Goal: Task Accomplishment & Management: Manage account settings

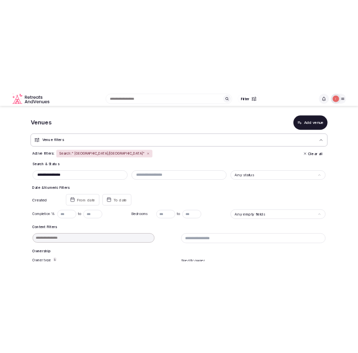
scroll to position [204, 0]
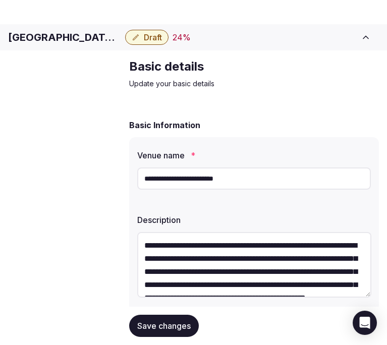
scroll to position [132, 0]
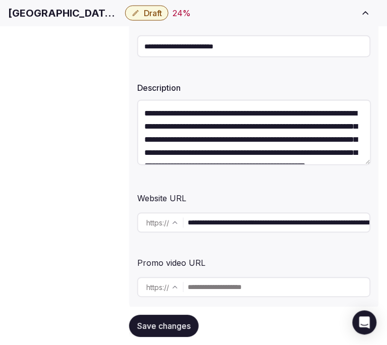
click at [202, 92] on div "Description" at bounding box center [253, 85] width 233 height 14
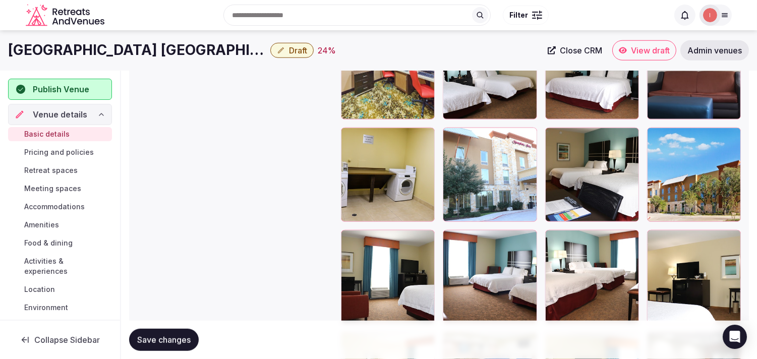
scroll to position [1665, 0]
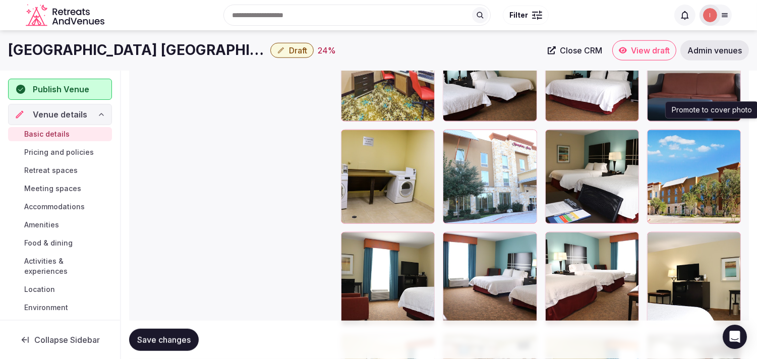
click at [386, 136] on icon "button" at bounding box center [730, 140] width 8 height 8
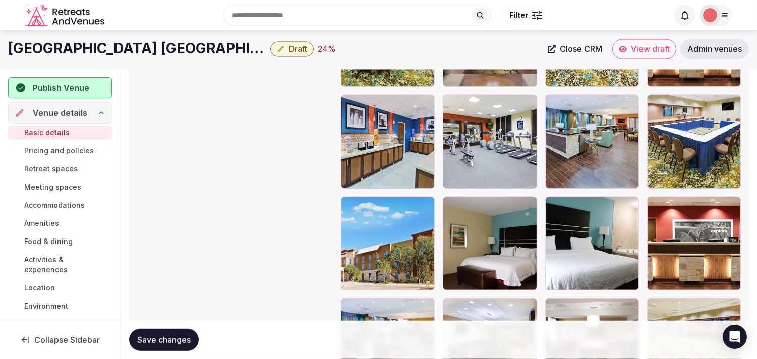
scroll to position [1273, 0]
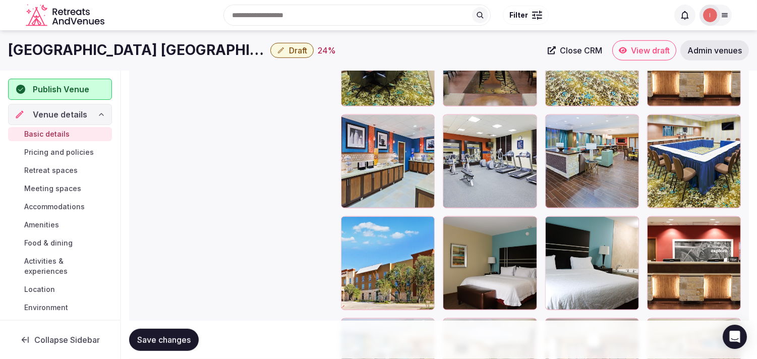
drag, startPoint x: 452, startPoint y: 213, endPoint x: 481, endPoint y: 220, distance: 30.6
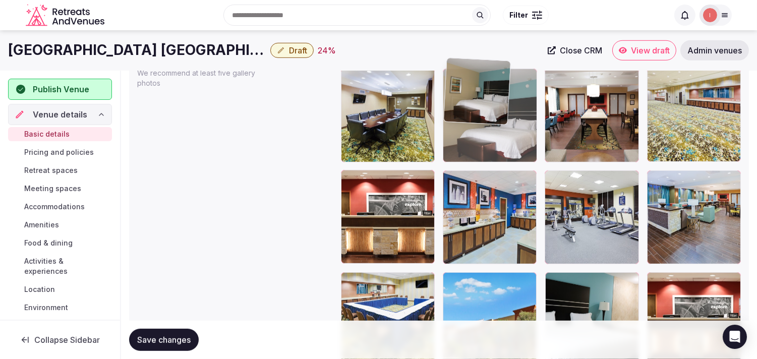
drag, startPoint x: 453, startPoint y: 270, endPoint x: 453, endPoint y: 92, distance: 177.4
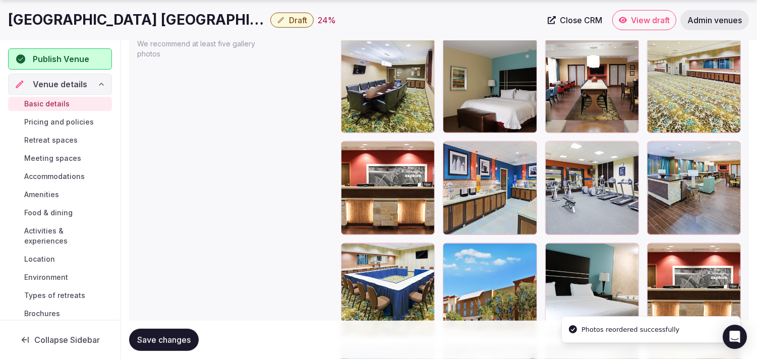
scroll to position [1273, 0]
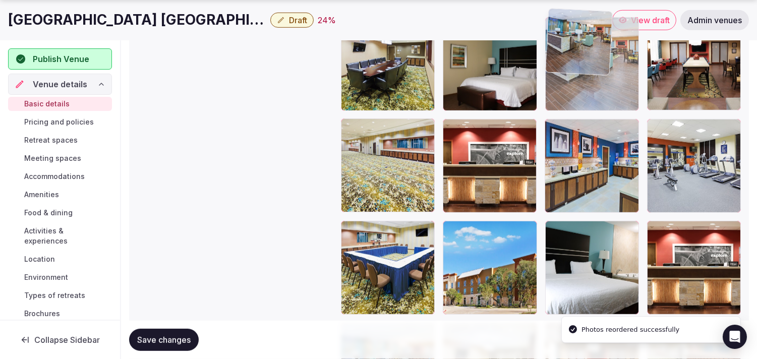
drag, startPoint x: 652, startPoint y: 122, endPoint x: 556, endPoint y: 63, distance: 112.0
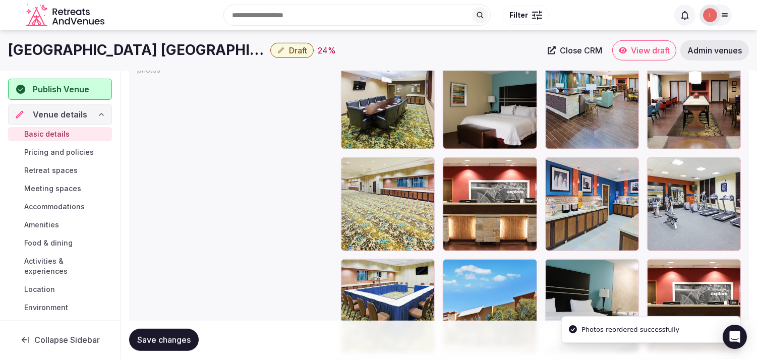
scroll to position [1210, 0]
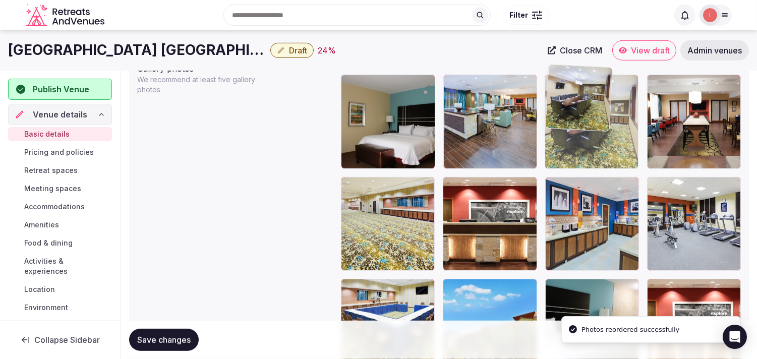
drag, startPoint x: 349, startPoint y: 80, endPoint x: 537, endPoint y: 92, distance: 188.4
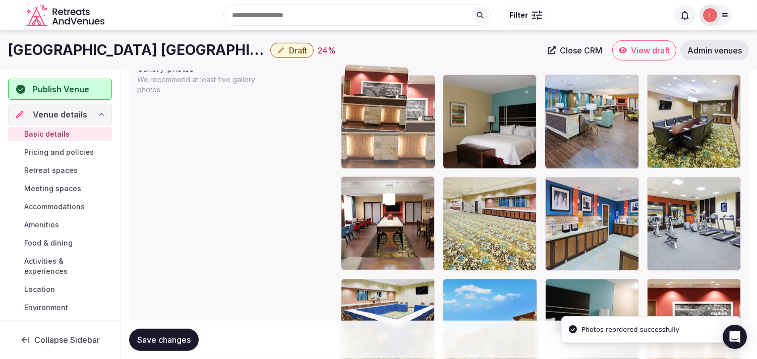
drag, startPoint x: 455, startPoint y: 170, endPoint x: 378, endPoint y: 99, distance: 104.5
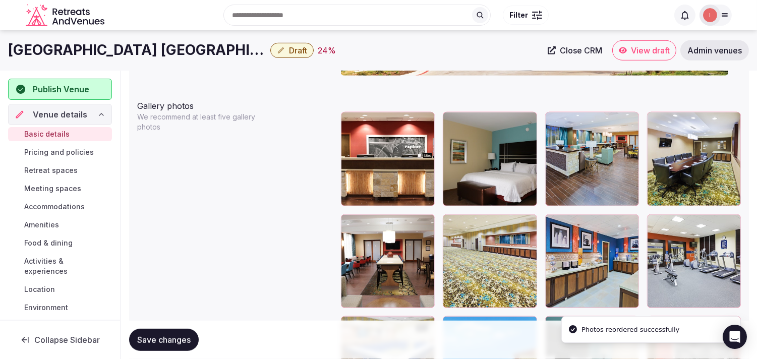
scroll to position [1154, 0]
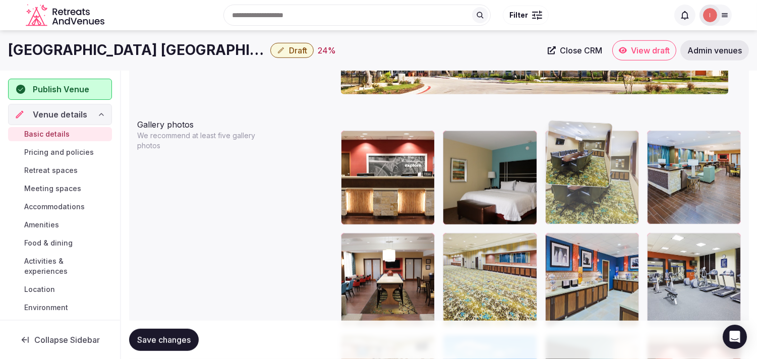
drag, startPoint x: 653, startPoint y: 123, endPoint x: 585, endPoint y: 124, distance: 68.1
click at [386, 124] on body "**********" at bounding box center [378, 31] width 757 height 2370
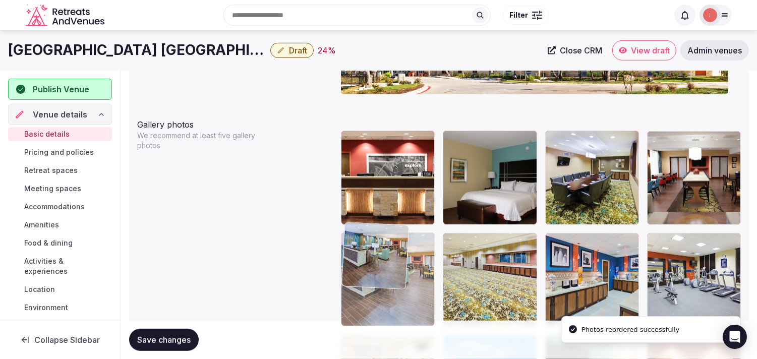
drag, startPoint x: 657, startPoint y: 130, endPoint x: 382, endPoint y: 266, distance: 306.6
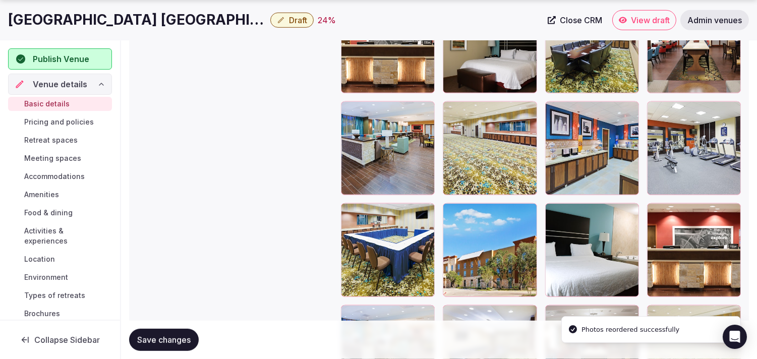
scroll to position [1266, 0]
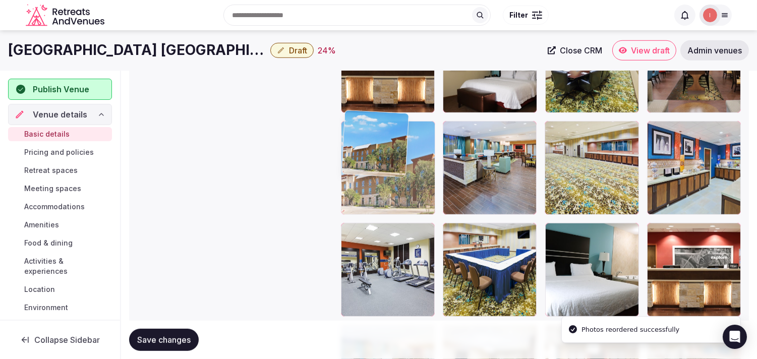
drag, startPoint x: 454, startPoint y: 223, endPoint x: 397, endPoint y: 159, distance: 85.7
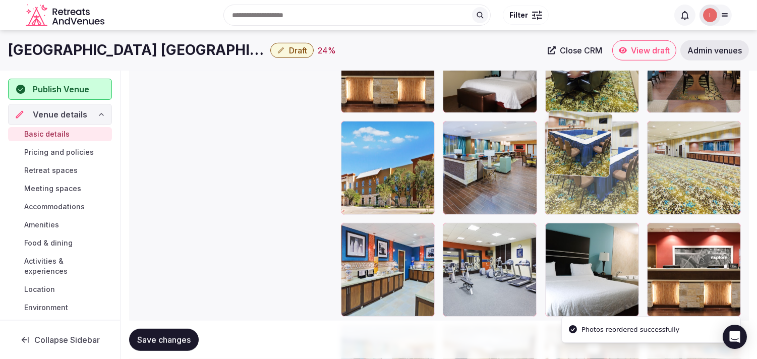
drag, startPoint x: 447, startPoint y: 223, endPoint x: 528, endPoint y: 157, distance: 104.9
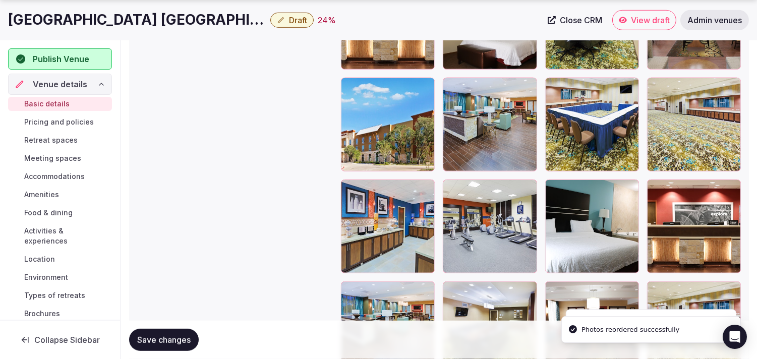
scroll to position [1322, 0]
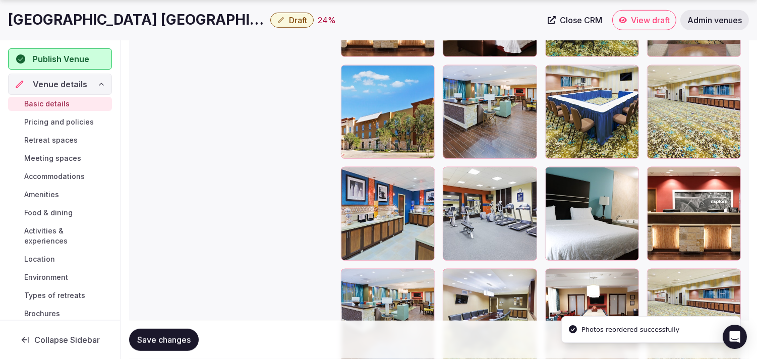
click at [191, 341] on span "Save changes" at bounding box center [163, 340] width 53 height 10
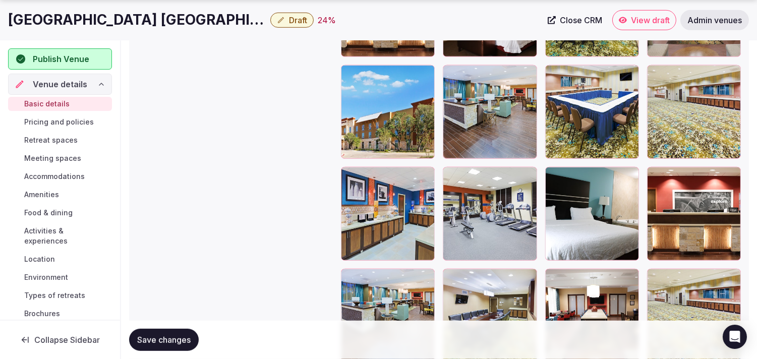
click at [270, 20] on button "Draft" at bounding box center [291, 20] width 43 height 15
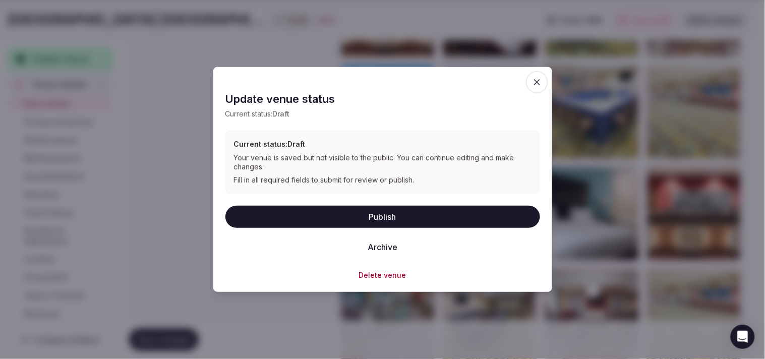
click at [373, 218] on button "Publish" at bounding box center [382, 216] width 315 height 22
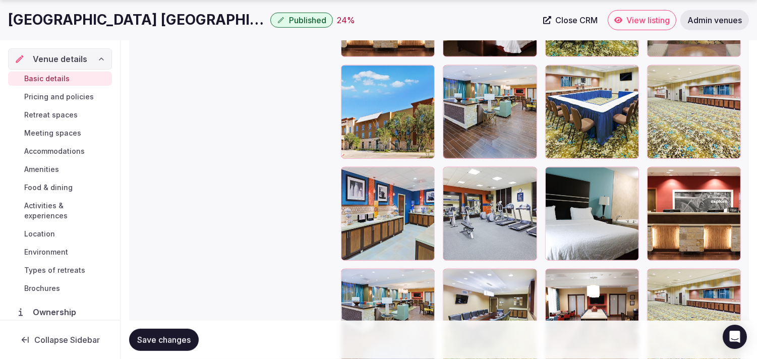
click at [184, 338] on span "Save changes" at bounding box center [163, 340] width 53 height 10
click at [52, 96] on span "Pricing and policies" at bounding box center [59, 97] width 70 height 10
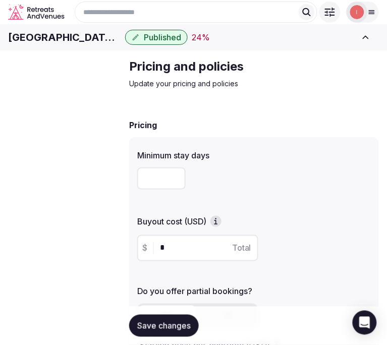
click at [121, 44] on h1 "Hampton Inn Austin/Oak Hill" at bounding box center [64, 37] width 113 height 14
copy div "Hampton Inn Austin/Oak Hill"
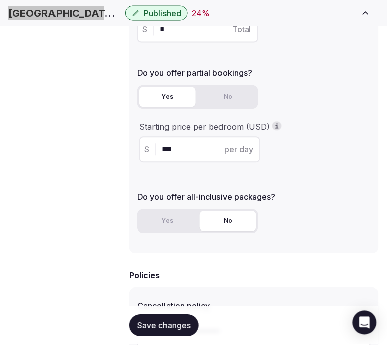
scroll to position [280, 0]
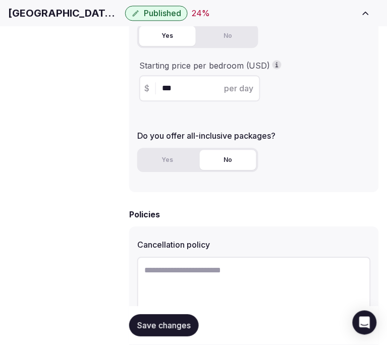
click at [206, 261] on textarea at bounding box center [253, 290] width 233 height 67
paste textarea "**********"
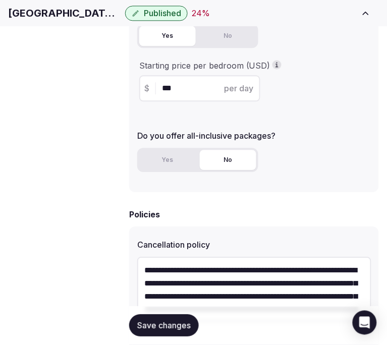
scroll to position [44, 0]
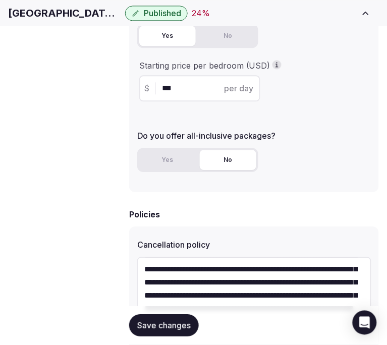
type textarea "**********"
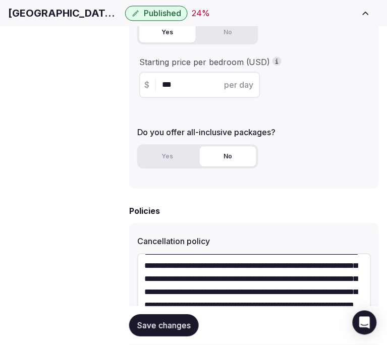
scroll to position [431, 0]
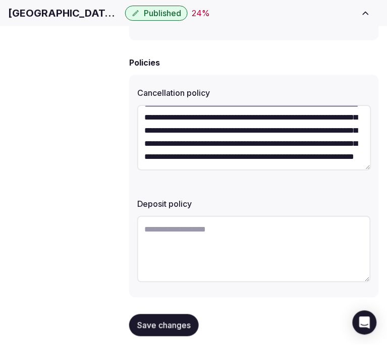
click at [199, 233] on textarea at bounding box center [253, 249] width 233 height 67
paste textarea "**********"
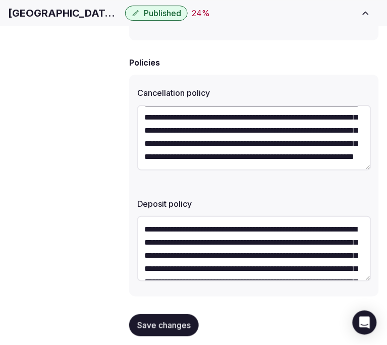
scroll to position [71, 0]
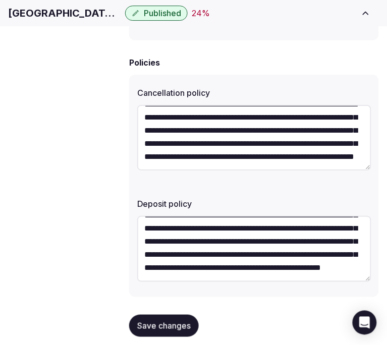
type textarea "**********"
click at [161, 321] on span "Save changes" at bounding box center [163, 326] width 53 height 10
click at [144, 321] on span "Save changes" at bounding box center [163, 326] width 53 height 10
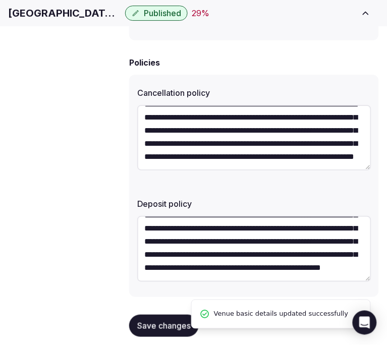
click at [0, 0] on span "Retreat spaces" at bounding box center [0, 0] width 0 height 0
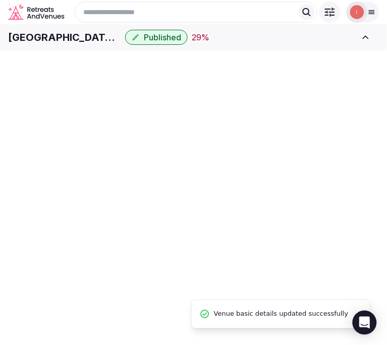
scroll to position [2, 0]
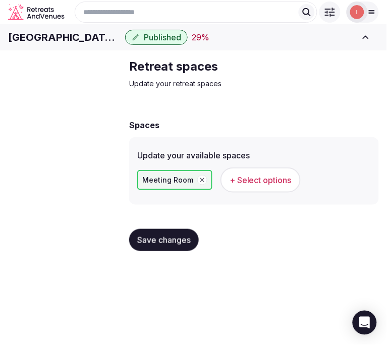
click at [242, 185] on span "+ Select options" at bounding box center [260, 179] width 62 height 11
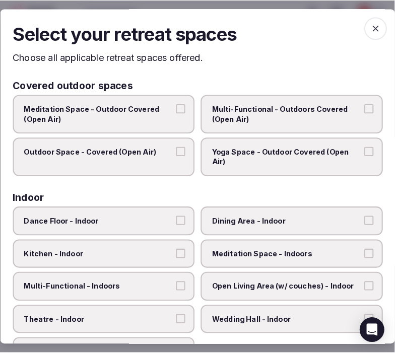
scroll to position [0, 0]
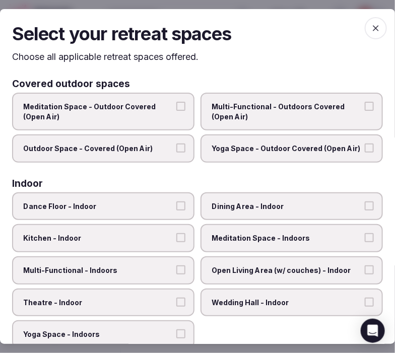
click at [261, 207] on span "Dining Area - Indoor" at bounding box center [287, 207] width 150 height 10
click at [365, 207] on button "Dining Area - Indoor" at bounding box center [369, 206] width 9 height 9
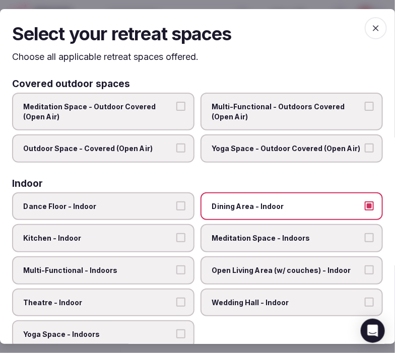
click at [290, 225] on label "Meditation Space - Indoors" at bounding box center [292, 238] width 182 height 28
click at [365, 233] on button "Meditation Space - Indoors" at bounding box center [369, 237] width 9 height 9
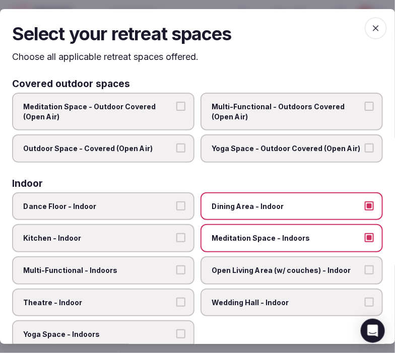
click at [290, 236] on span "Meditation Space - Indoors" at bounding box center [287, 238] width 150 height 10
click at [365, 236] on button "Meditation Space - Indoors" at bounding box center [369, 237] width 9 height 9
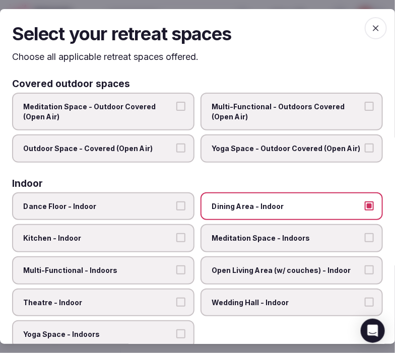
click at [169, 266] on span "Multi-Functional - Indoors" at bounding box center [98, 271] width 150 height 10
click at [176, 266] on button "Multi-Functional - Indoors" at bounding box center [180, 270] width 9 height 9
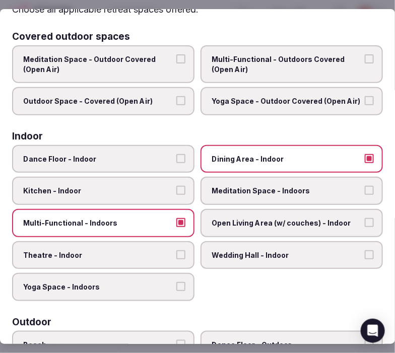
scroll to position [56, 0]
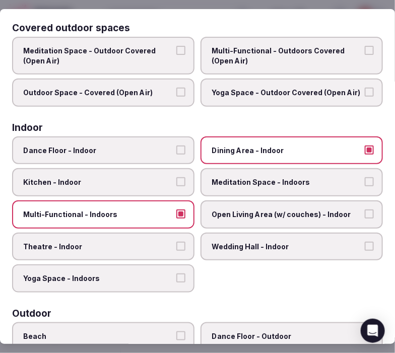
click at [162, 242] on span "Theatre - Indoor" at bounding box center [98, 247] width 150 height 10
click at [176, 242] on button "Theatre - Indoor" at bounding box center [180, 246] width 9 height 9
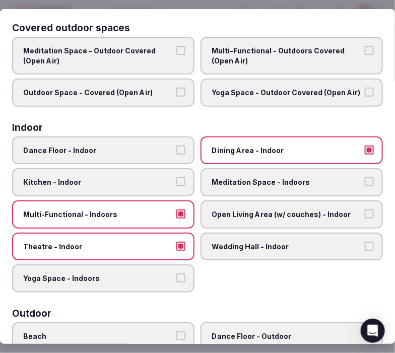
click at [291, 210] on span "Open Living Area (w/ couches) - Indoor" at bounding box center [287, 215] width 150 height 10
click at [365, 210] on button "Open Living Area (w/ couches) - Indoor" at bounding box center [369, 214] width 9 height 9
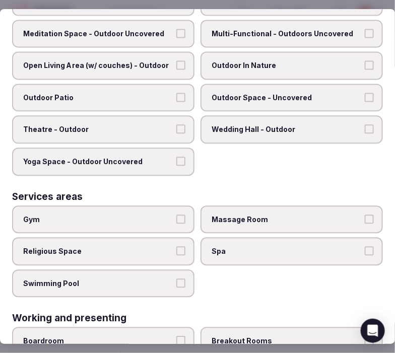
scroll to position [504, 0]
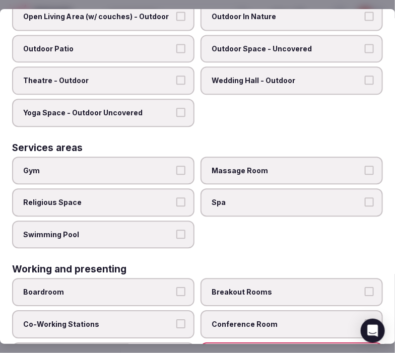
click at [176, 230] on button "Swimming Pool" at bounding box center [180, 234] width 9 height 9
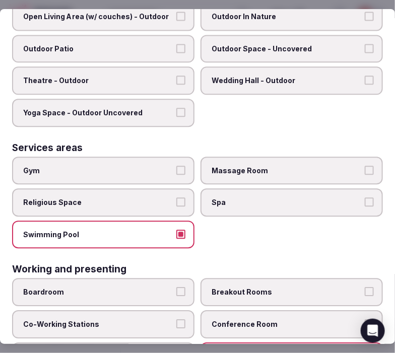
click at [176, 166] on button "Gym" at bounding box center [180, 170] width 9 height 9
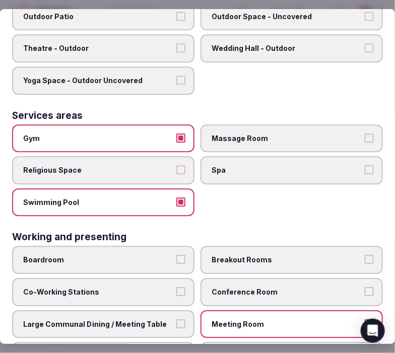
scroll to position [553, 0]
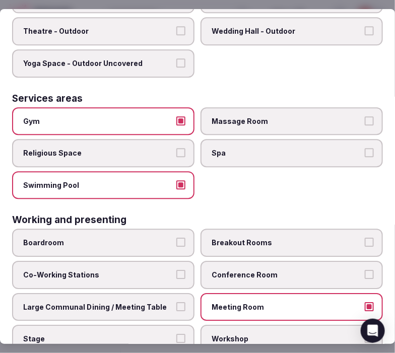
click at [221, 270] on span "Conference Room" at bounding box center [287, 275] width 150 height 10
click at [365, 270] on button "Conference Room" at bounding box center [369, 274] width 9 height 9
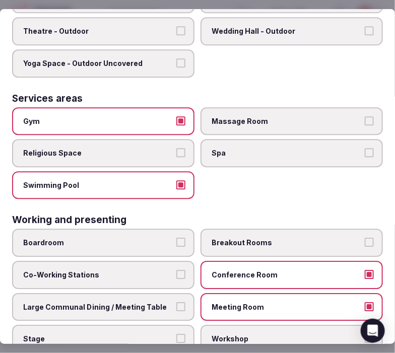
click at [214, 270] on span "Conference Room" at bounding box center [287, 275] width 150 height 10
click at [365, 270] on button "Conference Room" at bounding box center [369, 274] width 9 height 9
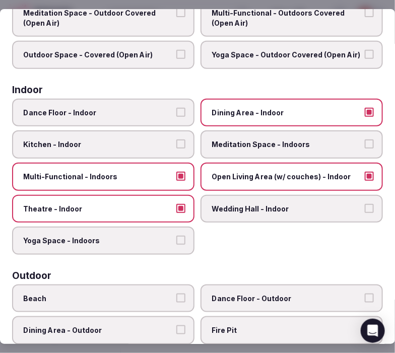
scroll to position [0, 0]
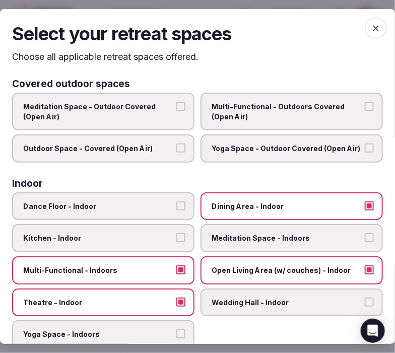
click at [371, 31] on icon "button" at bounding box center [376, 28] width 10 height 10
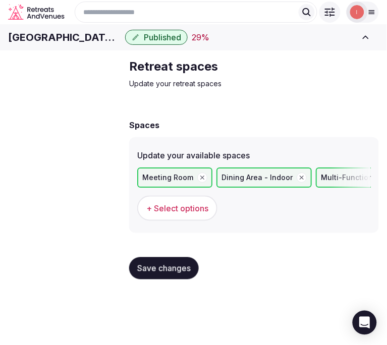
click at [182, 275] on button "Save changes" at bounding box center [164, 268] width 70 height 22
click at [174, 273] on span "Save changes" at bounding box center [163, 268] width 53 height 10
click at [0, 0] on link "Meeting spaces" at bounding box center [0, 0] width 0 height 0
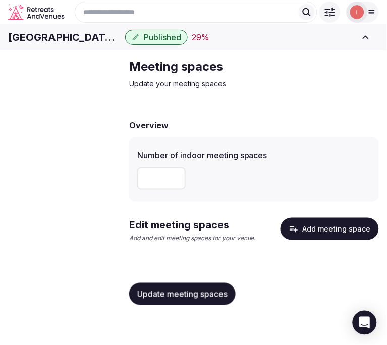
click at [160, 190] on input "number" at bounding box center [161, 178] width 48 height 22
type input "*"
click at [215, 313] on div "Update meeting spaces" at bounding box center [253, 294] width 249 height 38
click at [217, 299] on span "Update meeting spaces" at bounding box center [182, 294] width 90 height 10
click at [323, 240] on button "Add meeting space" at bounding box center [329, 229] width 98 height 22
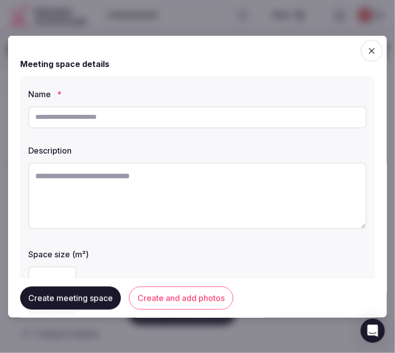
click at [158, 116] on input "text" at bounding box center [197, 117] width 339 height 22
paste input "**********"
type input "**********"
click at [54, 273] on input "number" at bounding box center [52, 277] width 48 height 22
type input "**"
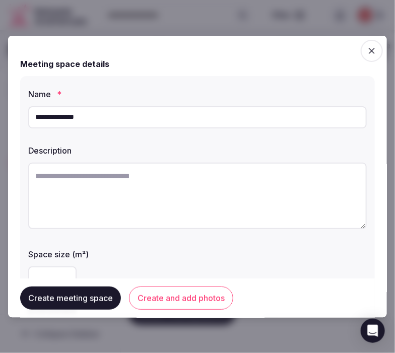
click at [144, 255] on label "Space size (m²)" at bounding box center [197, 254] width 339 height 8
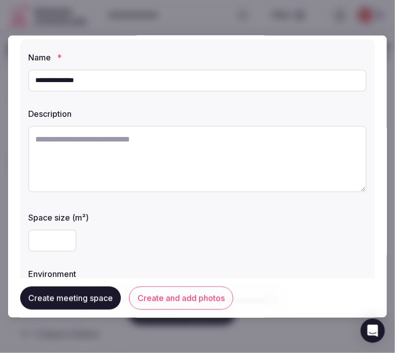
scroll to position [56, 0]
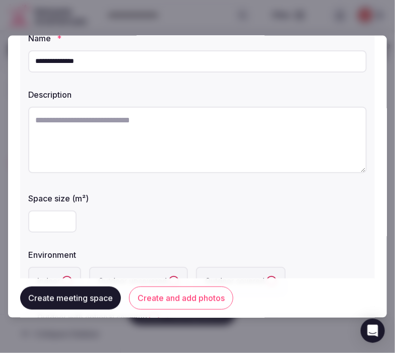
click at [177, 141] on textarea at bounding box center [197, 139] width 339 height 67
paste textarea "**********"
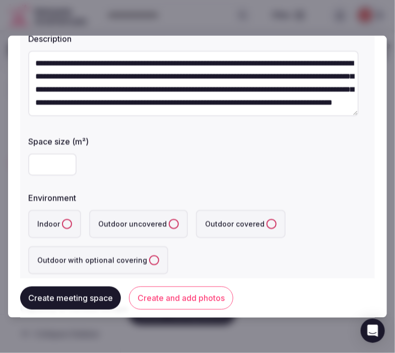
scroll to position [224, 0]
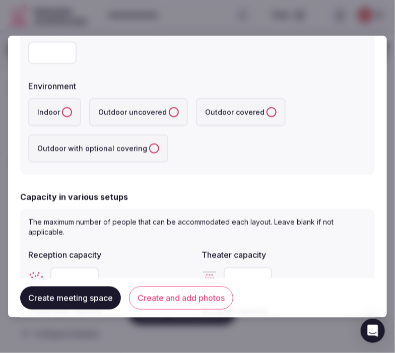
type textarea "**********"
click at [64, 116] on button "Indoor" at bounding box center [67, 112] width 10 height 10
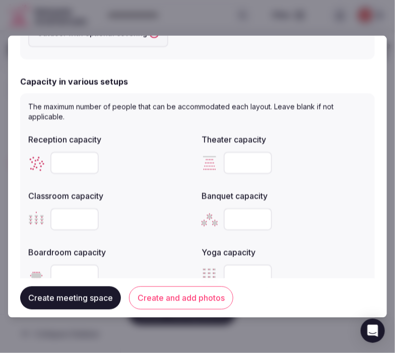
scroll to position [392, 0]
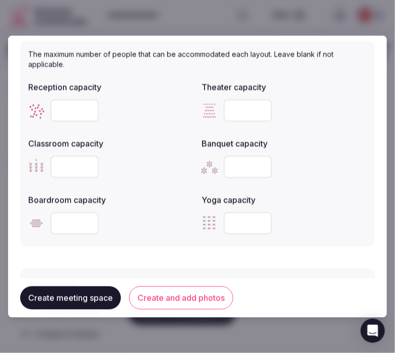
click at [71, 218] on input "number" at bounding box center [74, 223] width 48 height 22
type input "**"
click at [157, 303] on button "Create and add photos" at bounding box center [181, 298] width 104 height 23
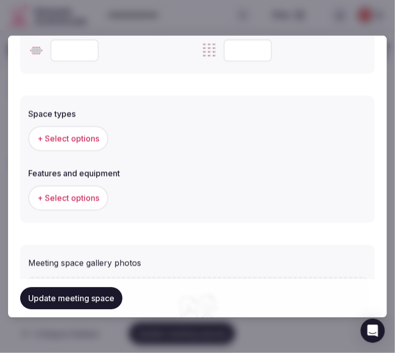
scroll to position [616, 0]
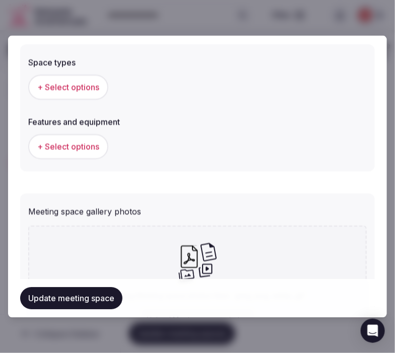
click at [87, 77] on button "+ Select options" at bounding box center [68, 87] width 80 height 25
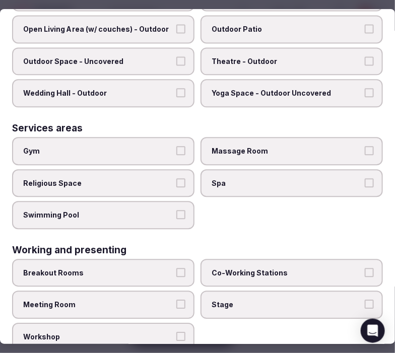
click at [176, 300] on button "Meeting Room" at bounding box center [180, 304] width 9 height 9
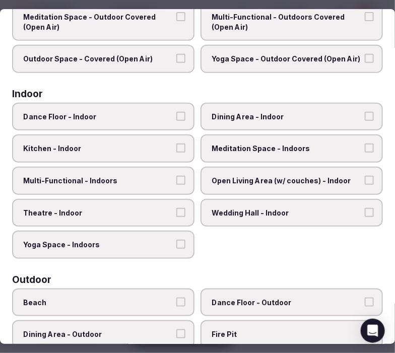
scroll to position [0, 0]
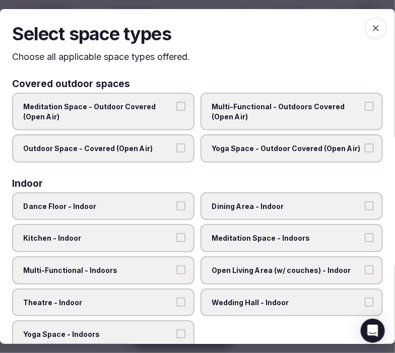
click at [371, 27] on icon "button" at bounding box center [376, 28] width 10 height 10
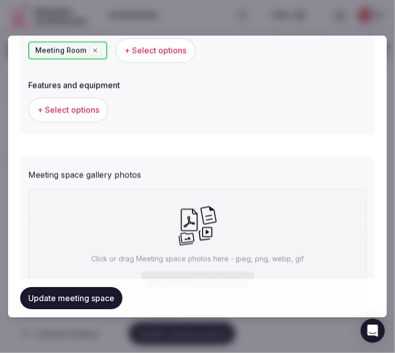
scroll to position [672, 0]
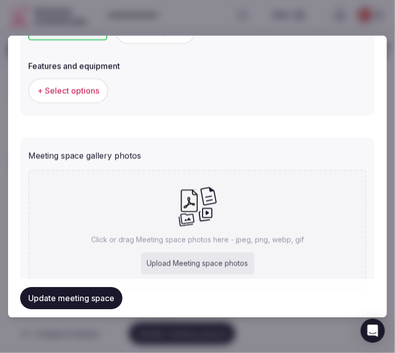
click at [69, 96] on button "+ Select options" at bounding box center [68, 91] width 80 height 25
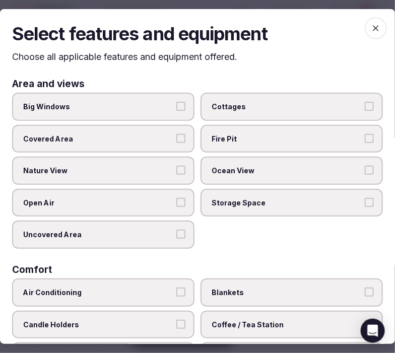
click at [169, 103] on span "Big Windows" at bounding box center [98, 107] width 150 height 10
click at [176, 103] on button "Big Windows" at bounding box center [180, 106] width 9 height 9
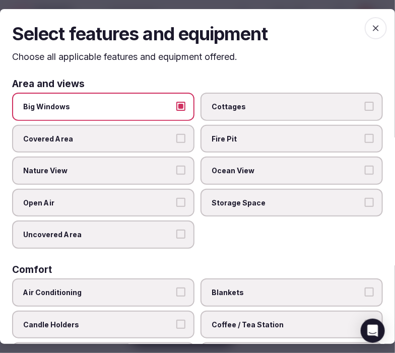
click at [169, 103] on span "Big Windows" at bounding box center [98, 107] width 150 height 10
click at [176, 103] on button "Big Windows" at bounding box center [180, 106] width 9 height 9
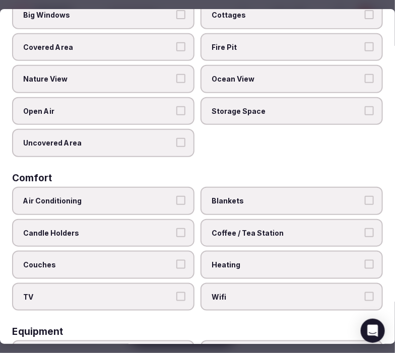
scroll to position [112, 0]
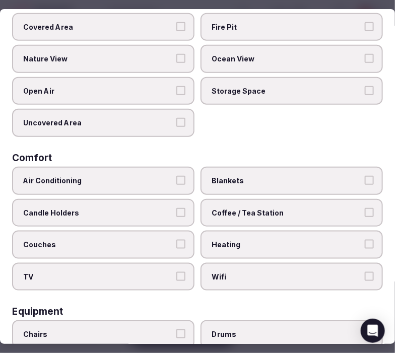
click at [181, 168] on label "Air Conditioning" at bounding box center [103, 181] width 182 height 28
click at [181, 176] on button "Air Conditioning" at bounding box center [180, 180] width 9 height 9
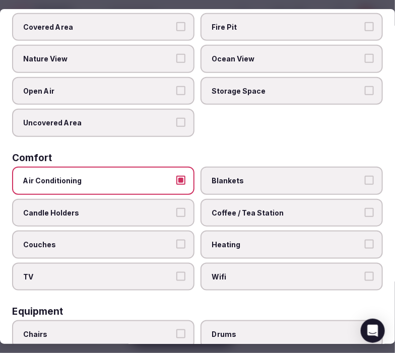
click at [176, 272] on button "TV" at bounding box center [180, 276] width 9 height 9
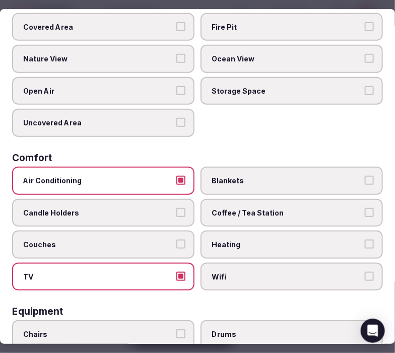
click at [290, 285] on div "Area and views Big Windows Cottages Covered Area Fire Pit Nature View Ocean Vie…" at bounding box center [197, 347] width 371 height 760
click at [368, 209] on label "Coffee / Tea Station" at bounding box center [292, 213] width 182 height 28
click at [368, 209] on button "Coffee / Tea Station" at bounding box center [369, 212] width 9 height 9
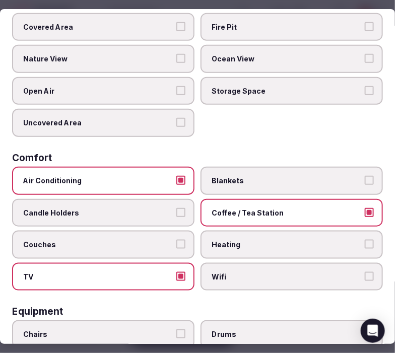
click at [365, 272] on button "Wifi" at bounding box center [369, 276] width 9 height 9
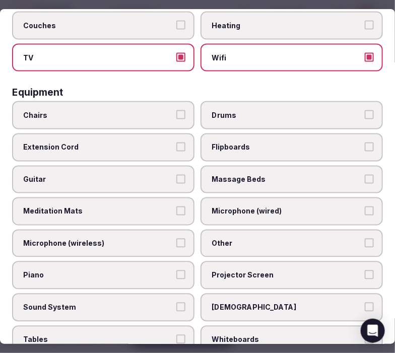
scroll to position [336, 0]
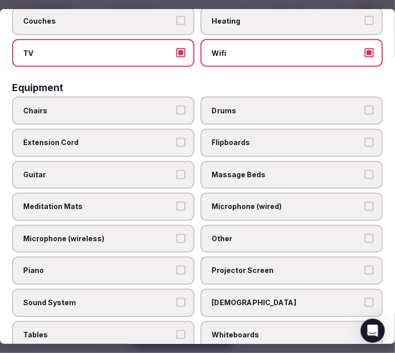
click at [130, 97] on label "Chairs" at bounding box center [103, 111] width 182 height 28
click at [176, 106] on button "Chairs" at bounding box center [180, 110] width 9 height 9
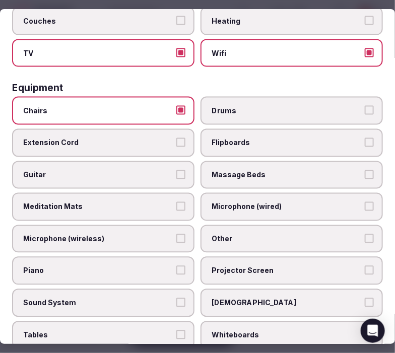
click at [288, 225] on label "Other" at bounding box center [292, 239] width 182 height 28
click at [365, 234] on button "Other" at bounding box center [369, 238] width 9 height 9
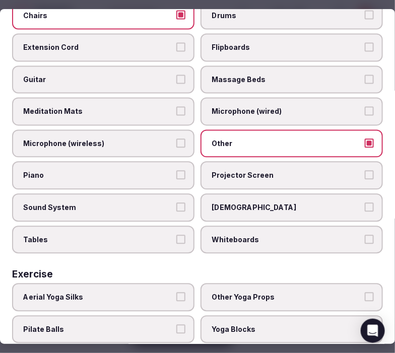
scroll to position [448, 0]
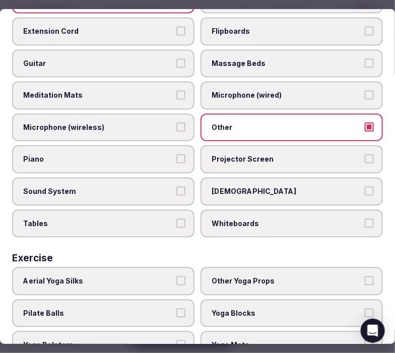
click at [170, 210] on label "Tables" at bounding box center [103, 224] width 182 height 28
click at [176, 219] on button "Tables" at bounding box center [180, 223] width 9 height 9
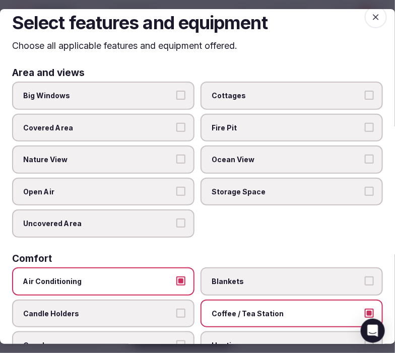
scroll to position [0, 0]
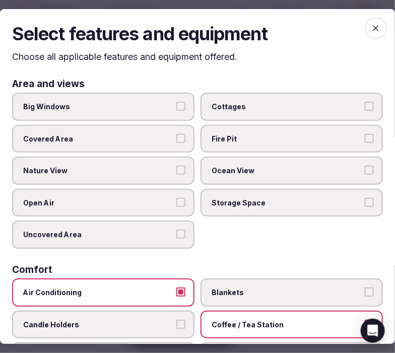
click at [373, 32] on icon "button" at bounding box center [376, 28] width 10 height 10
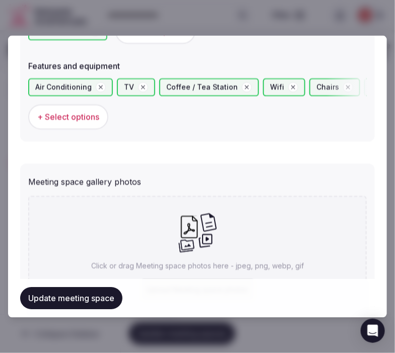
scroll to position [736, 0]
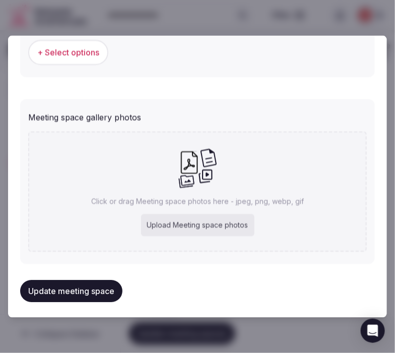
click at [183, 179] on icon at bounding box center [197, 168] width 39 height 41
type input "**********"
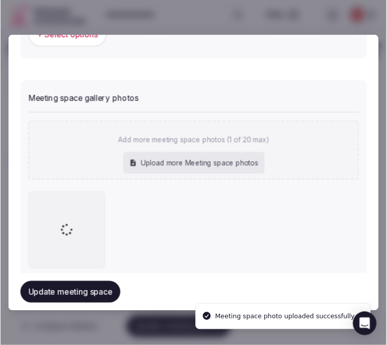
scroll to position [711, 0]
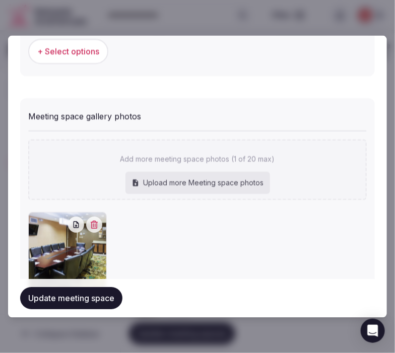
click at [109, 293] on button "Update meeting space" at bounding box center [71, 299] width 102 height 22
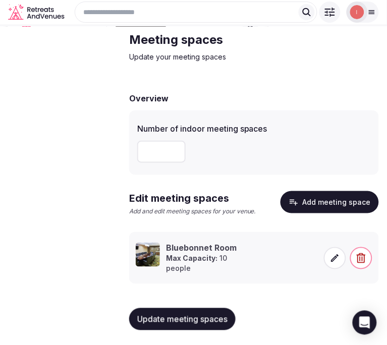
scroll to position [48, 0]
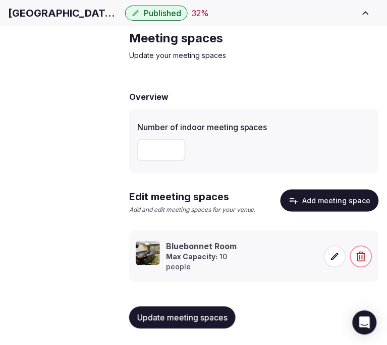
click at [0, 0] on span "Accommodations" at bounding box center [0, 0] width 0 height 0
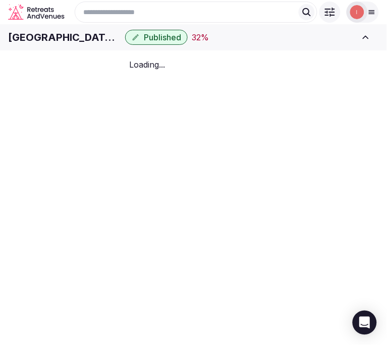
scroll to position [48, 0]
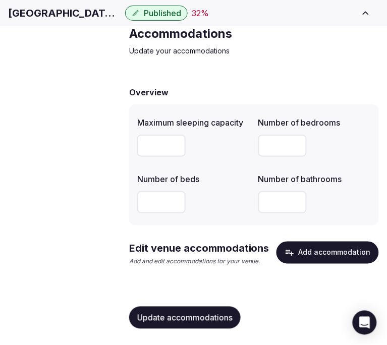
click at [320, 264] on button "Add accommodation" at bounding box center [327, 252] width 102 height 22
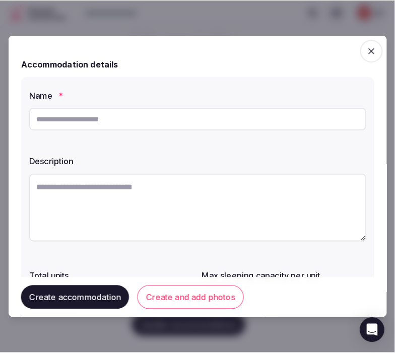
scroll to position [44, 0]
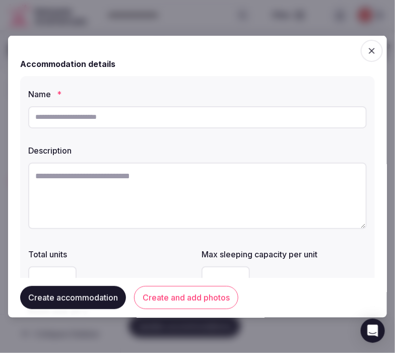
click at [162, 119] on input "text" at bounding box center [197, 117] width 339 height 22
paste input "**********"
type input "**********"
click at [249, 178] on textarea at bounding box center [197, 195] width 339 height 67
paste textarea "**********"
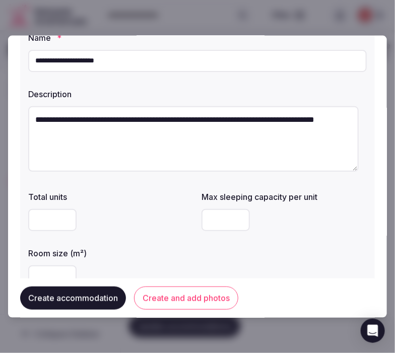
scroll to position [56, 0]
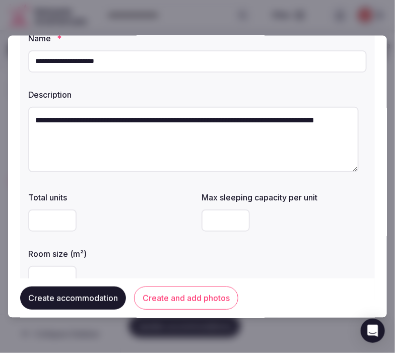
click at [91, 117] on textarea "**********" at bounding box center [193, 139] width 331 height 66
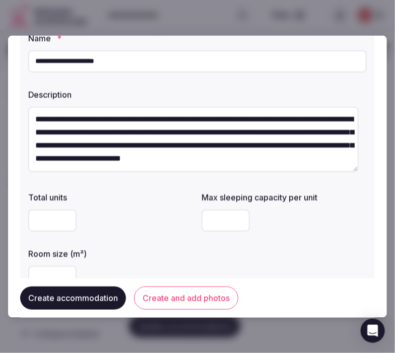
scroll to position [112, 0]
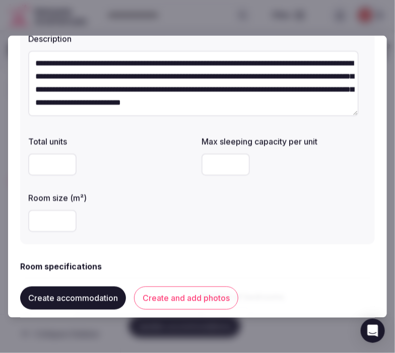
type textarea "**********"
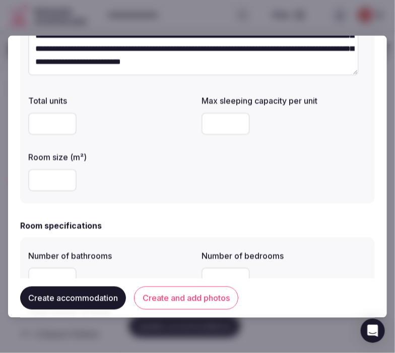
scroll to position [168, 0]
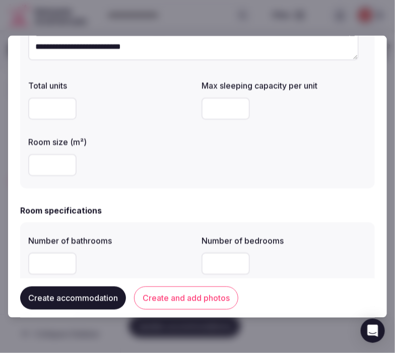
click at [212, 113] on input "number" at bounding box center [226, 108] width 48 height 22
type input "*"
click at [45, 163] on input "number" at bounding box center [52, 165] width 48 height 22
type input "*"
drag, startPoint x: 44, startPoint y: 170, endPoint x: 14, endPoint y: 165, distance: 30.2
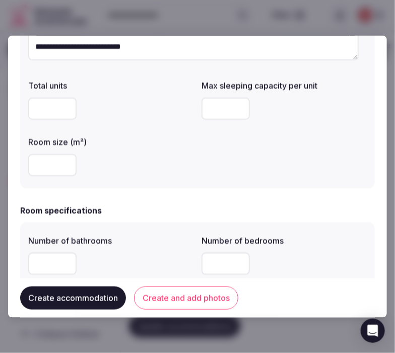
click at [14, 165] on div "**********" at bounding box center [197, 176] width 379 height 283
click at [48, 270] on input "number" at bounding box center [52, 264] width 48 height 22
type input "*"
click at [219, 261] on input "number" at bounding box center [226, 264] width 48 height 22
type input "*"
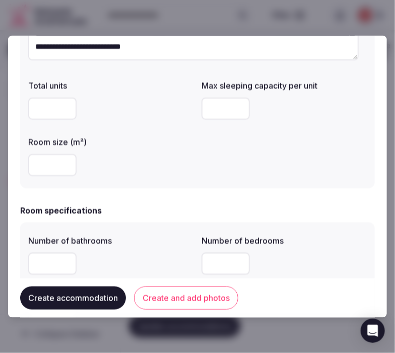
click at [286, 219] on div "Room specifications Number of bathrooms * Number of bedrooms * Total number of …" at bounding box center [197, 273] width 355 height 139
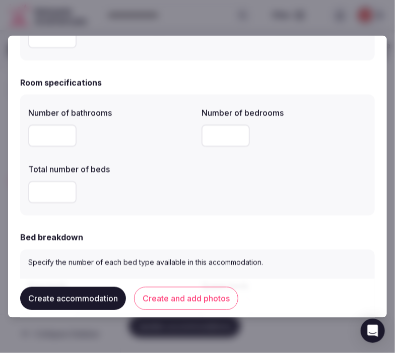
scroll to position [336, 0]
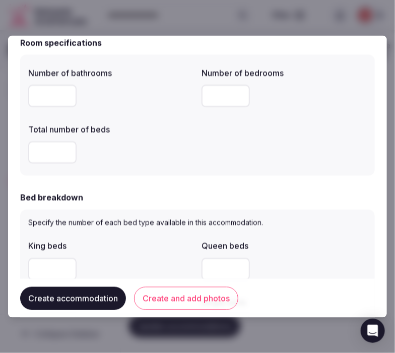
click at [49, 157] on input "number" at bounding box center [52, 152] width 48 height 22
type input "*"
click at [43, 274] on input "number" at bounding box center [52, 269] width 48 height 22
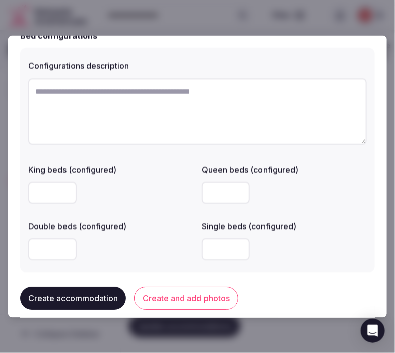
scroll to position [728, 0]
type input "*"
click at [170, 303] on button "Create and add photos" at bounding box center [186, 298] width 104 height 23
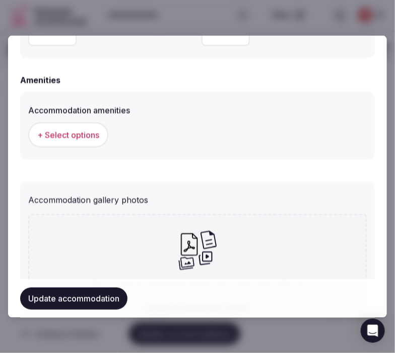
scroll to position [952, 0]
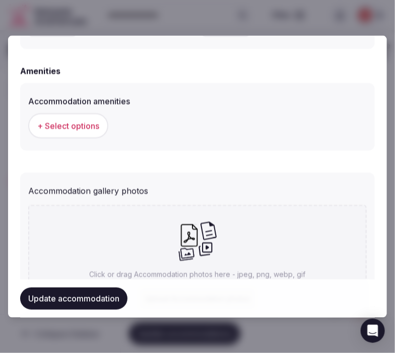
click at [66, 126] on span "+ Select options" at bounding box center [68, 125] width 62 height 11
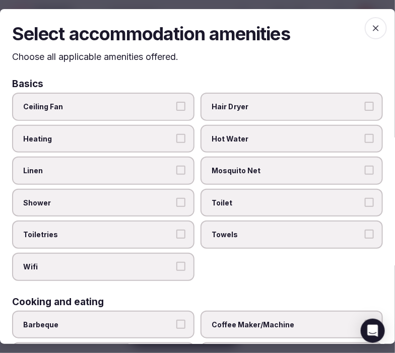
click at [145, 175] on label "Linen" at bounding box center [103, 171] width 182 height 28
click at [176, 175] on button "Linen" at bounding box center [180, 170] width 9 height 9
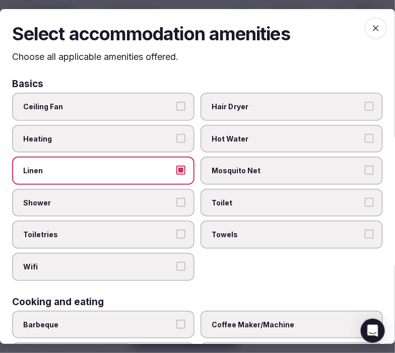
click at [183, 199] on label "Shower" at bounding box center [103, 203] width 182 height 28
click at [183, 199] on button "Shower" at bounding box center [180, 202] width 9 height 9
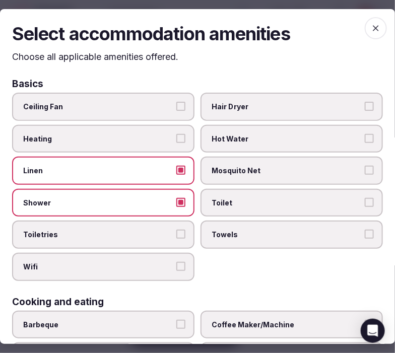
click at [180, 239] on label "Toiletries" at bounding box center [103, 235] width 182 height 28
click at [180, 239] on button "Toiletries" at bounding box center [180, 234] width 9 height 9
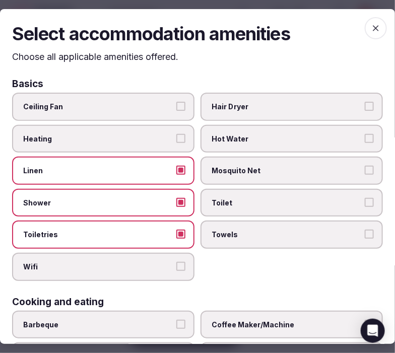
click at [176, 262] on button "Wifi" at bounding box center [180, 266] width 9 height 9
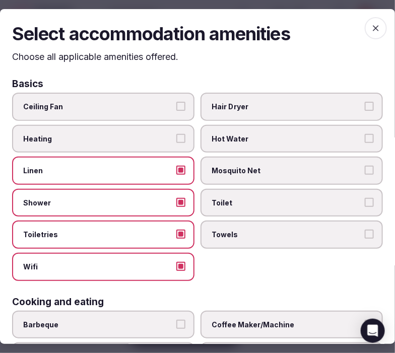
click at [232, 207] on label "Toilet" at bounding box center [292, 203] width 182 height 28
click at [365, 207] on button "Toilet" at bounding box center [369, 202] width 9 height 9
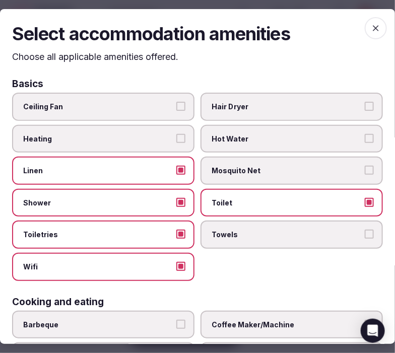
click at [245, 230] on span "Towels" at bounding box center [287, 235] width 150 height 10
click at [365, 230] on button "Towels" at bounding box center [369, 234] width 9 height 9
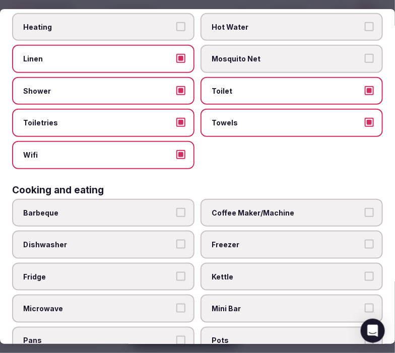
scroll to position [168, 0]
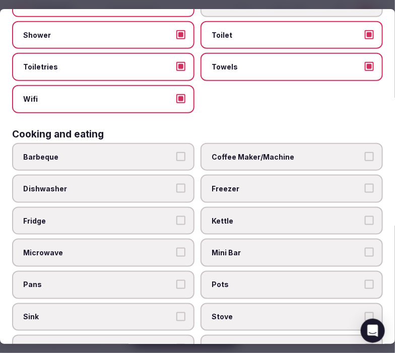
click at [61, 216] on span "Fridge" at bounding box center [98, 221] width 150 height 10
click at [176, 216] on button "Fridge" at bounding box center [180, 220] width 9 height 9
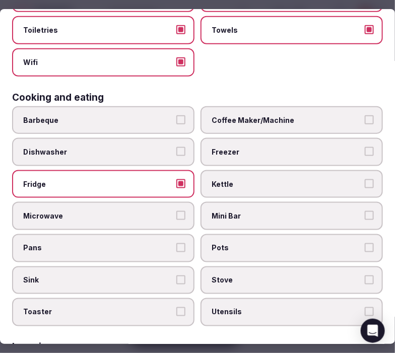
scroll to position [224, 0]
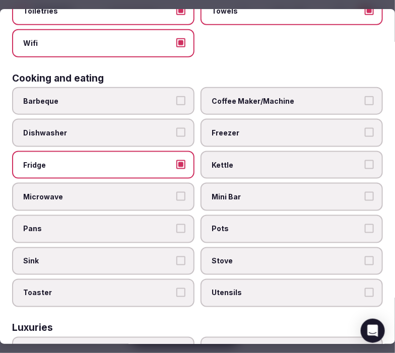
click at [161, 192] on span "Microwave" at bounding box center [98, 197] width 150 height 10
click at [176, 192] on button "Microwave" at bounding box center [180, 196] width 9 height 9
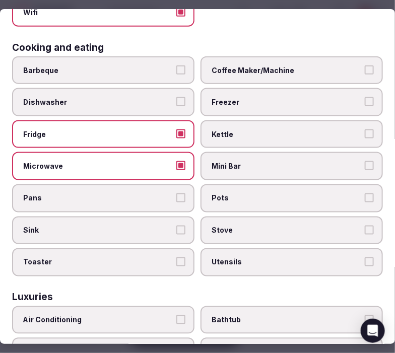
scroll to position [280, 0]
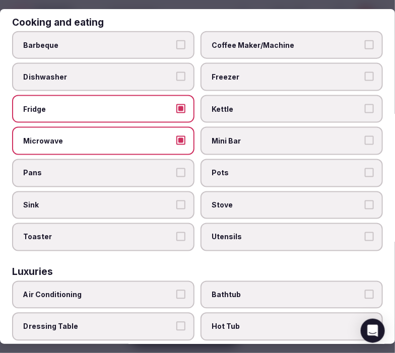
click at [285, 40] on span "Coffee Maker/Machine" at bounding box center [287, 45] width 150 height 10
click at [365, 40] on button "Coffee Maker/Machine" at bounding box center [369, 44] width 9 height 9
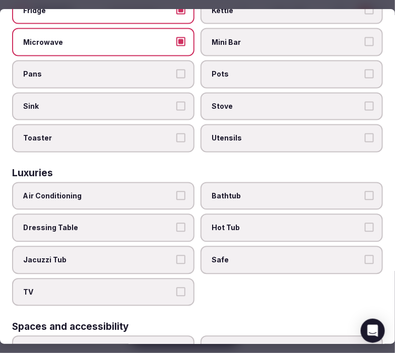
scroll to position [392, 0]
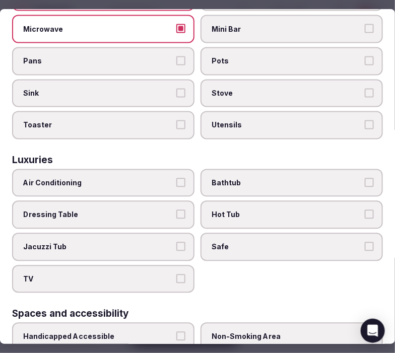
click at [171, 169] on label "Air Conditioning" at bounding box center [103, 183] width 182 height 28
click at [176, 178] on button "Air Conditioning" at bounding box center [180, 182] width 9 height 9
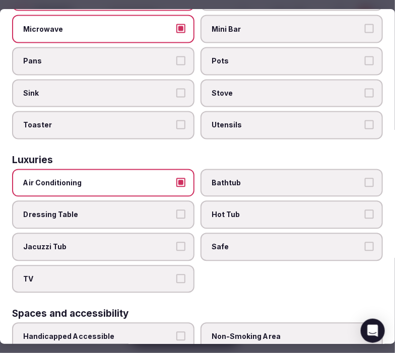
drag, startPoint x: 244, startPoint y: 234, endPoint x: 225, endPoint y: 240, distance: 19.6
click at [240, 238] on label "Safe" at bounding box center [292, 247] width 182 height 28
click at [365, 242] on button "Safe" at bounding box center [369, 246] width 9 height 9
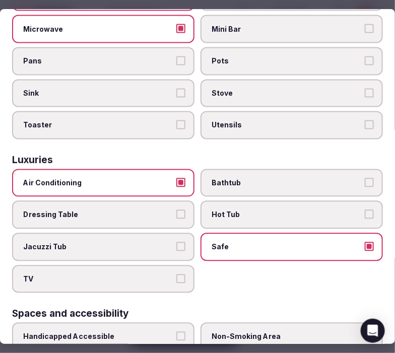
click at [183, 266] on label "TV" at bounding box center [103, 280] width 182 height 28
click at [183, 275] on button "TV" at bounding box center [180, 279] width 9 height 9
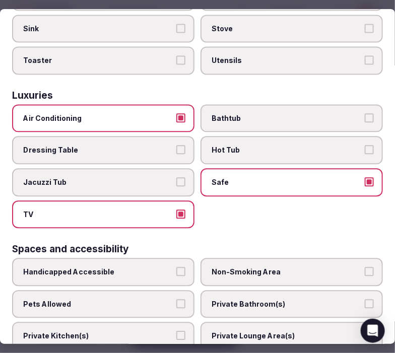
scroll to position [560, 0]
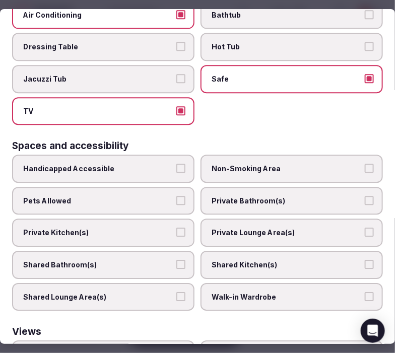
click at [238, 198] on div "Handicapped Accessible Non-Smoking Area Pets Allowed Private Bathroom(s) Privat…" at bounding box center [197, 233] width 371 height 156
click at [238, 197] on label "Private Bathroom(s)" at bounding box center [292, 201] width 182 height 28
click at [365, 197] on button "Private Bathroom(s)" at bounding box center [369, 200] width 9 height 9
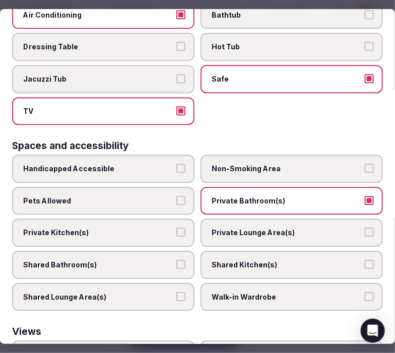
click at [255, 228] on span "Private Lounge Area(s)" at bounding box center [287, 233] width 150 height 10
click at [365, 228] on button "Private Lounge Area(s)" at bounding box center [369, 232] width 9 height 9
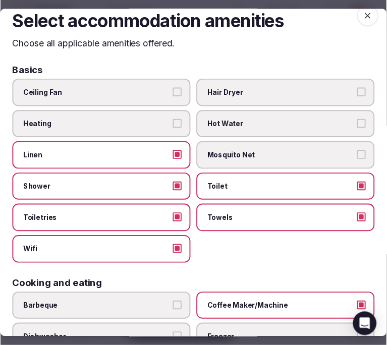
scroll to position [0, 0]
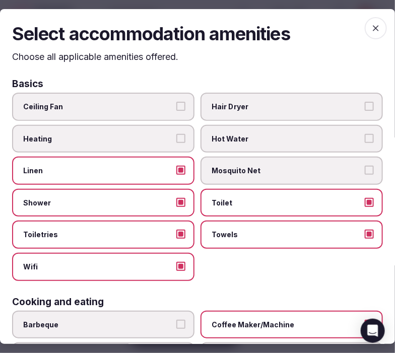
click at [371, 23] on icon "button" at bounding box center [376, 28] width 10 height 10
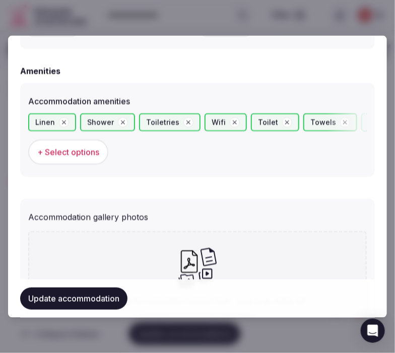
click at [114, 291] on button "Update accommodation" at bounding box center [73, 299] width 107 height 22
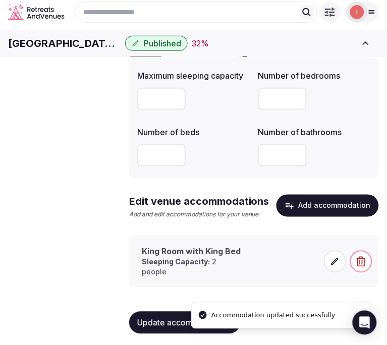
scroll to position [98, 0]
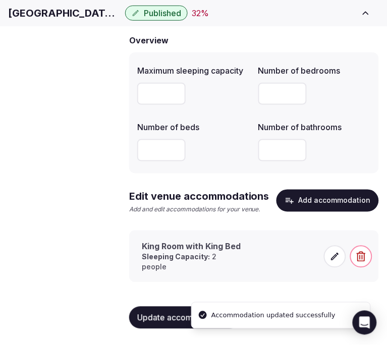
click at [341, 264] on span at bounding box center [335, 256] width 22 height 22
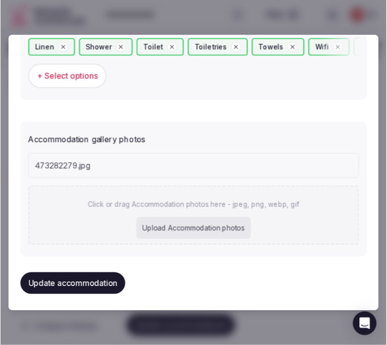
scroll to position [1052, 0]
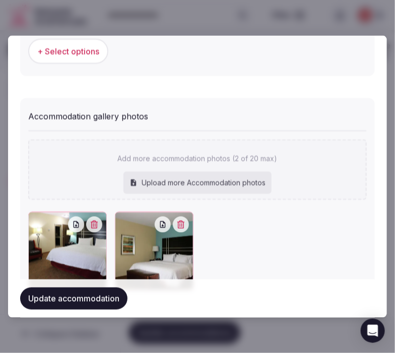
click at [113, 291] on button "Update accommodation" at bounding box center [73, 299] width 107 height 22
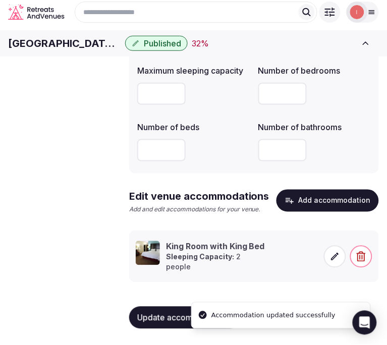
scroll to position [98, 0]
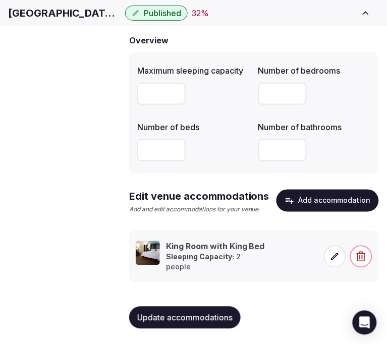
click at [164, 313] on span "Update accommodations" at bounding box center [184, 317] width 95 height 10
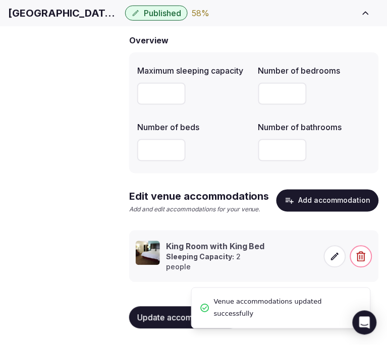
click at [0, 0] on span "Amenities" at bounding box center [0, 0] width 0 height 0
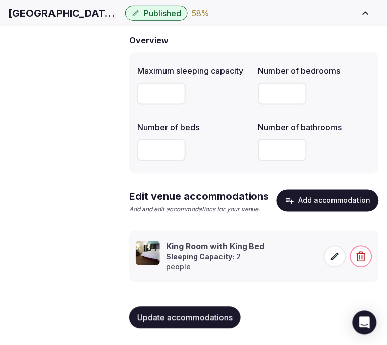
scroll to position [2, 0]
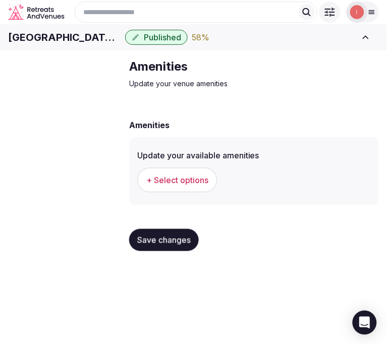
click at [202, 185] on span "+ Select options" at bounding box center [177, 179] width 62 height 11
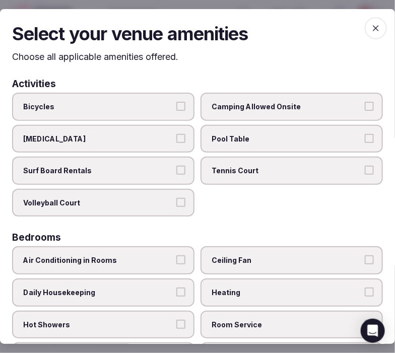
scroll to position [112, 0]
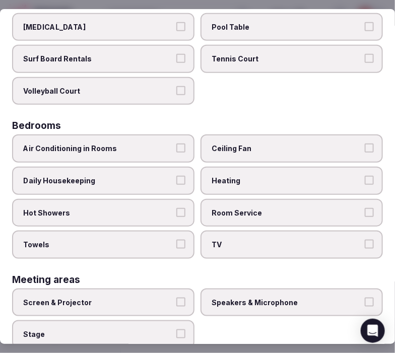
click at [157, 167] on label "Daily Housekeeping" at bounding box center [103, 181] width 182 height 28
click at [176, 176] on button "Daily Housekeeping" at bounding box center [180, 180] width 9 height 9
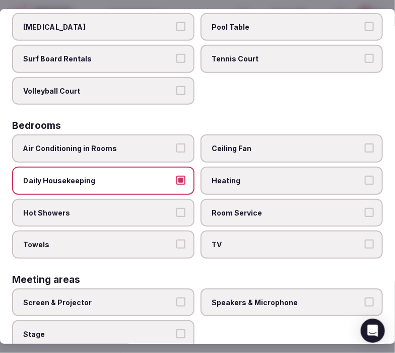
click at [170, 150] on label "Air Conditioning in Rooms" at bounding box center [103, 149] width 182 height 28
click at [176, 150] on button "Air Conditioning in Rooms" at bounding box center [180, 148] width 9 height 9
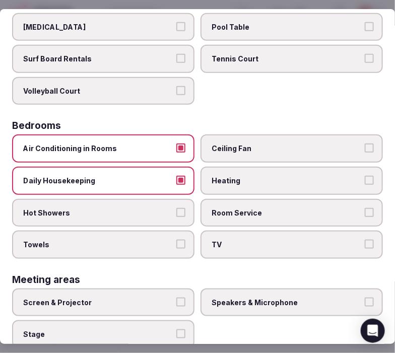
click at [176, 208] on button "Hot Showers" at bounding box center [180, 212] width 9 height 9
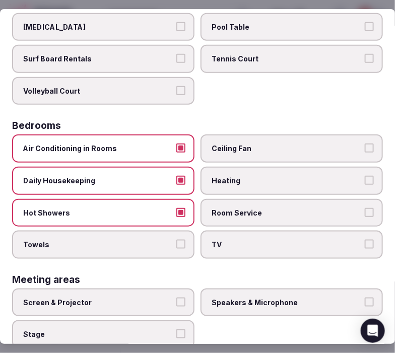
click at [176, 240] on button "Towels" at bounding box center [180, 244] width 9 height 9
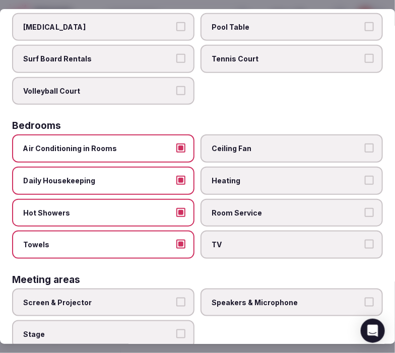
click at [283, 214] on label "Room Service" at bounding box center [292, 213] width 182 height 28
click at [365, 214] on button "Room Service" at bounding box center [369, 212] width 9 height 9
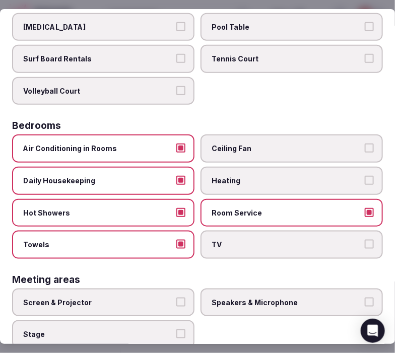
click at [322, 240] on span "TV" at bounding box center [287, 245] width 150 height 10
click at [365, 240] on button "TV" at bounding box center [369, 244] width 9 height 9
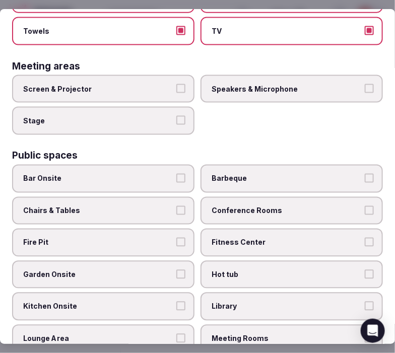
scroll to position [392, 0]
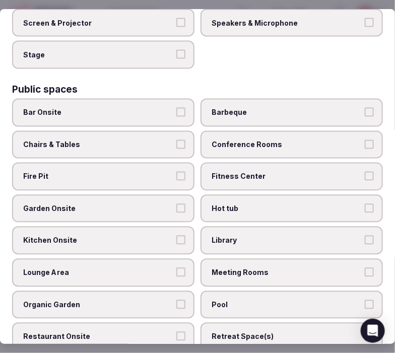
click at [163, 140] on span "Chairs & Tables" at bounding box center [98, 145] width 150 height 10
click at [176, 140] on button "Chairs & Tables" at bounding box center [180, 144] width 9 height 9
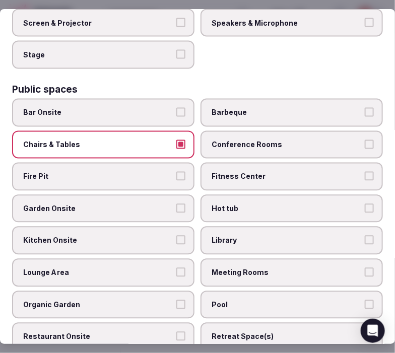
click at [223, 163] on label "Fitness Center" at bounding box center [292, 177] width 182 height 28
click at [365, 172] on button "Fitness Center" at bounding box center [369, 176] width 9 height 9
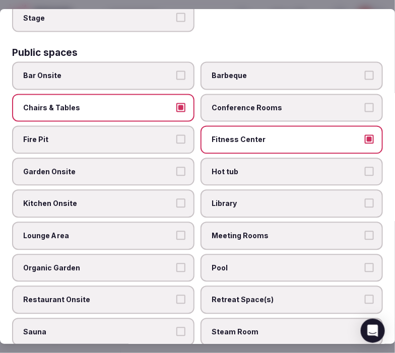
scroll to position [448, 0]
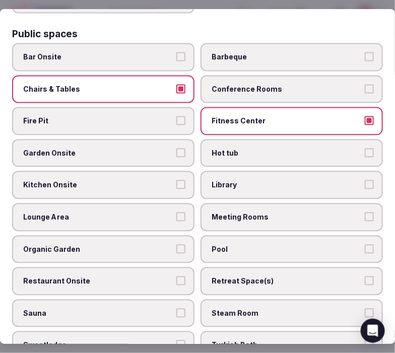
click at [238, 203] on label "Meeting Rooms" at bounding box center [292, 217] width 182 height 28
click at [365, 212] on button "Meeting Rooms" at bounding box center [369, 216] width 9 height 9
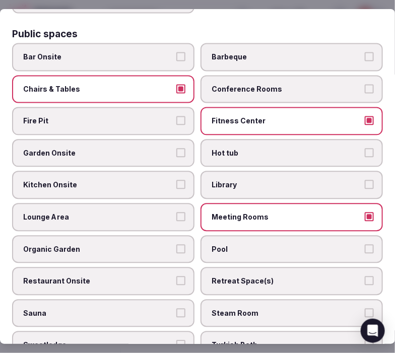
click at [156, 212] on span "Lounge Area" at bounding box center [98, 217] width 150 height 10
click at [176, 212] on button "Lounge Area" at bounding box center [180, 216] width 9 height 9
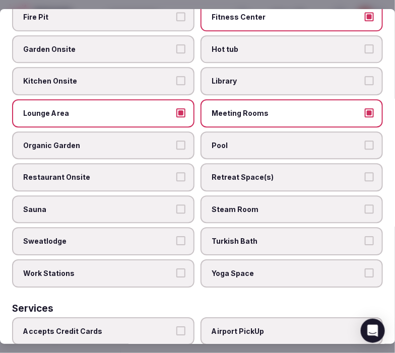
scroll to position [560, 0]
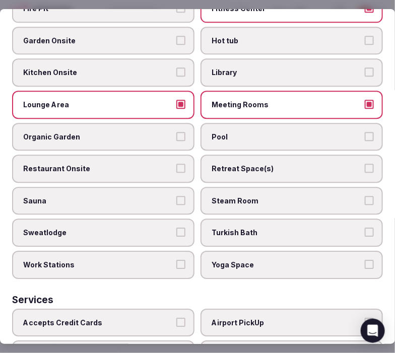
click at [163, 164] on span "Restaurant Onsite" at bounding box center [98, 169] width 150 height 10
click at [176, 164] on button "Restaurant Onsite" at bounding box center [180, 168] width 9 height 9
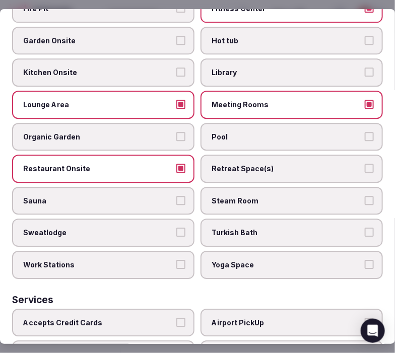
click at [215, 130] on label "Pool" at bounding box center [292, 137] width 182 height 28
click at [365, 132] on button "Pool" at bounding box center [369, 136] width 9 height 9
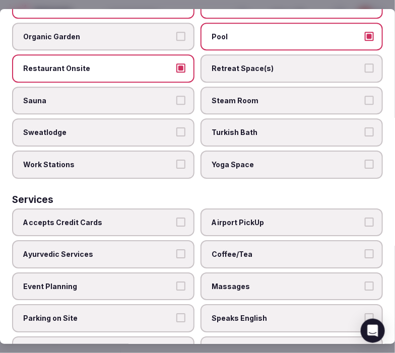
scroll to position [699, 0]
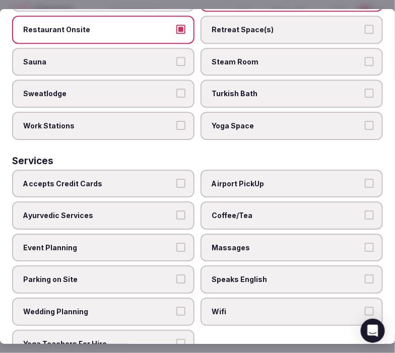
click at [224, 307] on span "Wifi" at bounding box center [287, 312] width 150 height 10
click at [365, 307] on button "Wifi" at bounding box center [369, 311] width 9 height 9
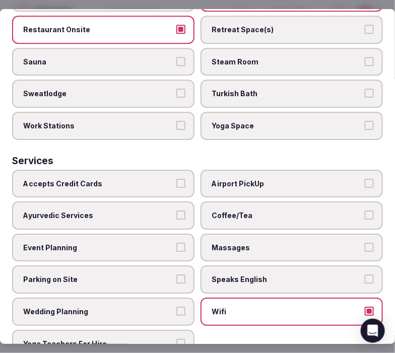
click at [244, 275] on span "Speaks English" at bounding box center [287, 280] width 150 height 10
click at [365, 275] on button "Speaks English" at bounding box center [369, 279] width 9 height 9
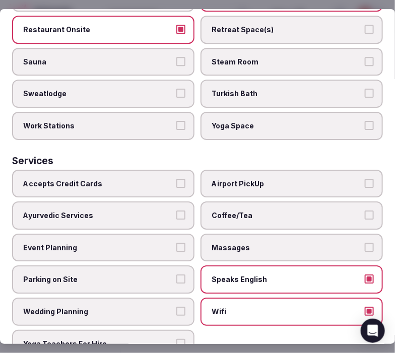
click at [271, 202] on label "Coffee/Tea" at bounding box center [292, 216] width 182 height 28
click at [365, 211] on button "Coffee/Tea" at bounding box center [369, 215] width 9 height 9
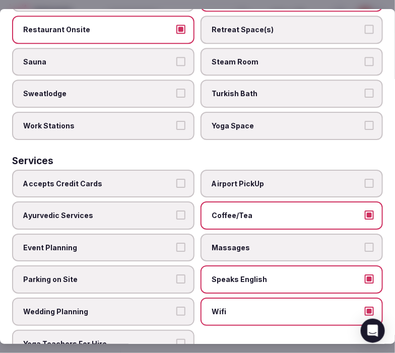
click at [159, 179] on span "Accepts Credit Cards" at bounding box center [98, 184] width 150 height 10
click at [176, 179] on button "Accepts Credit Cards" at bounding box center [180, 183] width 9 height 9
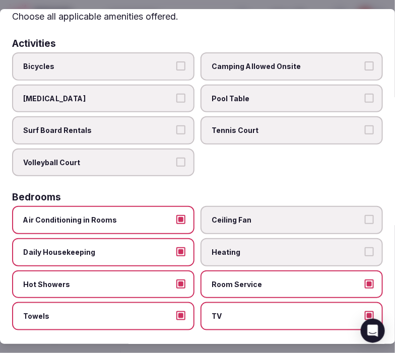
scroll to position [0, 0]
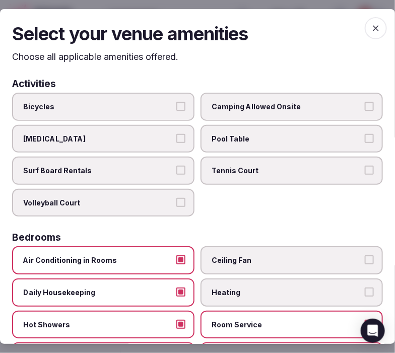
click at [371, 26] on icon "button" at bounding box center [376, 28] width 10 height 10
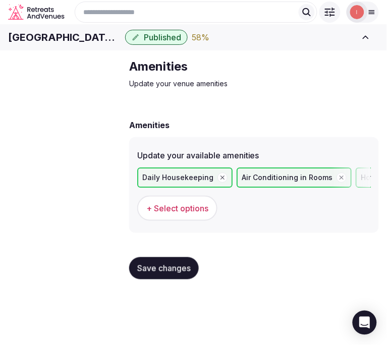
click at [173, 278] on button "Save changes" at bounding box center [164, 268] width 70 height 22
click at [0, 0] on span "Food & dining" at bounding box center [0, 0] width 0 height 0
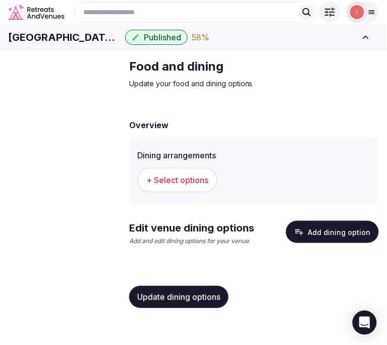
click at [167, 185] on span "+ Select options" at bounding box center [177, 179] width 62 height 11
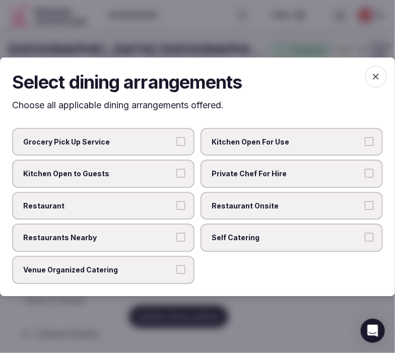
drag, startPoint x: 173, startPoint y: 267, endPoint x: 205, endPoint y: 260, distance: 32.5
click at [175, 267] on label "Venue Organized Catering" at bounding box center [103, 270] width 182 height 28
click at [176, 267] on button "Venue Organized Catering" at bounding box center [180, 269] width 9 height 9
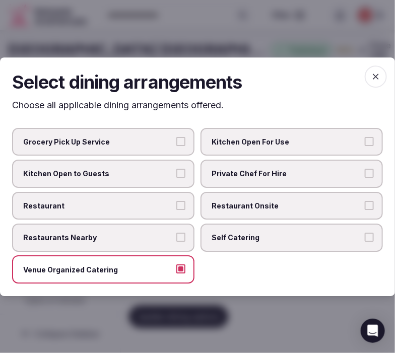
click at [371, 74] on icon "button" at bounding box center [376, 77] width 10 height 10
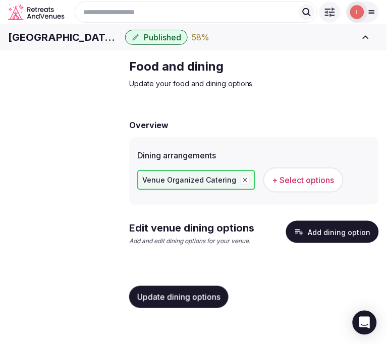
click at [207, 302] on span "Update dining options" at bounding box center [178, 297] width 83 height 10
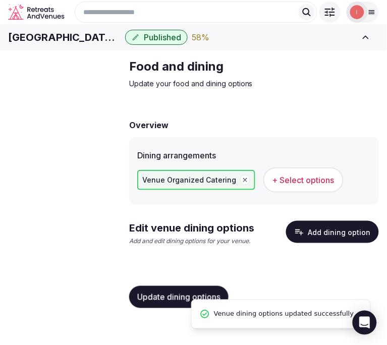
click at [298, 242] on button "Add dining option" at bounding box center [332, 232] width 93 height 22
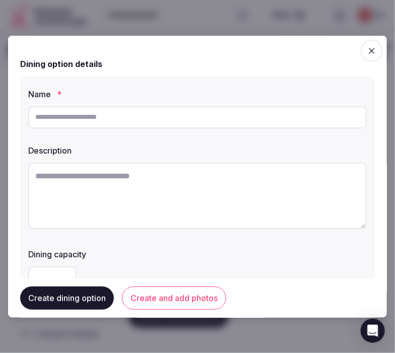
click at [288, 117] on input "text" at bounding box center [197, 117] width 339 height 22
type input "**********"
click at [195, 185] on textarea at bounding box center [197, 195] width 339 height 67
paste textarea "**********"
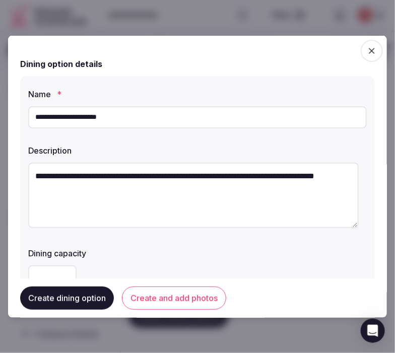
click at [207, 180] on textarea "**********" at bounding box center [193, 195] width 331 height 66
paste textarea
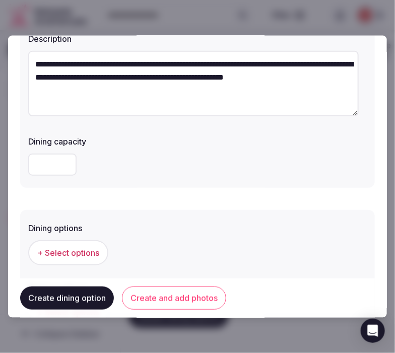
scroll to position [168, 0]
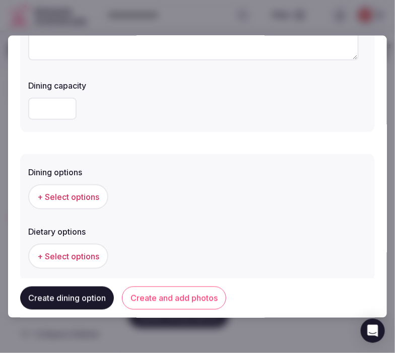
type textarea "**********"
click at [76, 203] on button "+ Select options" at bounding box center [68, 196] width 80 height 25
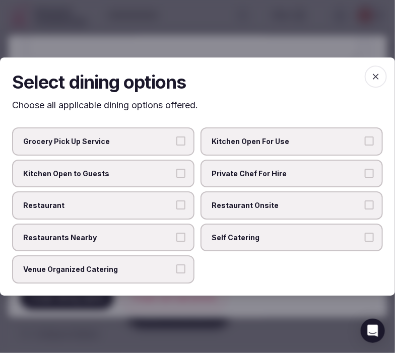
click at [163, 261] on label "Venue Organized Catering" at bounding box center [103, 270] width 182 height 28
click at [176, 265] on button "Venue Organized Catering" at bounding box center [180, 269] width 9 height 9
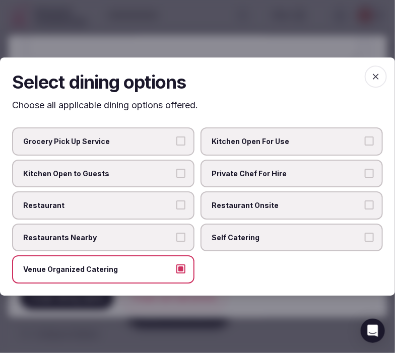
click at [373, 77] on icon "button" at bounding box center [376, 77] width 10 height 10
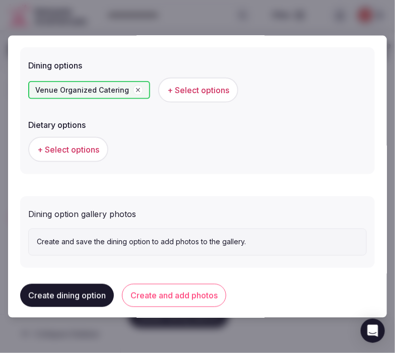
scroll to position [280, 0]
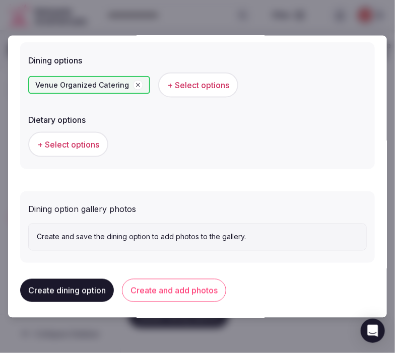
click at [178, 289] on button "Create and add photos" at bounding box center [174, 290] width 104 height 23
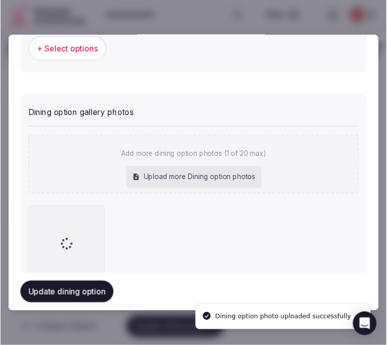
scroll to position [412, 0]
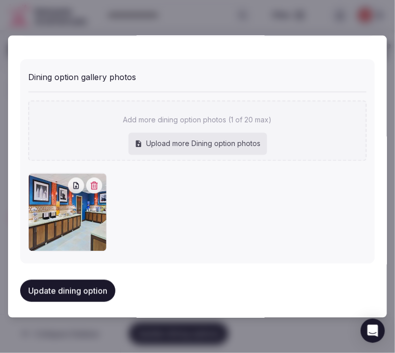
click at [100, 285] on button "Update dining option" at bounding box center [67, 291] width 95 height 22
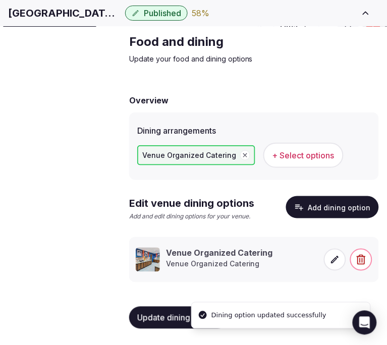
scroll to position [43, 0]
click at [170, 309] on button "Update dining options" at bounding box center [178, 317] width 99 height 22
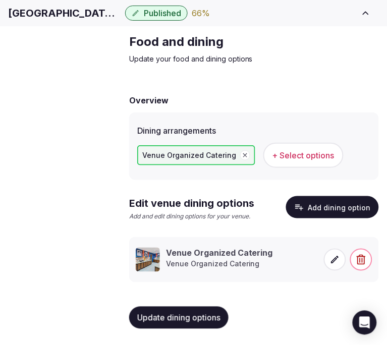
click at [0, 0] on span "Activities & experiences" at bounding box center [0, 0] width 0 height 0
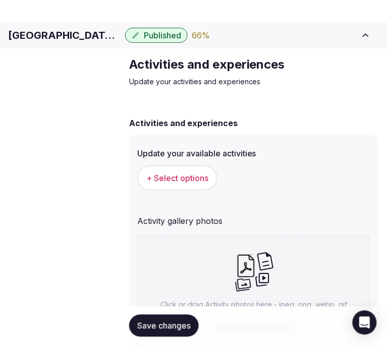
scroll to position [43, 0]
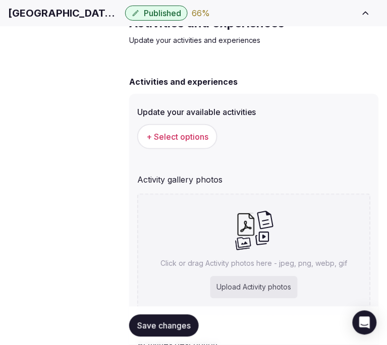
click at [163, 142] on span "+ Select options" at bounding box center [177, 136] width 62 height 11
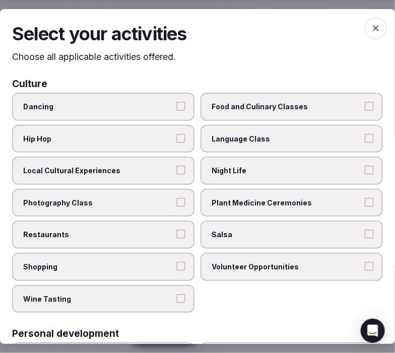
scroll to position [92, 0]
click at [180, 172] on button "Local Cultural Experiences" at bounding box center [180, 170] width 9 height 9
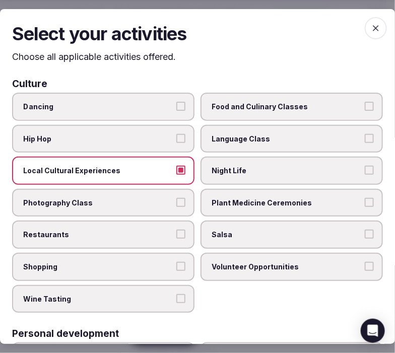
click at [178, 198] on button "Photography Class" at bounding box center [180, 202] width 9 height 9
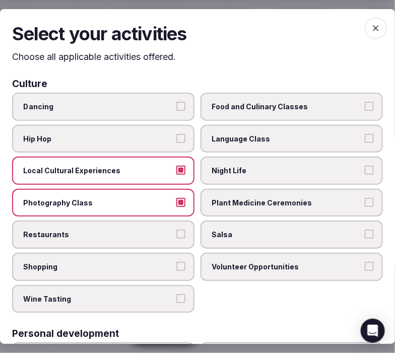
click at [172, 225] on label "Restaurants" at bounding box center [103, 235] width 182 height 28
click at [176, 230] on button "Restaurants" at bounding box center [180, 234] width 9 height 9
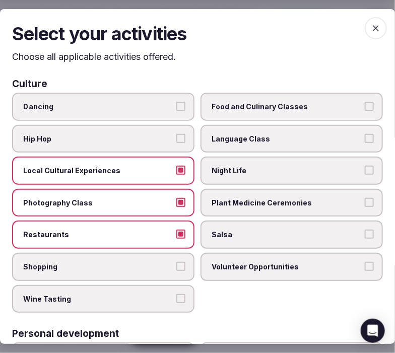
click at [169, 265] on span "Shopping" at bounding box center [98, 267] width 150 height 10
click at [176, 265] on button "Shopping" at bounding box center [180, 266] width 9 height 9
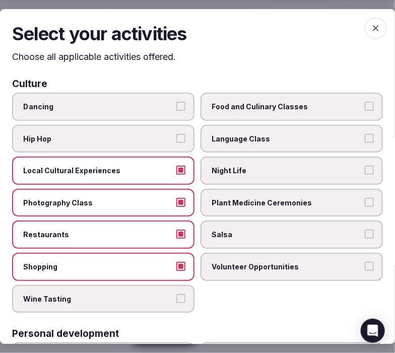
click at [179, 297] on label "Wine Tasting" at bounding box center [103, 299] width 182 height 28
click at [179, 297] on button "Wine Tasting" at bounding box center [180, 298] width 9 height 9
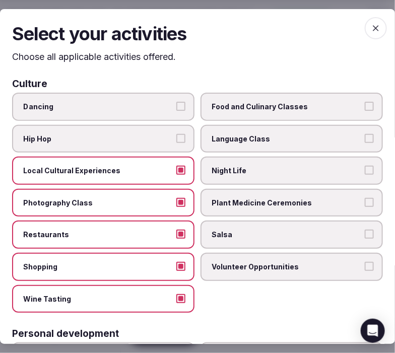
click at [178, 230] on button "Restaurants" at bounding box center [180, 234] width 9 height 9
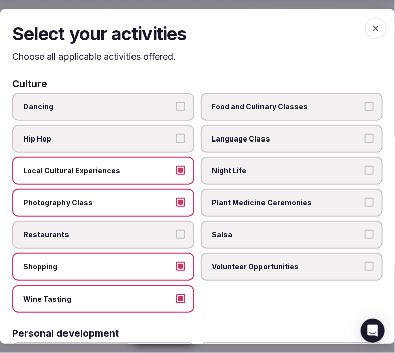
click at [180, 200] on button "Photography Class" at bounding box center [180, 202] width 9 height 9
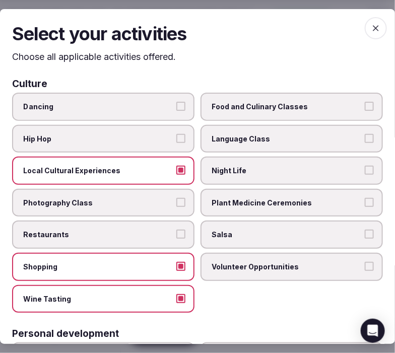
click at [228, 168] on span "Night Life" at bounding box center [287, 171] width 150 height 10
click at [365, 168] on button "Night Life" at bounding box center [369, 170] width 9 height 9
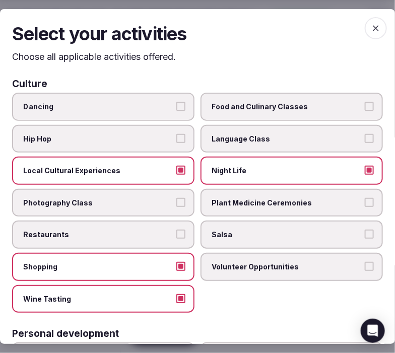
click at [176, 263] on button "Shopping" at bounding box center [180, 266] width 9 height 9
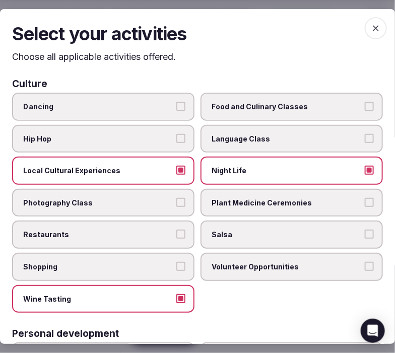
click at [165, 295] on span "Wine Tasting" at bounding box center [98, 299] width 150 height 10
click at [176, 295] on button "Wine Tasting" at bounding box center [180, 298] width 9 height 9
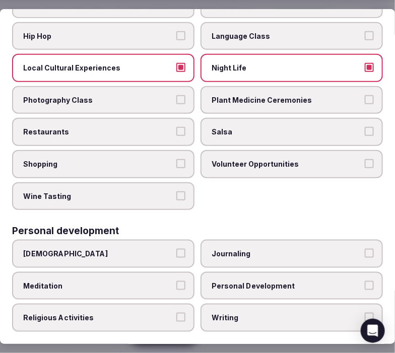
scroll to position [112, 0]
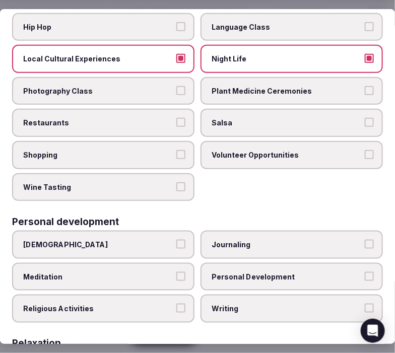
click at [155, 109] on label "Restaurants" at bounding box center [103, 123] width 182 height 28
click at [176, 118] on button "Restaurants" at bounding box center [180, 122] width 9 height 9
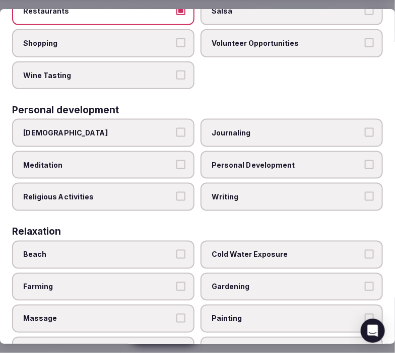
scroll to position [280, 0]
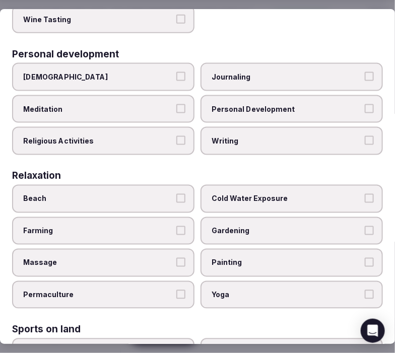
click at [185, 249] on label "Massage" at bounding box center [103, 263] width 182 height 28
click at [185, 258] on button "Massage" at bounding box center [180, 262] width 9 height 9
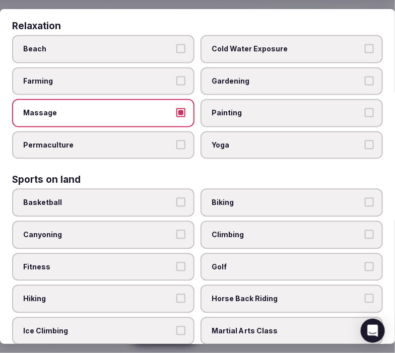
scroll to position [448, 0]
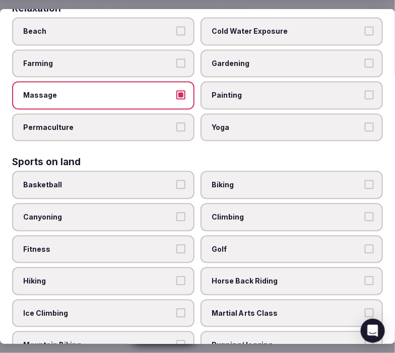
click at [182, 235] on label "Fitness" at bounding box center [103, 249] width 182 height 28
click at [182, 244] on button "Fitness" at bounding box center [180, 248] width 9 height 9
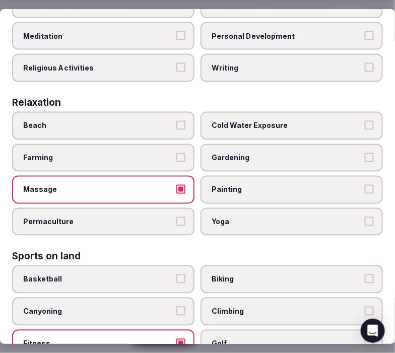
scroll to position [336, 0]
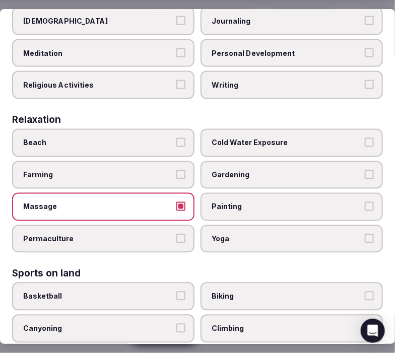
click at [180, 193] on label "Massage" at bounding box center [103, 207] width 182 height 28
click at [180, 202] on button "Massage" at bounding box center [180, 206] width 9 height 9
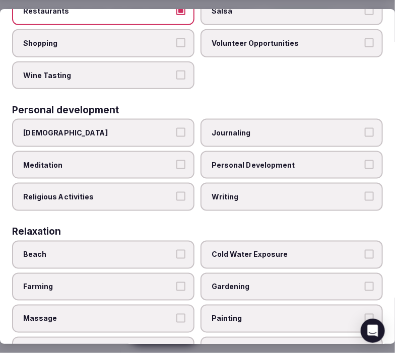
click at [231, 151] on label "Personal Development" at bounding box center [292, 165] width 182 height 28
click at [365, 160] on button "Personal Development" at bounding box center [369, 164] width 9 height 9
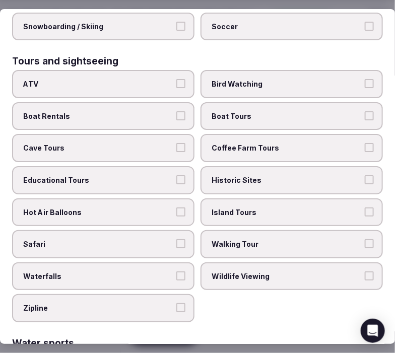
scroll to position [896, 0]
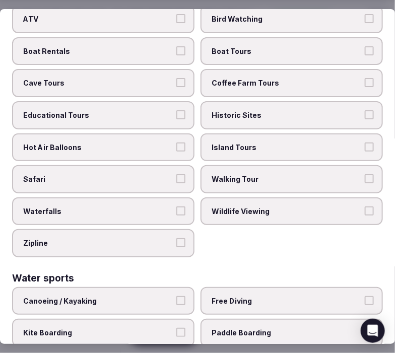
click at [244, 165] on label "Walking Tour" at bounding box center [292, 179] width 182 height 28
click at [365, 174] on button "Walking Tour" at bounding box center [369, 178] width 9 height 9
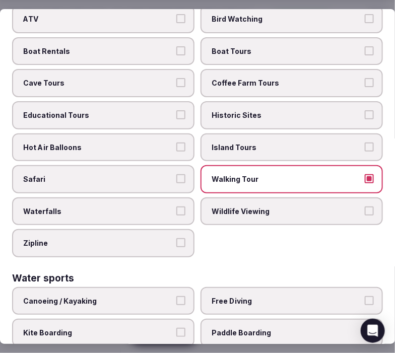
click at [247, 101] on label "Historic Sites" at bounding box center [292, 115] width 182 height 28
click at [365, 110] on button "Historic Sites" at bounding box center [369, 114] width 9 height 9
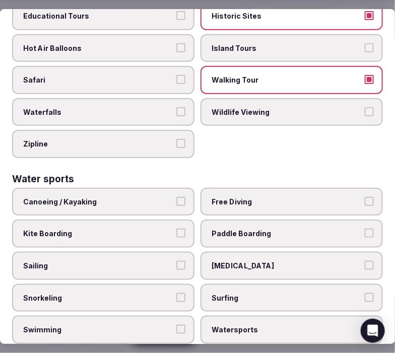
scroll to position [1006, 0]
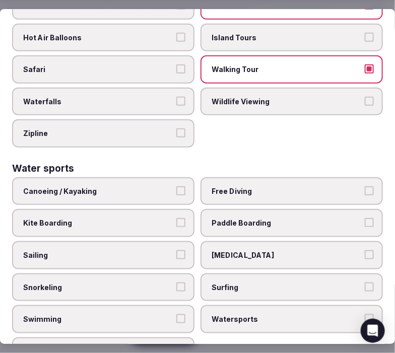
click at [158, 315] on span "Swimming" at bounding box center [98, 320] width 150 height 10
click at [176, 315] on button "Swimming" at bounding box center [180, 319] width 9 height 9
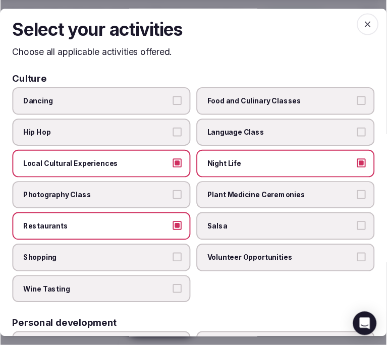
scroll to position [0, 0]
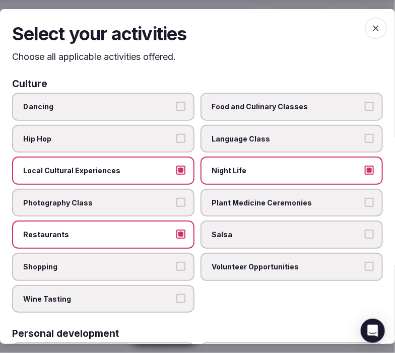
click at [371, 31] on icon "button" at bounding box center [376, 28] width 10 height 10
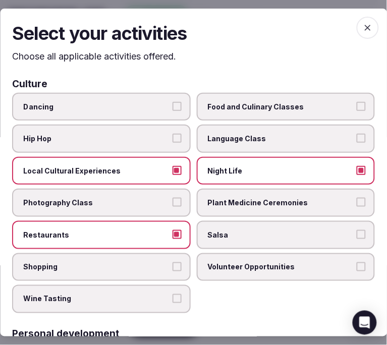
scroll to position [100, 0]
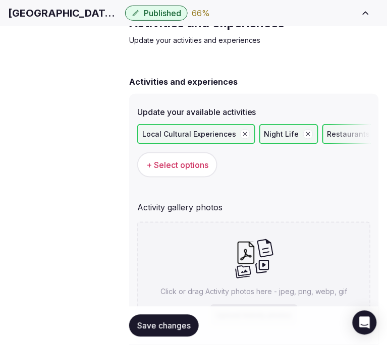
drag, startPoint x: 177, startPoint y: 324, endPoint x: 190, endPoint y: 320, distance: 13.2
click at [178, 325] on span "Save changes" at bounding box center [163, 326] width 53 height 10
click at [121, 20] on h1 "Hampton Inn Austin/Oak Hill" at bounding box center [64, 13] width 113 height 14
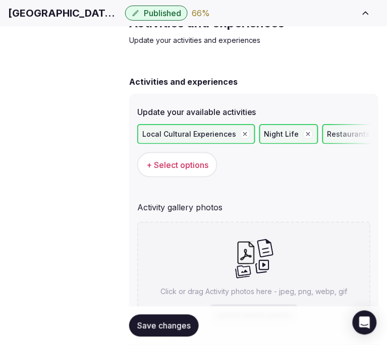
click at [121, 18] on h1 "Hampton Inn Austin/Oak Hill" at bounding box center [64, 13] width 113 height 14
copy div "Hampton Inn Austin/Oak Hill"
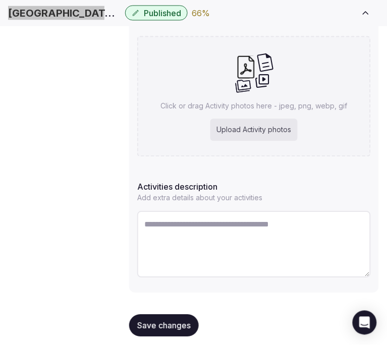
scroll to position [238, 0]
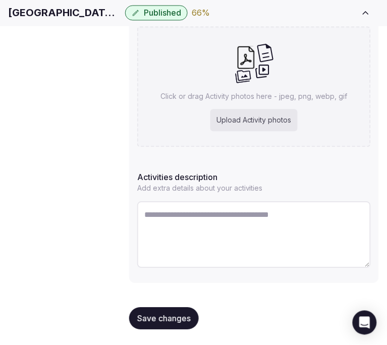
click at [280, 223] on textarea at bounding box center [253, 235] width 233 height 67
paste textarea "**********"
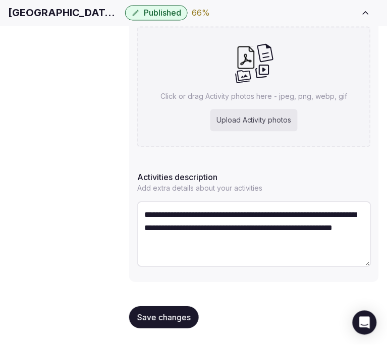
type textarea "**********"
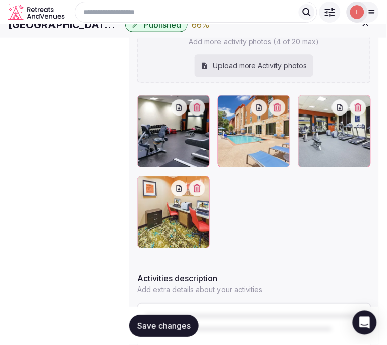
scroll to position [164, 0]
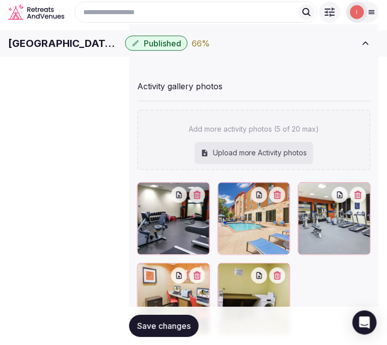
click at [165, 325] on span "Save changes" at bounding box center [163, 326] width 53 height 10
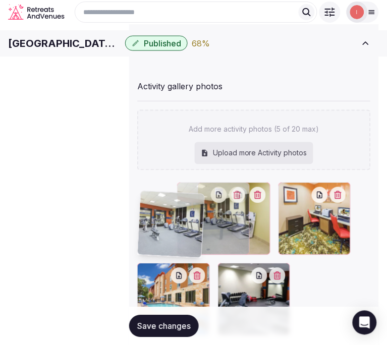
drag, startPoint x: 271, startPoint y: 200, endPoint x: 146, endPoint y: 198, distance: 124.5
click at [146, 198] on body "Search Popular Destinations Toscana, Italy Riviera Maya, Mexico Indonesia, Bali…" at bounding box center [193, 185] width 387 height 698
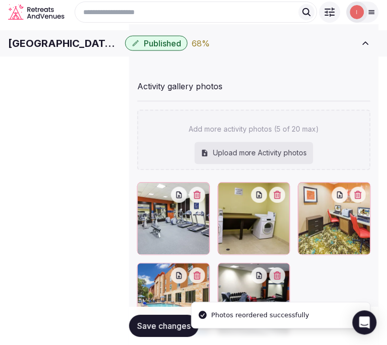
click at [274, 272] on icon "button" at bounding box center [277, 276] width 7 height 8
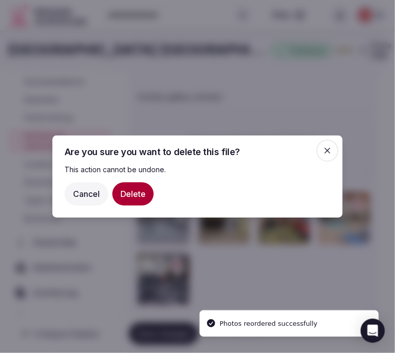
click at [128, 195] on button "Delete" at bounding box center [132, 193] width 41 height 23
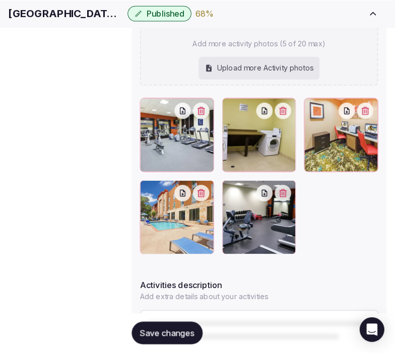
scroll to position [276, 0]
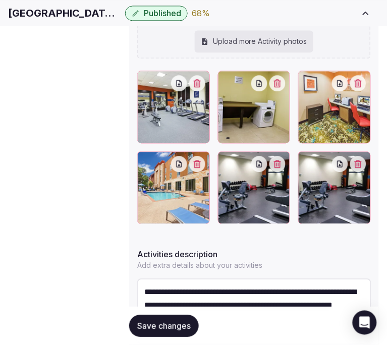
click at [251, 156] on button "button" at bounding box center [259, 164] width 16 height 16
click at [251, 157] on div at bounding box center [268, 164] width 34 height 16
click at [273, 160] on icon "button" at bounding box center [277, 164] width 8 height 8
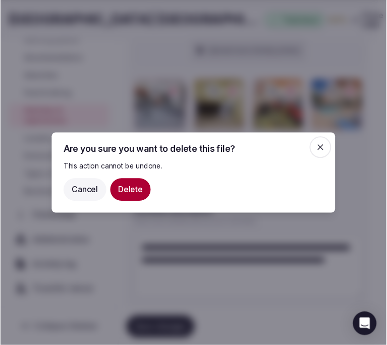
scroll to position [92, 0]
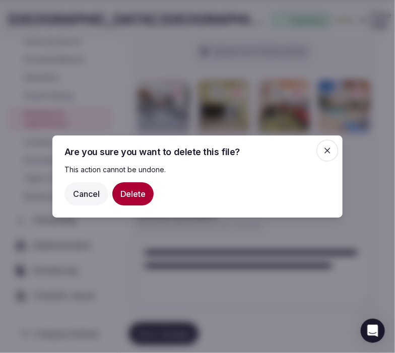
click at [148, 191] on button "Delete" at bounding box center [132, 193] width 41 height 23
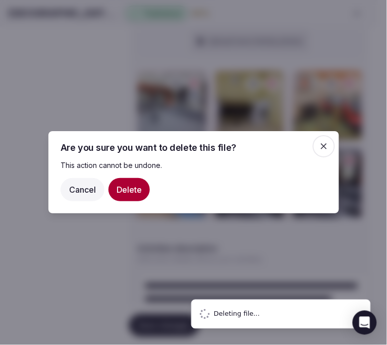
scroll to position [100, 0]
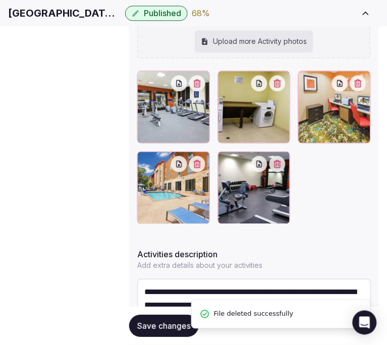
click at [174, 331] on button "Save changes" at bounding box center [164, 326] width 70 height 22
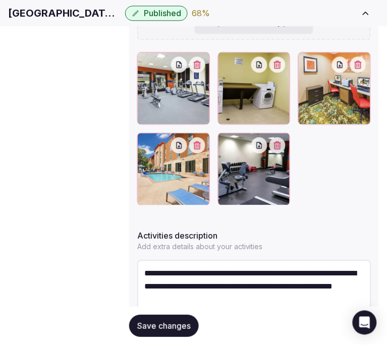
scroll to position [312, 0]
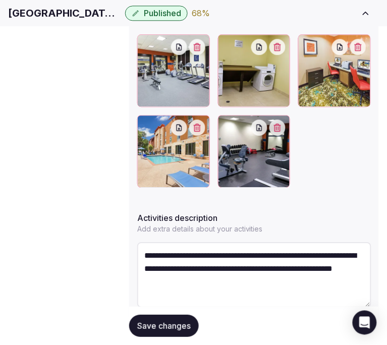
click at [175, 321] on span "Save changes" at bounding box center [163, 326] width 53 height 10
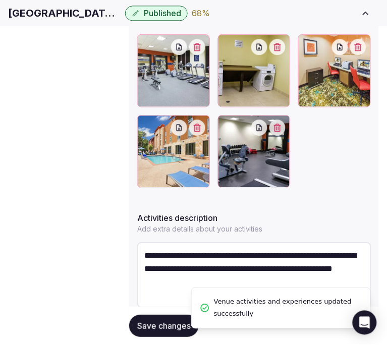
click at [153, 321] on span "Save changes" at bounding box center [163, 326] width 53 height 10
click at [0, 0] on span "Location" at bounding box center [0, 0] width 0 height 0
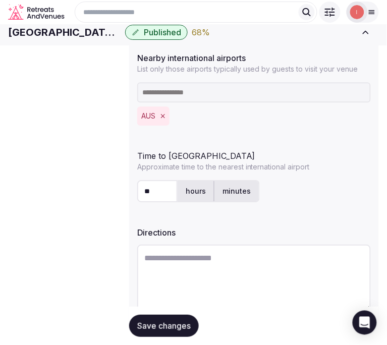
scroll to position [301, 0]
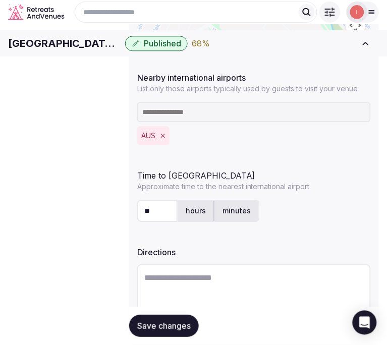
click at [0, 0] on span "Environment" at bounding box center [0, 0] width 0 height 0
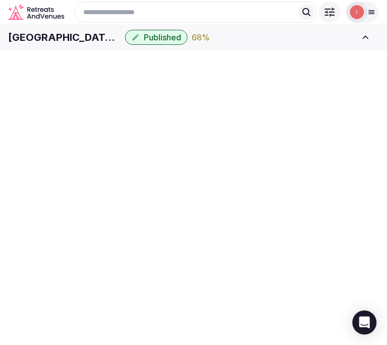
scroll to position [56, 0]
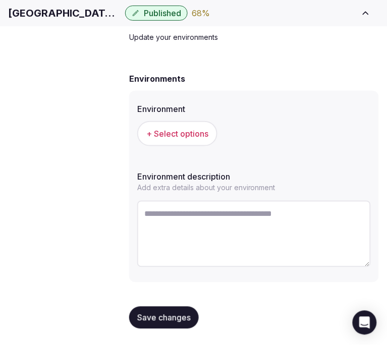
click at [202, 146] on button "+ Select options" at bounding box center [177, 133] width 80 height 25
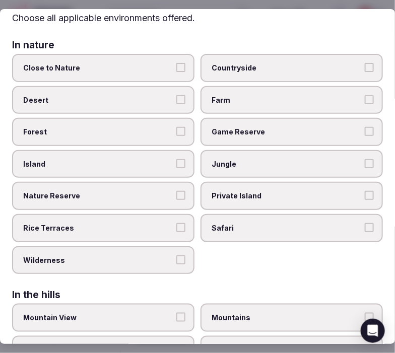
scroll to position [56, 0]
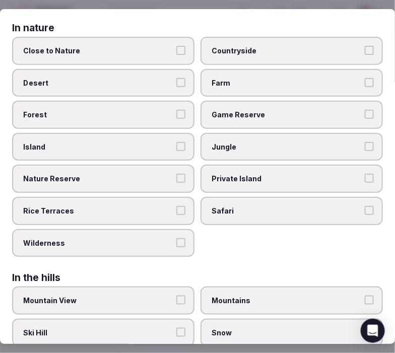
click at [175, 137] on label "Island" at bounding box center [103, 147] width 182 height 28
click at [176, 142] on button "Island" at bounding box center [180, 146] width 9 height 9
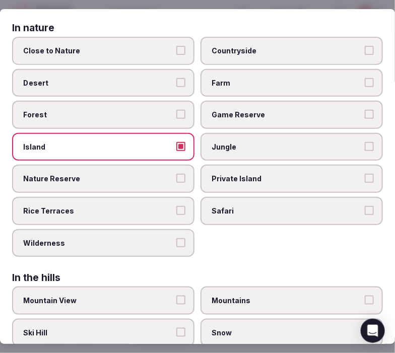
click at [175, 137] on label "Island" at bounding box center [103, 147] width 182 height 28
click at [176, 142] on button "Island" at bounding box center [180, 146] width 9 height 9
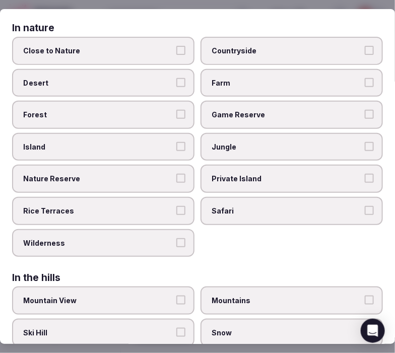
click at [170, 54] on label "Close to Nature" at bounding box center [103, 51] width 182 height 28
click at [176, 54] on button "Close to Nature" at bounding box center [180, 50] width 9 height 9
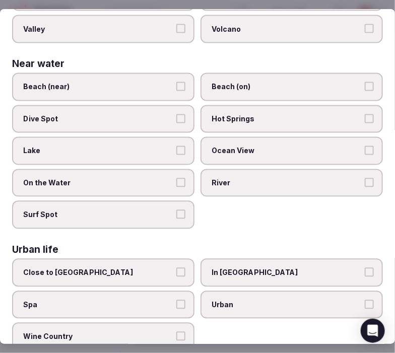
scroll to position [394, 0]
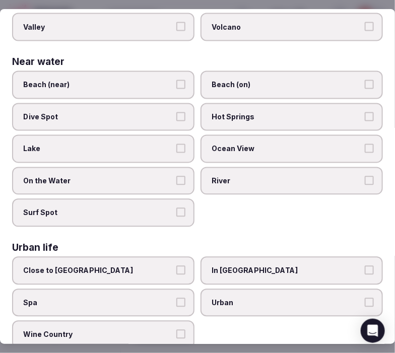
click at [365, 298] on button "Urban" at bounding box center [369, 302] width 9 height 9
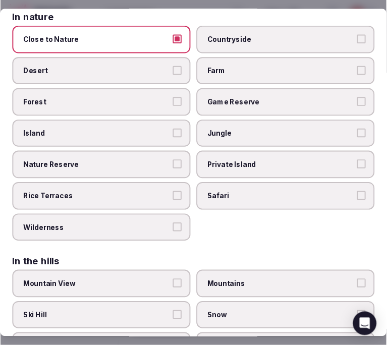
scroll to position [0, 0]
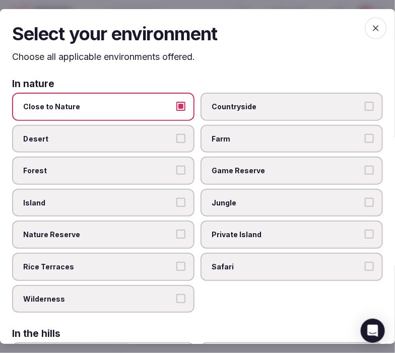
drag, startPoint x: 371, startPoint y: 24, endPoint x: 361, endPoint y: 26, distance: 10.4
click at [371, 24] on icon "button" at bounding box center [376, 28] width 10 height 10
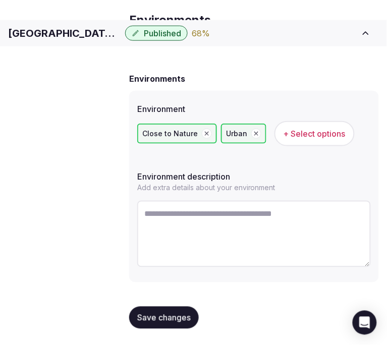
scroll to position [56, 0]
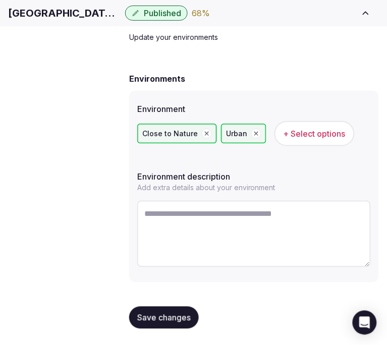
click at [168, 314] on span "Save changes" at bounding box center [163, 317] width 53 height 10
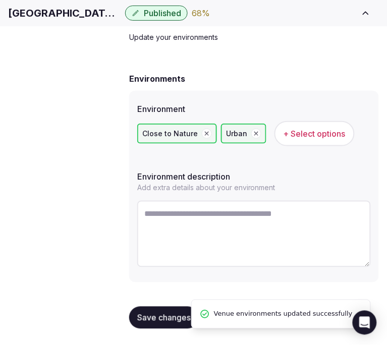
click at [0, 0] on span "Types of retreats" at bounding box center [0, 0] width 0 height 0
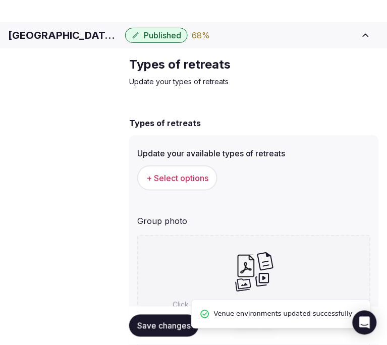
scroll to position [56, 0]
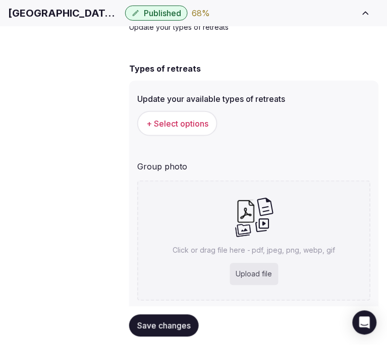
click at [194, 129] on span "+ Select options" at bounding box center [177, 123] width 62 height 11
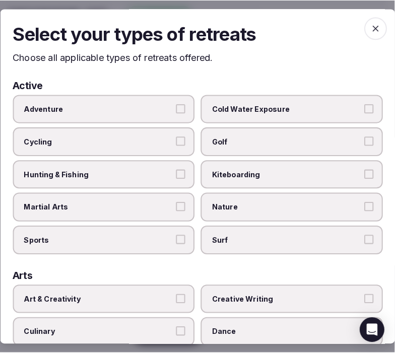
scroll to position [92, 0]
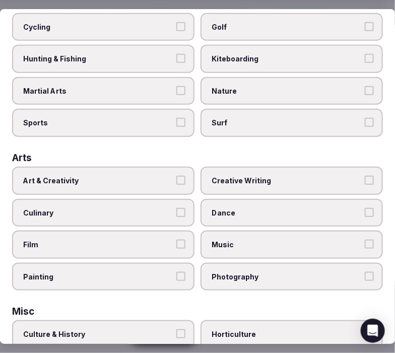
click at [166, 169] on label "Art & Creativity" at bounding box center [103, 181] width 182 height 28
click at [176, 176] on button "Art & Creativity" at bounding box center [180, 180] width 9 height 9
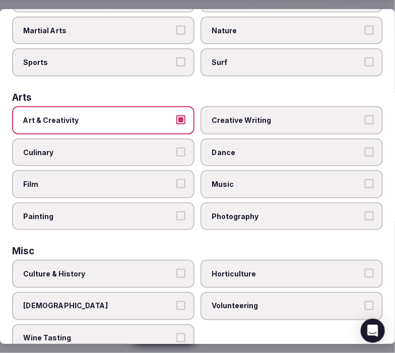
scroll to position [224, 0]
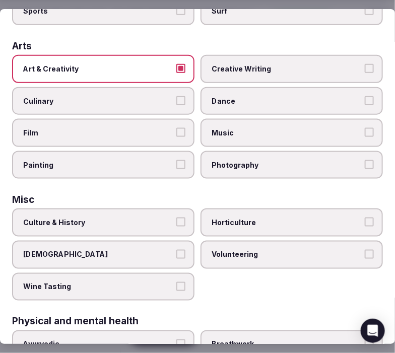
click at [169, 209] on label "Culture & History" at bounding box center [103, 223] width 182 height 28
click at [176, 218] on button "Culture & History" at bounding box center [180, 222] width 9 height 9
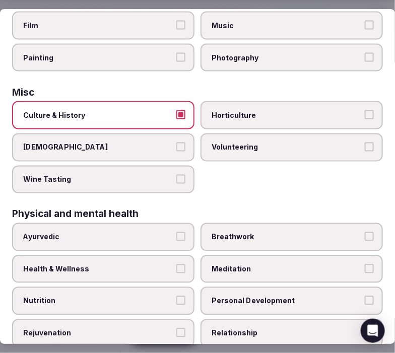
scroll to position [336, 0]
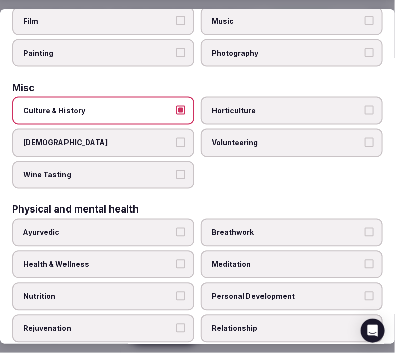
click at [296, 292] on span "Personal Development" at bounding box center [287, 297] width 150 height 10
click at [365, 292] on button "Personal Development" at bounding box center [369, 296] width 9 height 9
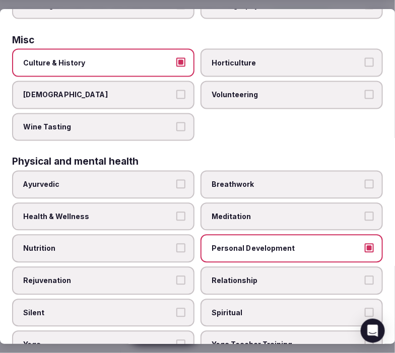
scroll to position [448, 0]
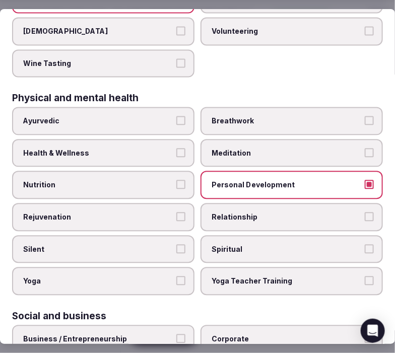
click at [268, 212] on span "Relationship" at bounding box center [287, 217] width 150 height 10
click at [365, 212] on button "Relationship" at bounding box center [369, 216] width 9 height 9
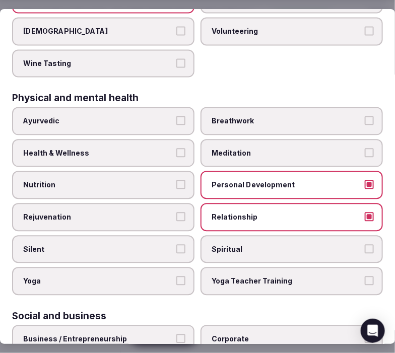
click at [156, 148] on span "Health & Wellness" at bounding box center [98, 153] width 150 height 10
click at [176, 148] on button "Health & Wellness" at bounding box center [180, 152] width 9 height 9
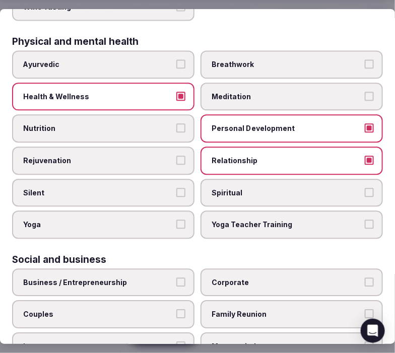
click at [243, 188] on span "Spiritual" at bounding box center [287, 193] width 150 height 10
click at [365, 188] on button "Spiritual" at bounding box center [369, 192] width 9 height 9
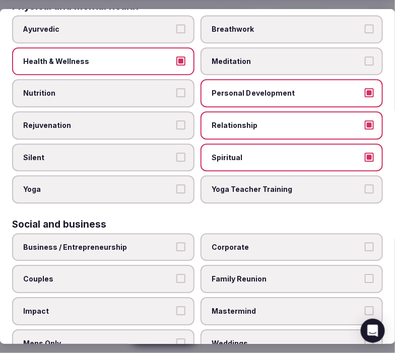
scroll to position [575, 0]
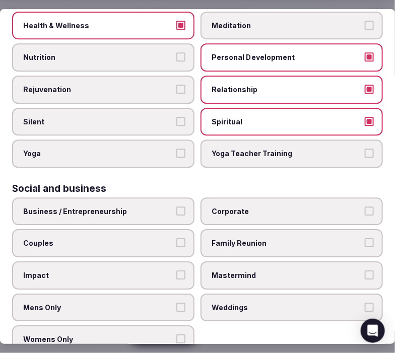
click at [222, 207] on span "Corporate" at bounding box center [287, 212] width 150 height 10
click at [365, 207] on button "Corporate" at bounding box center [369, 211] width 9 height 9
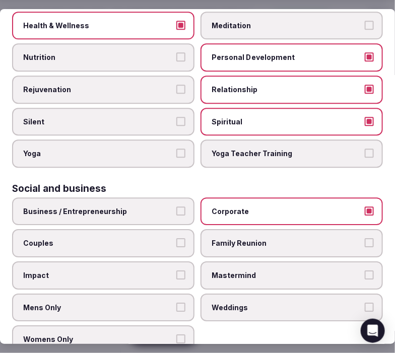
click at [153, 207] on span "Business / Entrepreneurship" at bounding box center [98, 212] width 150 height 10
click at [176, 207] on button "Business / Entrepreneurship" at bounding box center [180, 211] width 9 height 9
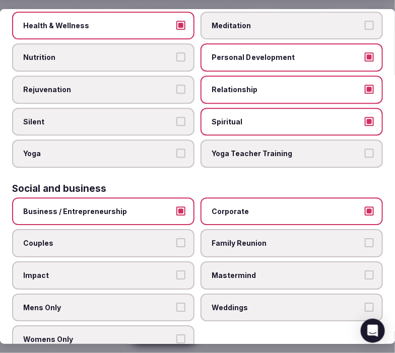
drag, startPoint x: 223, startPoint y: 107, endPoint x: 220, endPoint y: 139, distance: 31.4
click at [222, 117] on span "Spiritual" at bounding box center [287, 122] width 150 height 10
click at [365, 117] on button "Spiritual" at bounding box center [369, 121] width 9 height 9
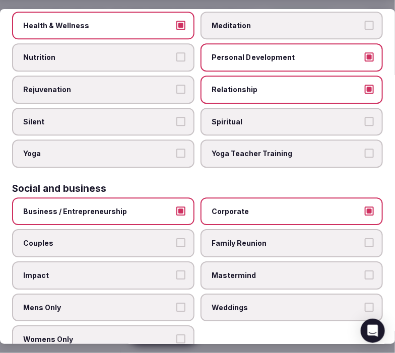
click at [256, 238] on span "Family Reunion" at bounding box center [287, 243] width 150 height 10
click at [365, 238] on button "Family Reunion" at bounding box center [369, 242] width 9 height 9
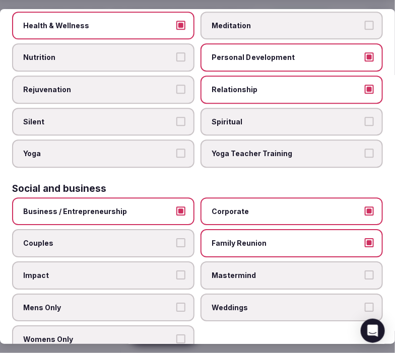
click at [131, 238] on span "Couples" at bounding box center [98, 243] width 150 height 10
click at [176, 238] on button "Couples" at bounding box center [180, 242] width 9 height 9
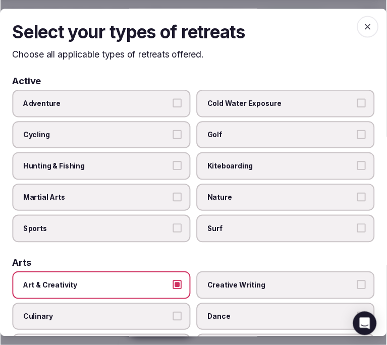
scroll to position [0, 0]
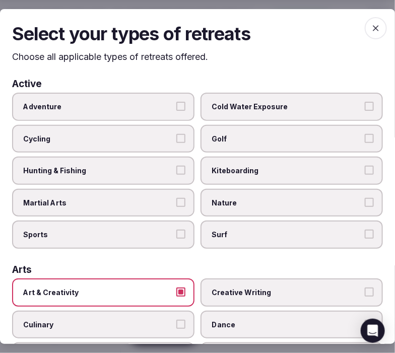
click at [368, 34] on span "button" at bounding box center [376, 28] width 22 height 22
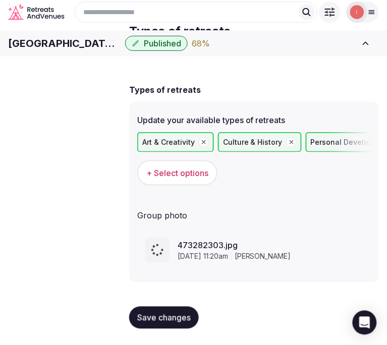
scroll to position [51, 0]
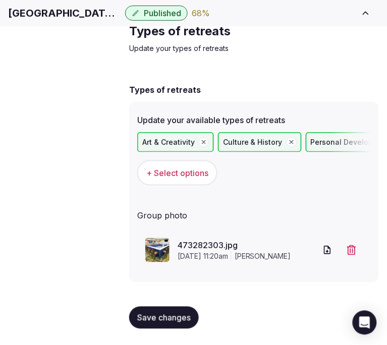
click at [0, 0] on span "Close CRM" at bounding box center [0, 0] width 0 height 0
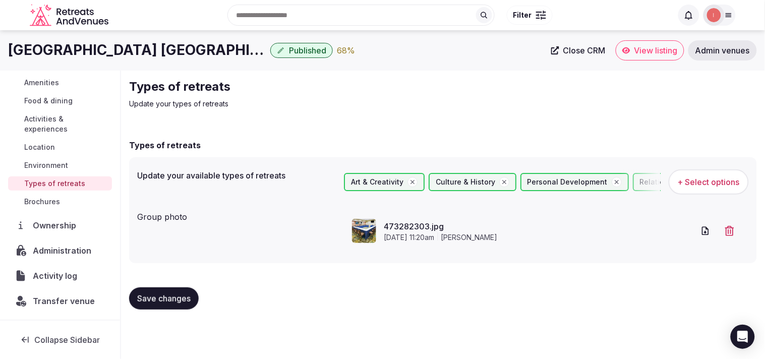
scroll to position [100, 0]
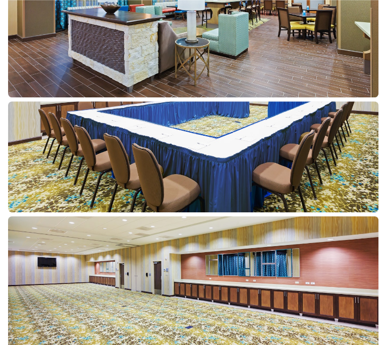
scroll to position [784, 0]
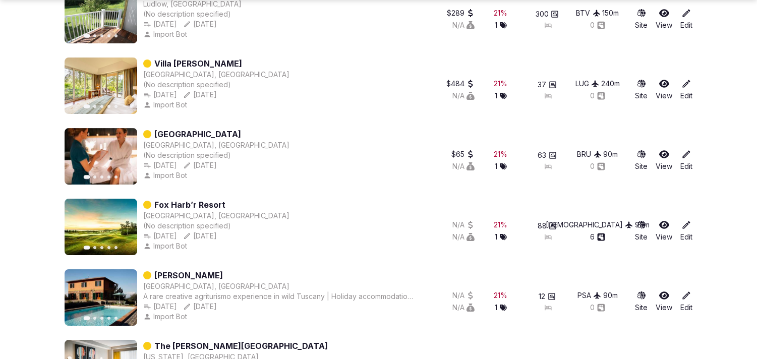
scroll to position [6192, 0]
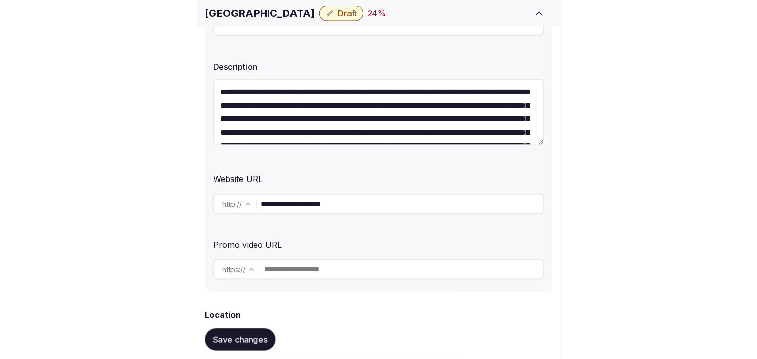
scroll to position [168, 0]
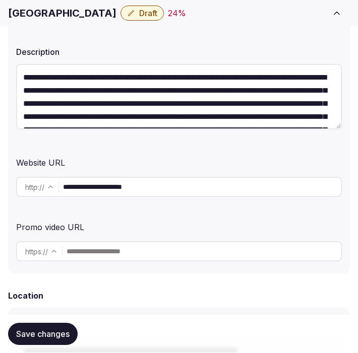
click at [99, 197] on input "**********" at bounding box center [202, 187] width 278 height 20
click at [98, 193] on input "**********" at bounding box center [202, 187] width 278 height 20
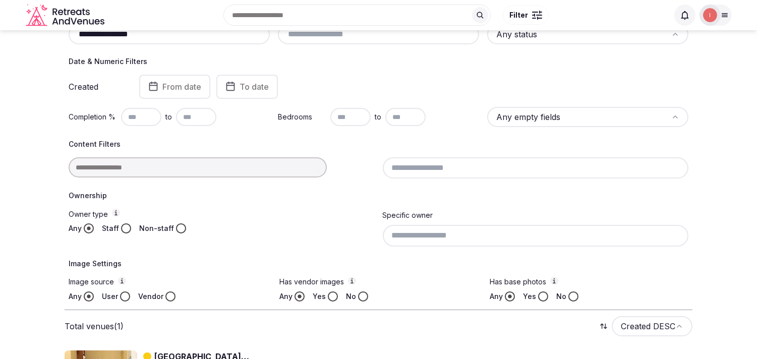
scroll to position [36, 0]
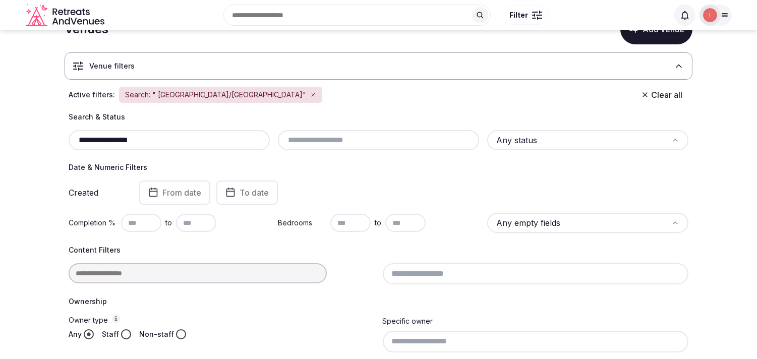
click at [149, 139] on input "**********" at bounding box center [169, 140] width 193 height 12
paste input "**"
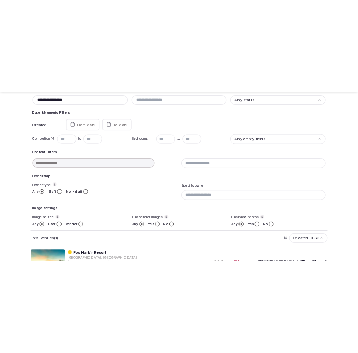
scroll to position [204, 0]
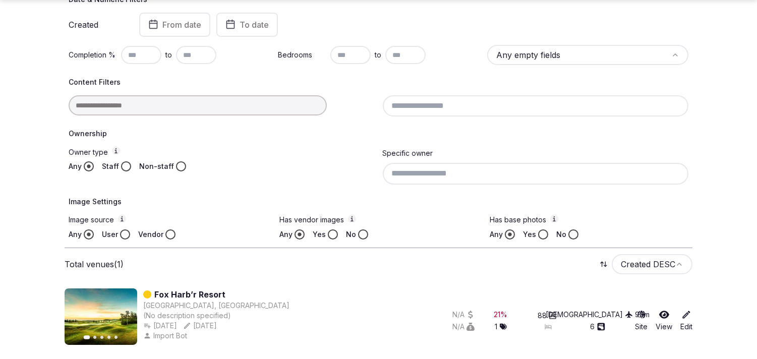
type input "**********"
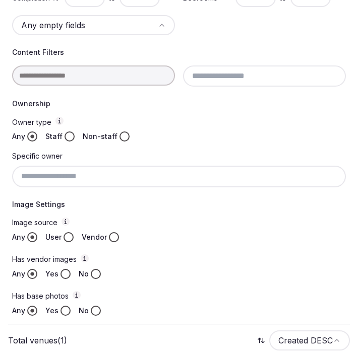
scroll to position [408, 0]
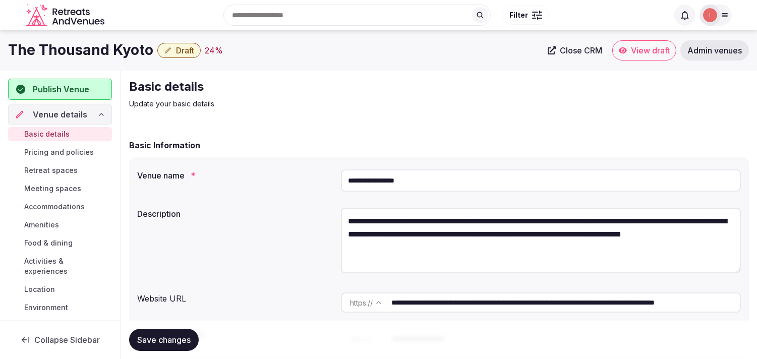
click at [439, 301] on input "**********" at bounding box center [565, 302] width 348 height 20
click at [439, 302] on input "**********" at bounding box center [565, 302] width 348 height 20
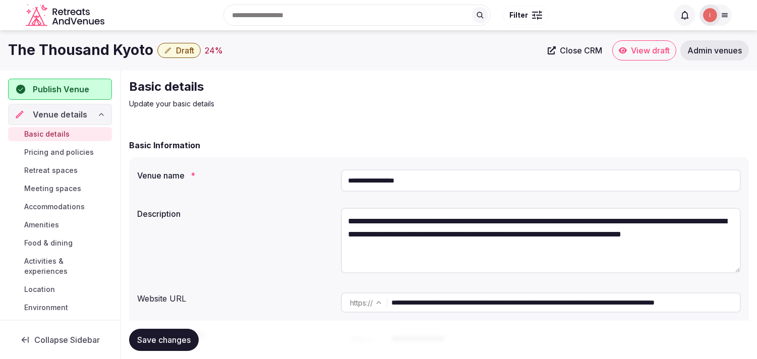
click at [439, 302] on input "**********" at bounding box center [565, 302] width 348 height 20
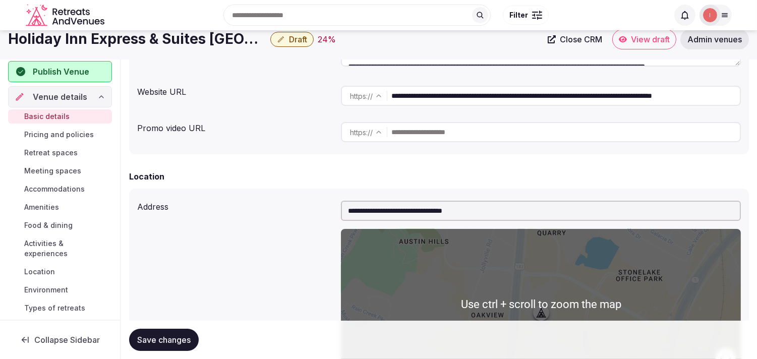
scroll to position [168, 0]
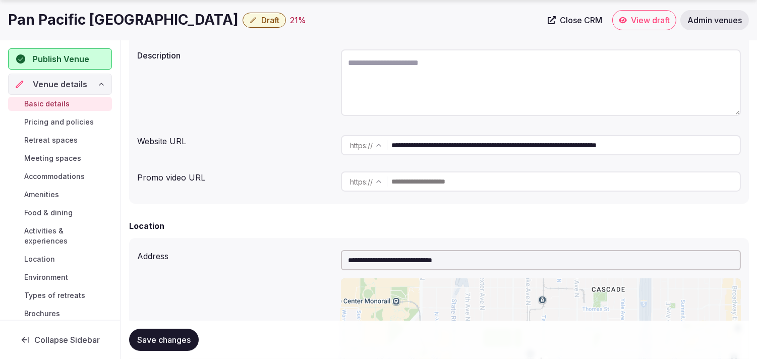
scroll to position [168, 0]
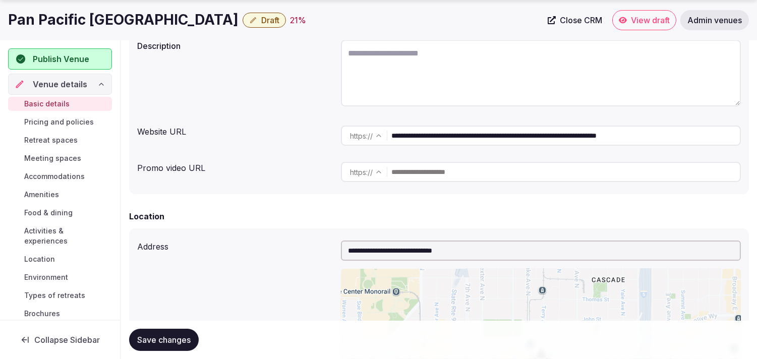
click at [449, 140] on input "**********" at bounding box center [565, 136] width 348 height 20
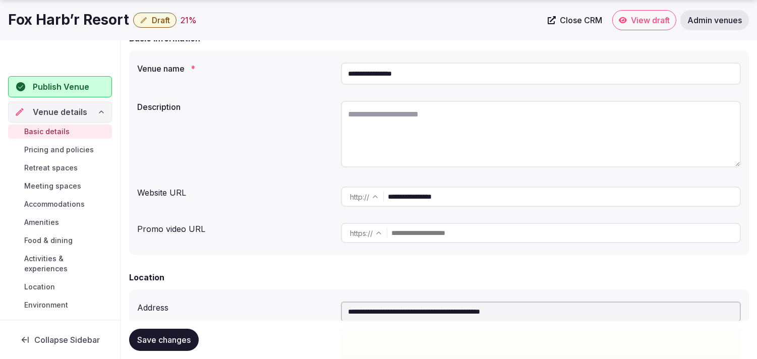
scroll to position [224, 0]
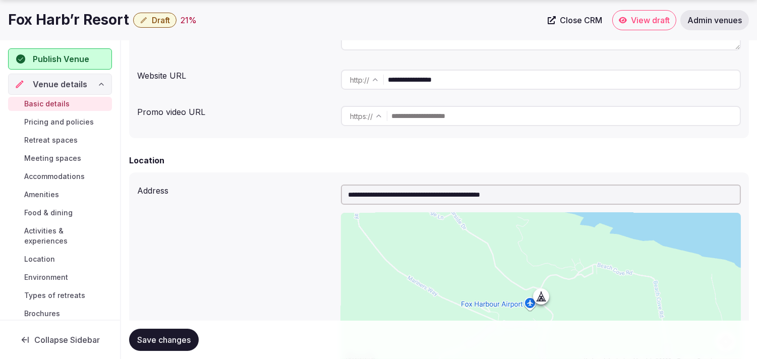
click at [413, 76] on input "**********" at bounding box center [564, 80] width 352 height 20
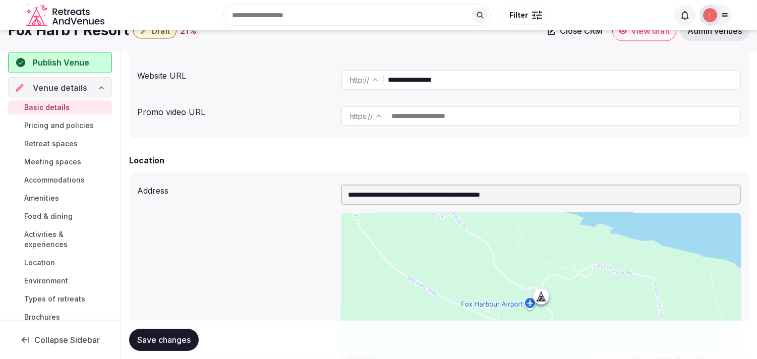
scroll to position [0, 0]
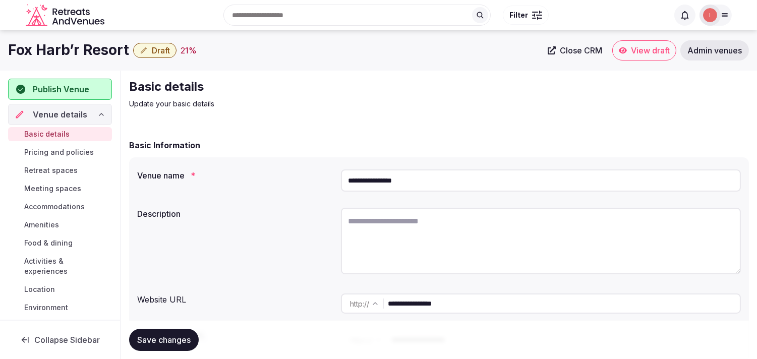
click at [354, 183] on input "**********" at bounding box center [541, 180] width 400 height 22
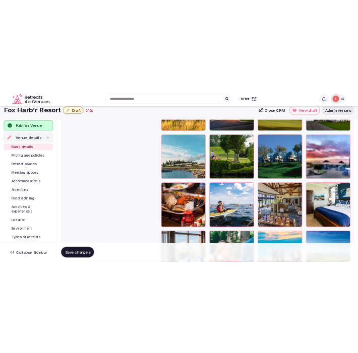
scroll to position [1468, 0]
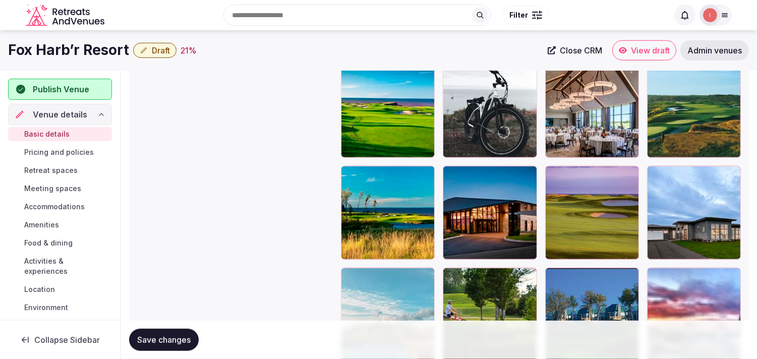
click at [48, 51] on h1 "Fox Harb’r Resort" at bounding box center [68, 50] width 121 height 20
copy div "Fox Harb’r Resort"
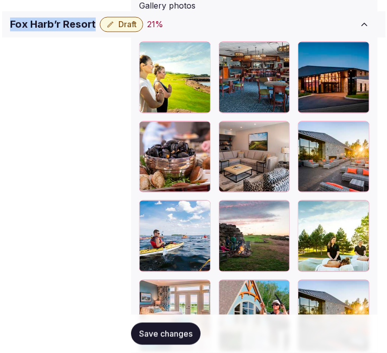
scroll to position [1437, 0]
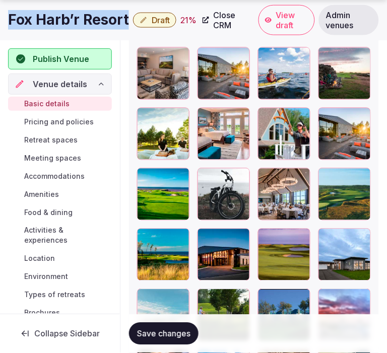
copy div "Fox Harb’r Resort"
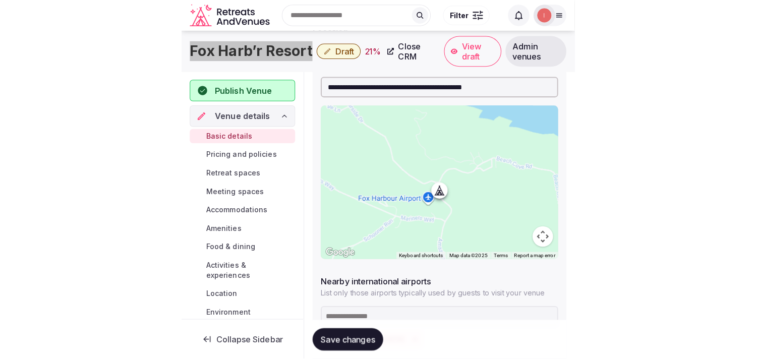
scroll to position [205, 0]
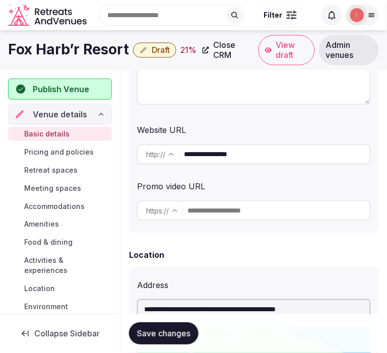
click at [208, 146] on input "**********" at bounding box center [277, 155] width 186 height 20
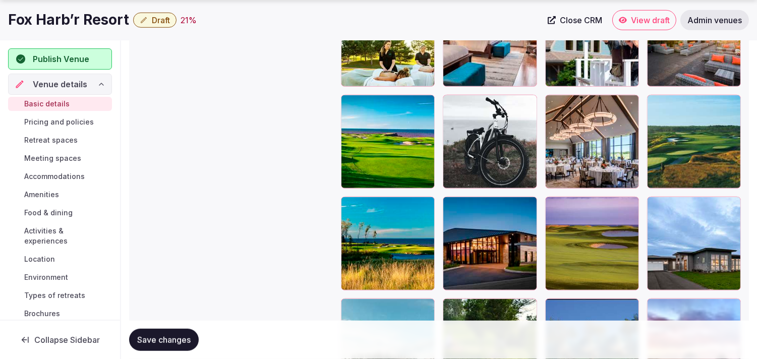
scroll to position [1493, 0]
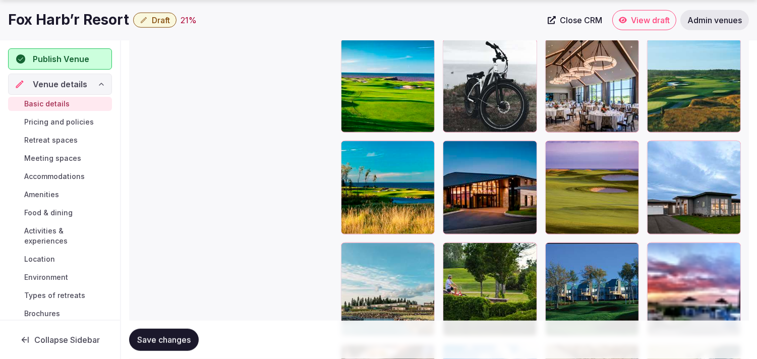
click at [734, 148] on icon "button" at bounding box center [730, 151] width 8 height 8
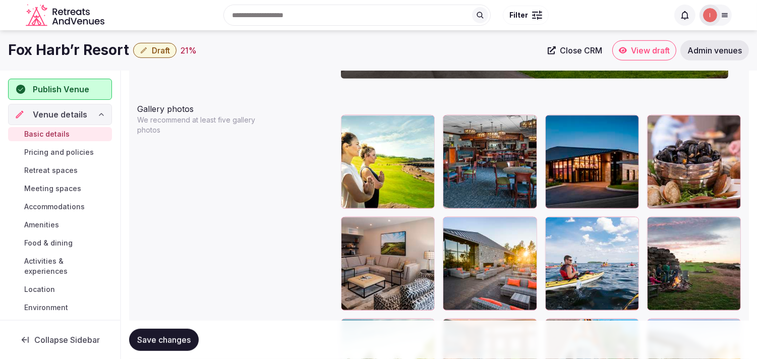
scroll to position [1101, 0]
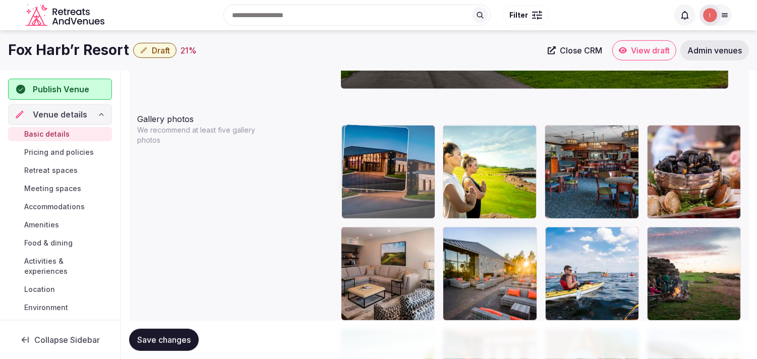
drag, startPoint x: 556, startPoint y: 133, endPoint x: 354, endPoint y: 138, distance: 201.7
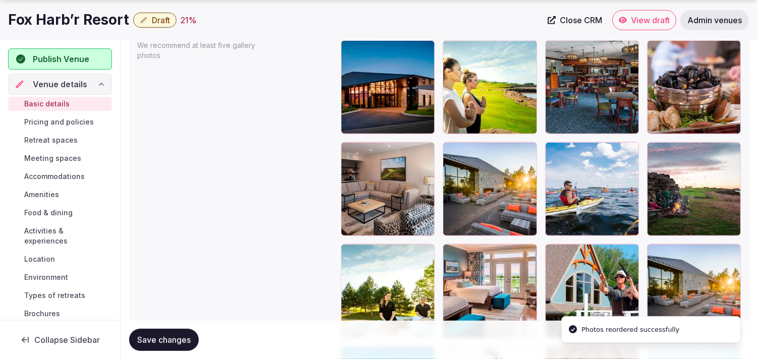
scroll to position [1213, 0]
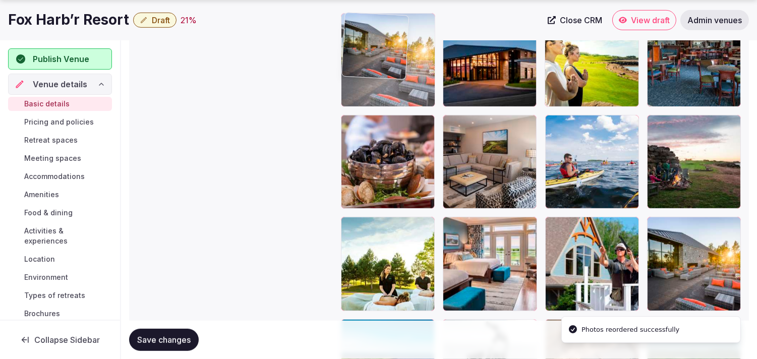
drag, startPoint x: 457, startPoint y: 122, endPoint x: 385, endPoint y: 72, distance: 88.0
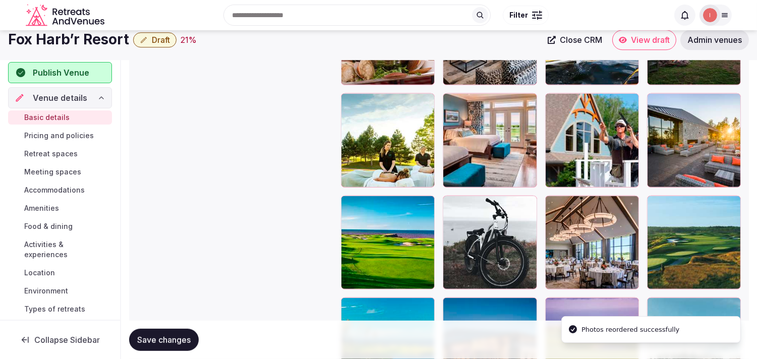
scroll to position [1269, 0]
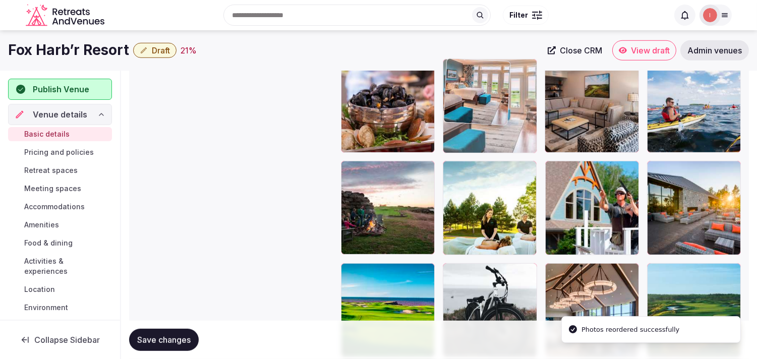
drag, startPoint x: 450, startPoint y: 169, endPoint x: 453, endPoint y: 108, distance: 60.6
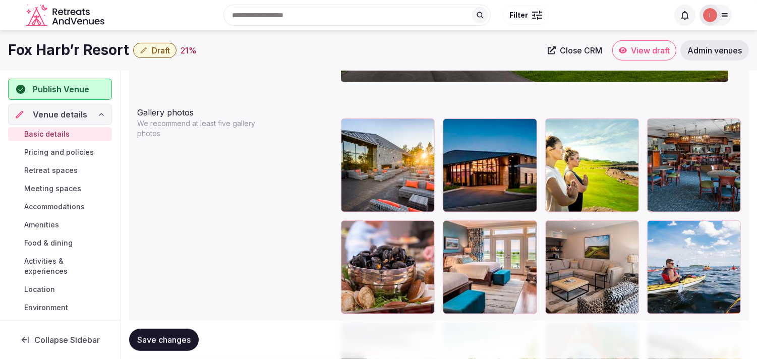
scroll to position [1101, 0]
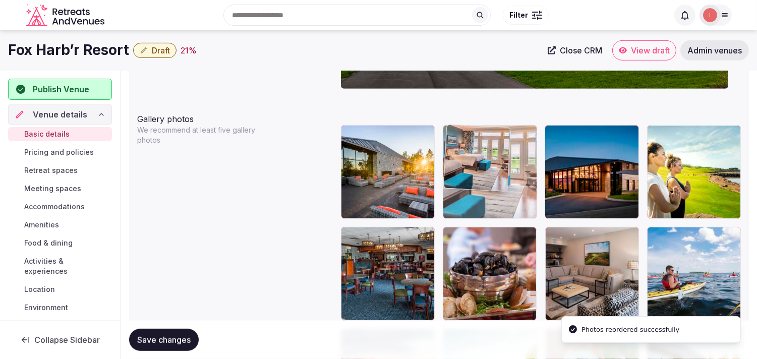
drag, startPoint x: 451, startPoint y: 235, endPoint x: 455, endPoint y: 179, distance: 56.1
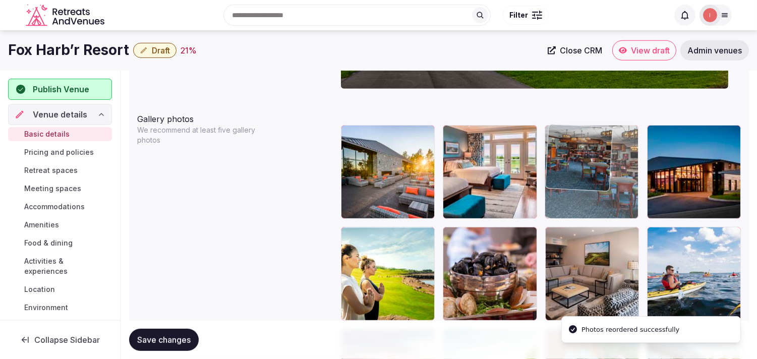
drag, startPoint x: 350, startPoint y: 238, endPoint x: 541, endPoint y: 162, distance: 206.3
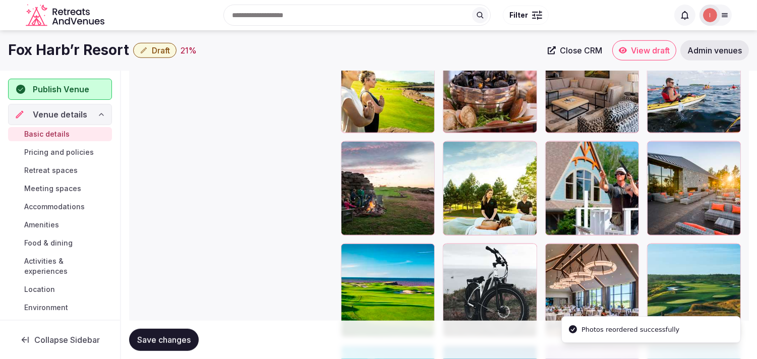
scroll to position [1269, 0]
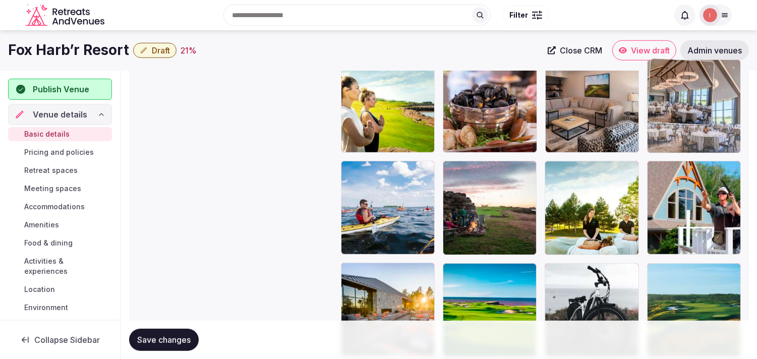
drag, startPoint x: 553, startPoint y: 273, endPoint x: 651, endPoint y: 105, distance: 194.9
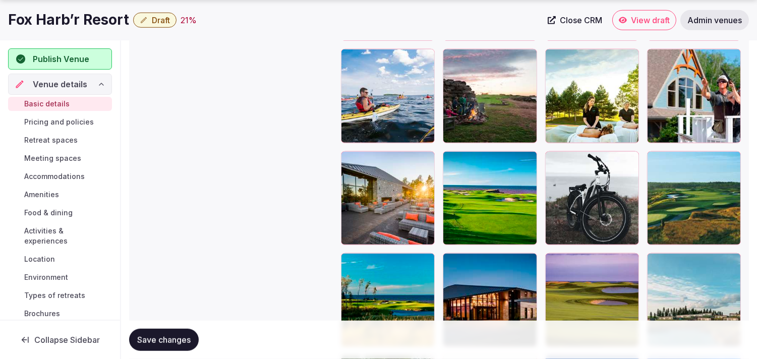
scroll to position [1382, 0]
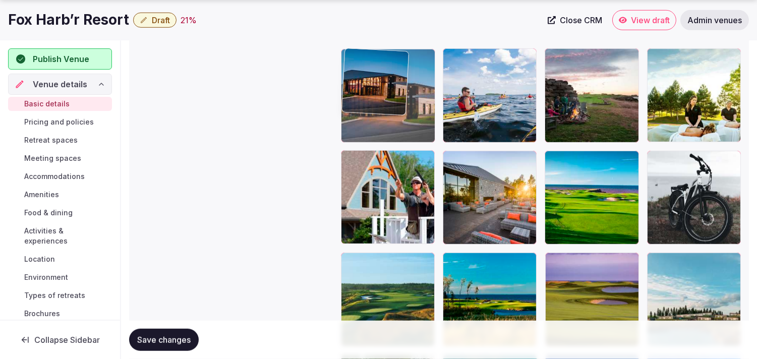
drag, startPoint x: 451, startPoint y: 260, endPoint x: 375, endPoint y: 95, distance: 181.5
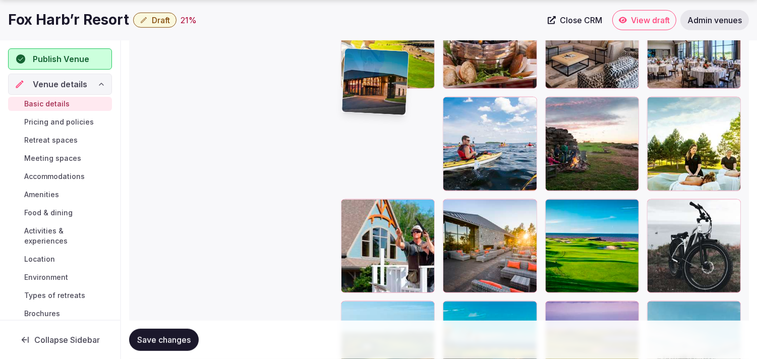
scroll to position [1269, 0]
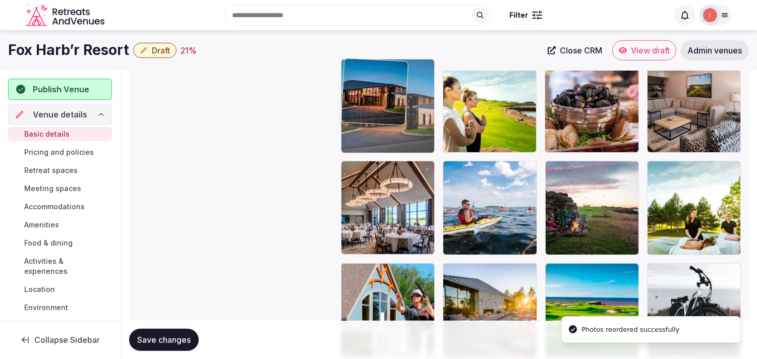
drag, startPoint x: 345, startPoint y: 171, endPoint x: 347, endPoint y: 127, distance: 44.4
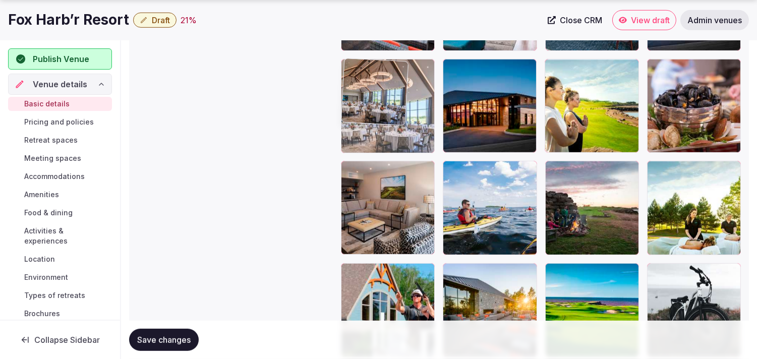
drag, startPoint x: 348, startPoint y: 169, endPoint x: 342, endPoint y: 110, distance: 59.8
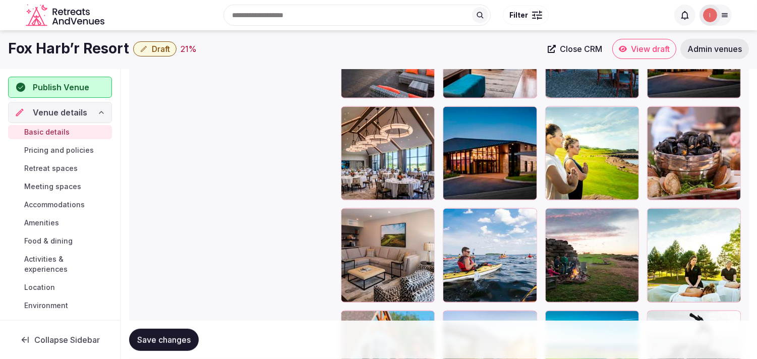
scroll to position [1157, 0]
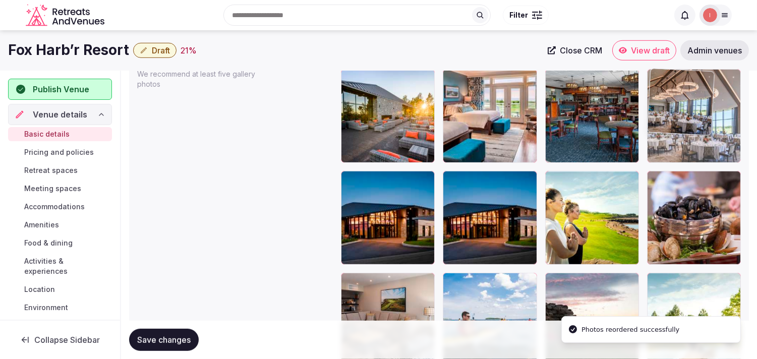
drag, startPoint x: 353, startPoint y: 180, endPoint x: 647, endPoint y: 104, distance: 302.9
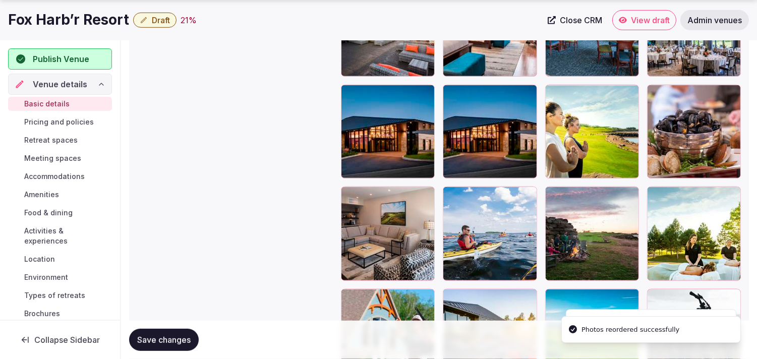
scroll to position [1269, 0]
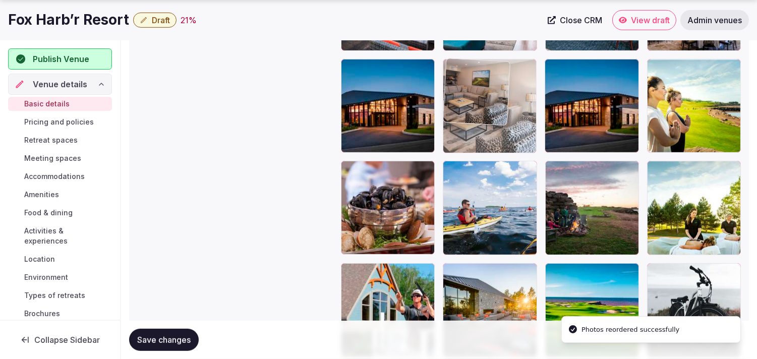
drag, startPoint x: 355, startPoint y: 172, endPoint x: 460, endPoint y: 91, distance: 132.9
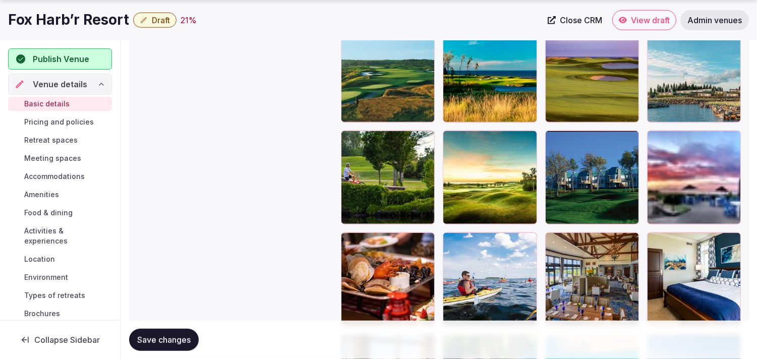
scroll to position [1661, 0]
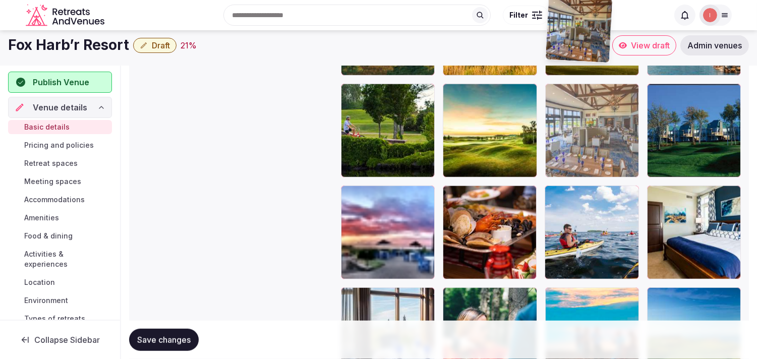
drag, startPoint x: 553, startPoint y: 185, endPoint x: 555, endPoint y: 53, distance: 131.6
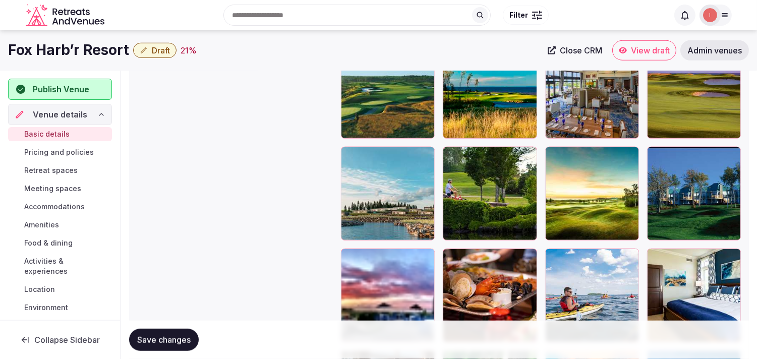
scroll to position [1414, 0]
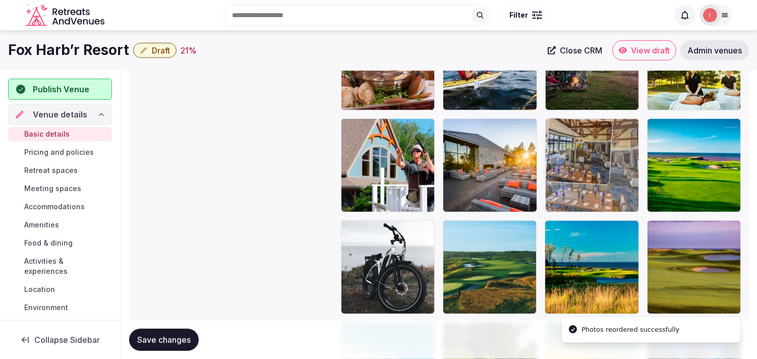
drag, startPoint x: 556, startPoint y: 223, endPoint x: 557, endPoint y: 172, distance: 50.4
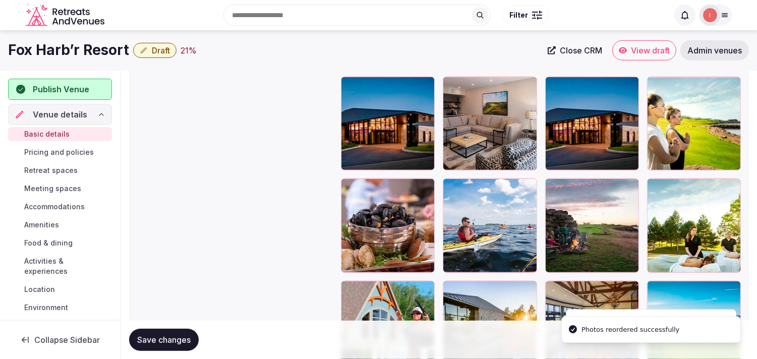
scroll to position [1246, 0]
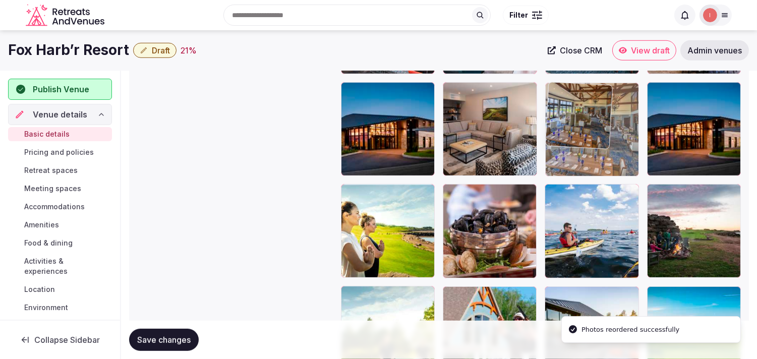
drag, startPoint x: 553, startPoint y: 293, endPoint x: 547, endPoint y: 116, distance: 177.5
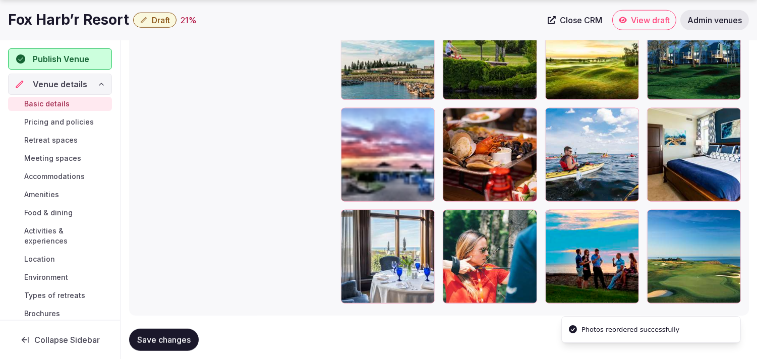
scroll to position [1748, 0]
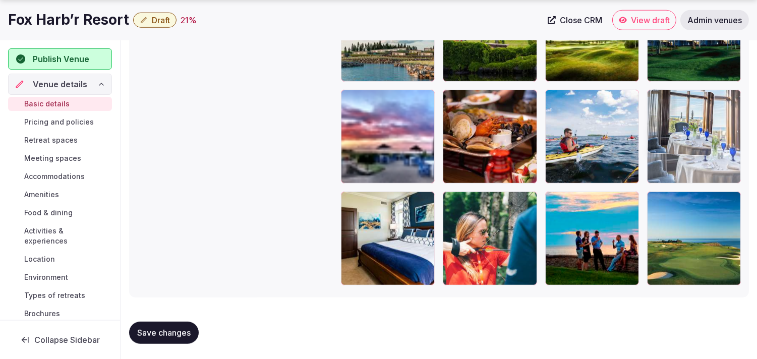
drag, startPoint x: 349, startPoint y: 202, endPoint x: 653, endPoint y: 98, distance: 321.2
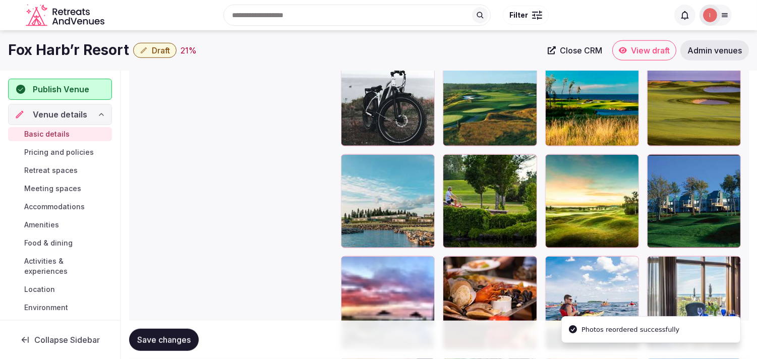
scroll to position [1580, 0]
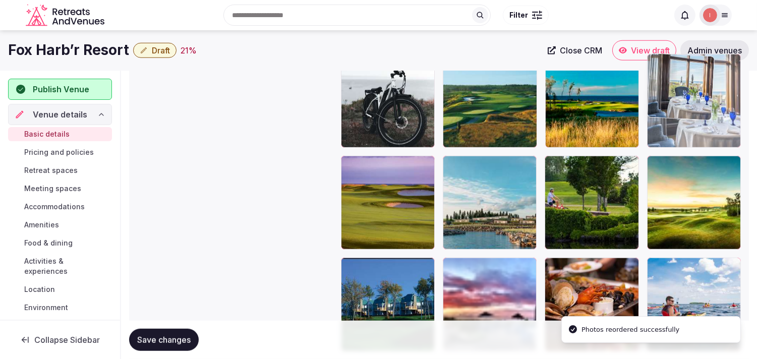
drag, startPoint x: 653, startPoint y: 260, endPoint x: 652, endPoint y: 73, distance: 187.0
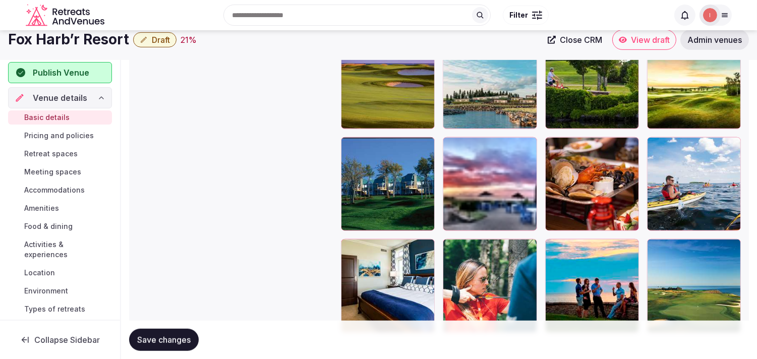
scroll to position [1692, 0]
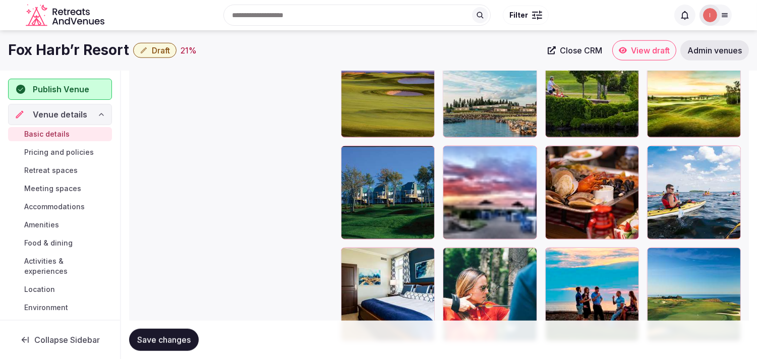
click at [154, 330] on button "Save changes" at bounding box center [164, 340] width 70 height 22
click at [155, 338] on span "Save changes" at bounding box center [163, 340] width 53 height 10
click at [165, 342] on span "Save changes" at bounding box center [163, 340] width 53 height 10
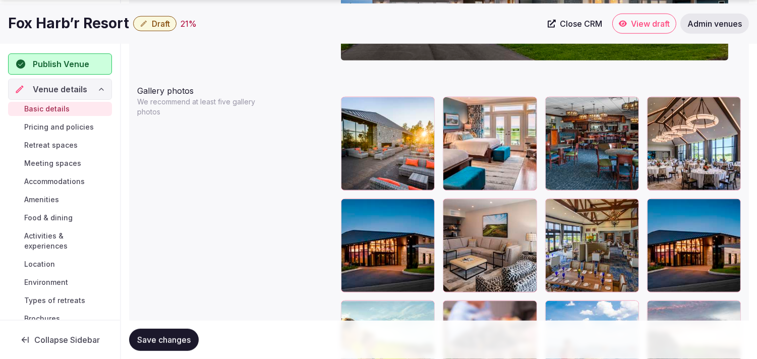
scroll to position [1132, 0]
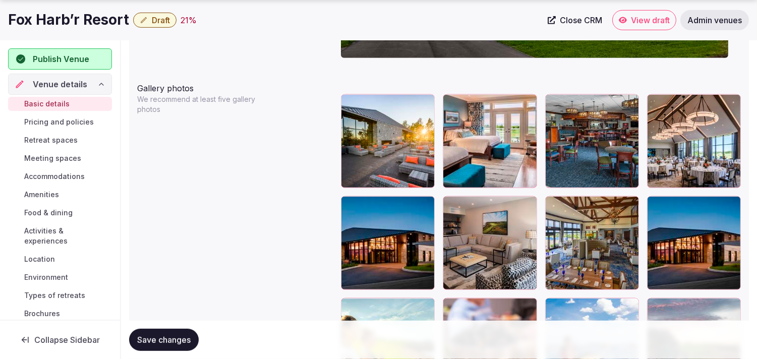
click at [49, 116] on link "Pricing and policies" at bounding box center [60, 122] width 104 height 14
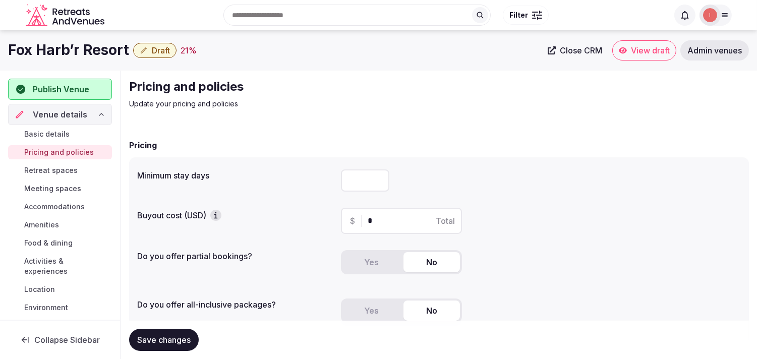
click at [78, 91] on span "Publish Venue" at bounding box center [61, 89] width 56 height 12
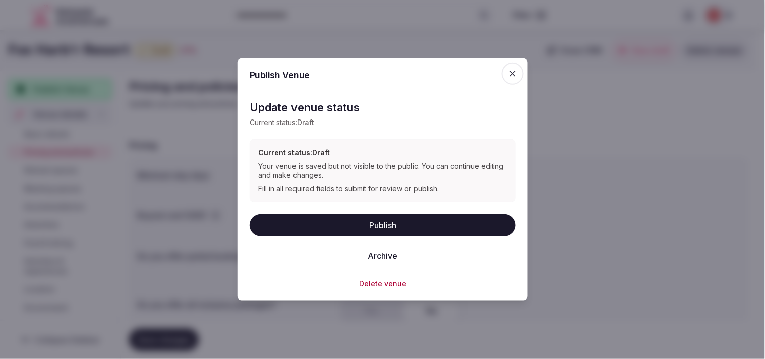
click at [407, 223] on button "Publish" at bounding box center [382, 225] width 266 height 22
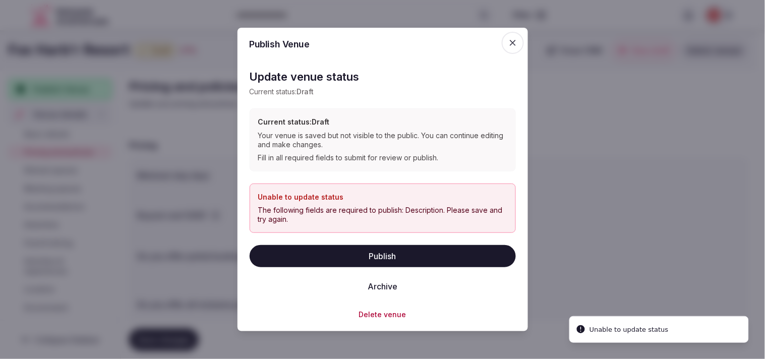
click at [506, 47] on span "button" at bounding box center [513, 43] width 22 height 22
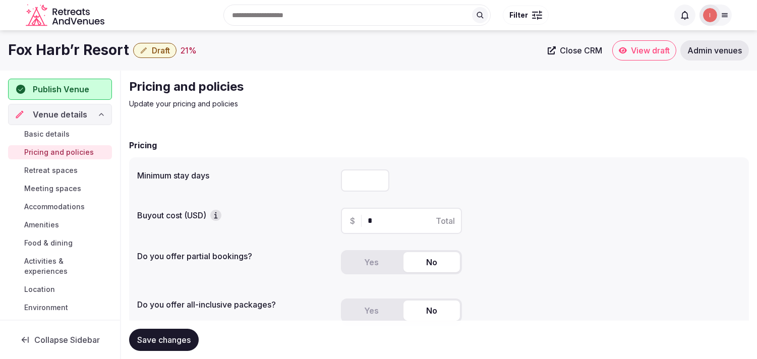
click at [42, 129] on span "Basic details" at bounding box center [46, 134] width 45 height 10
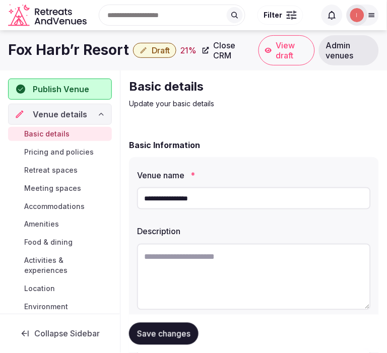
click at [177, 259] on textarea at bounding box center [254, 277] width 234 height 67
paste textarea "**********"
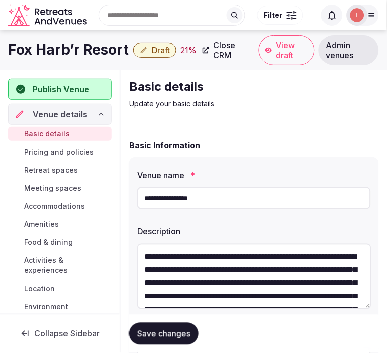
scroll to position [84, 0]
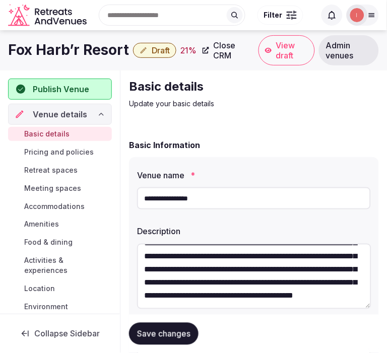
type textarea "**********"
click at [156, 332] on span "Save changes" at bounding box center [163, 334] width 53 height 10
click at [137, 335] on span "Save changes" at bounding box center [163, 334] width 53 height 10
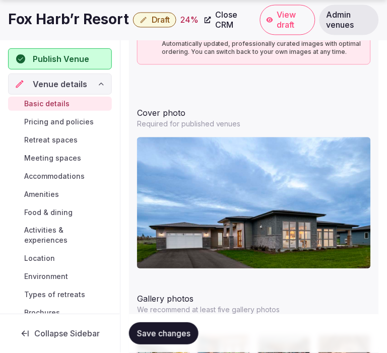
scroll to position [1176, 0]
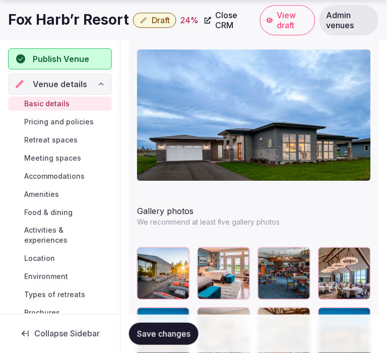
click at [66, 116] on link "Pricing and policies" at bounding box center [60, 122] width 104 height 14
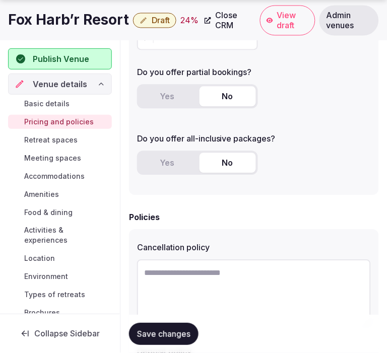
scroll to position [112, 0]
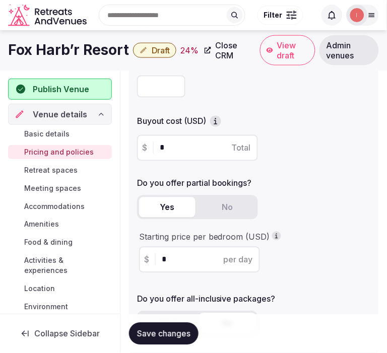
click at [173, 208] on button "Yes" at bounding box center [167, 208] width 56 height 20
click at [74, 53] on h1 "Fox Harb’r Resort" at bounding box center [68, 50] width 121 height 20
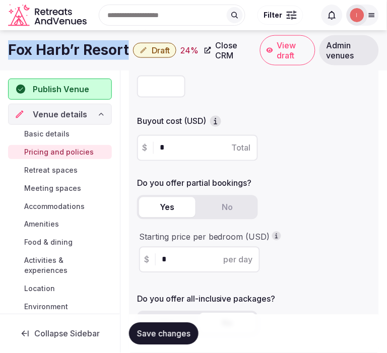
click at [74, 53] on h1 "Fox Harb’r Resort" at bounding box center [68, 50] width 121 height 20
copy div "Fox Harb’r Resort"
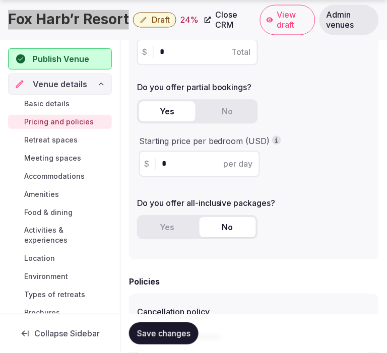
scroll to position [336, 0]
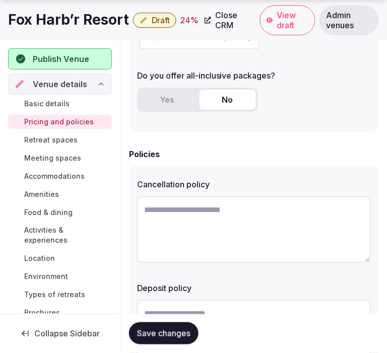
click at [237, 234] on textarea at bounding box center [254, 230] width 234 height 67
paste textarea "**********"
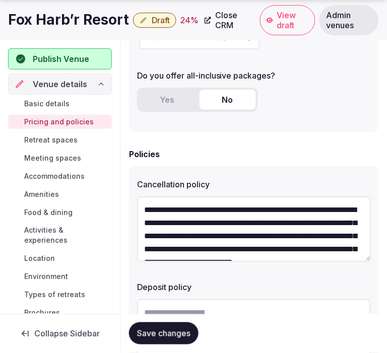
scroll to position [31, 0]
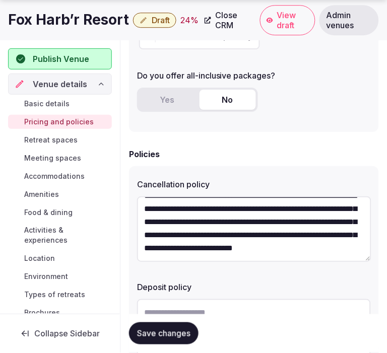
type textarea "**********"
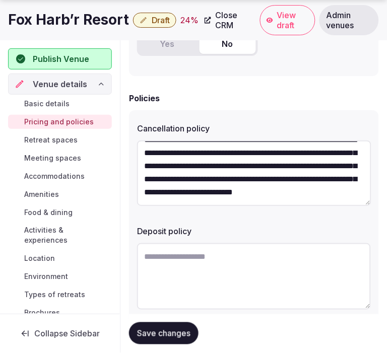
scroll to position [39, 0]
click at [172, 263] on textarea at bounding box center [254, 276] width 234 height 67
paste textarea "**********"
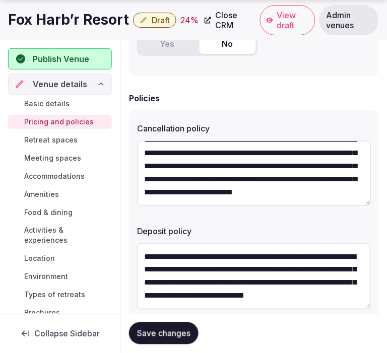
scroll to position [19, 0]
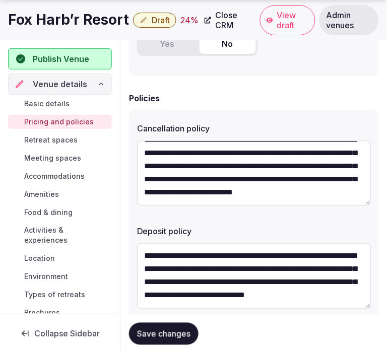
type textarea "**********"
click at [164, 334] on span "Save changes" at bounding box center [163, 334] width 53 height 10
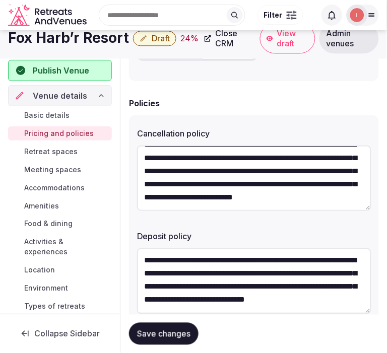
scroll to position [391, 0]
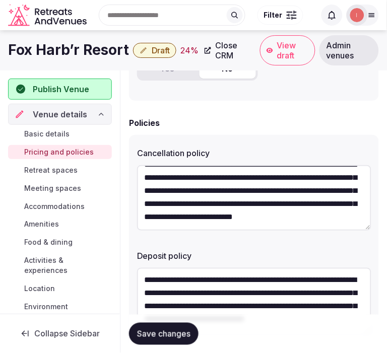
click at [137, 334] on span "Save changes" at bounding box center [163, 334] width 53 height 10
click at [158, 331] on span "Save changes" at bounding box center [163, 334] width 53 height 10
click at [139, 328] on button "Save changes" at bounding box center [164, 334] width 70 height 22
click at [154, 331] on span "Save changes" at bounding box center [163, 334] width 53 height 10
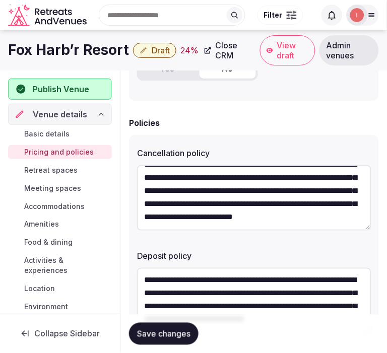
click at [88, 88] on span "Publish Venue" at bounding box center [61, 89] width 56 height 12
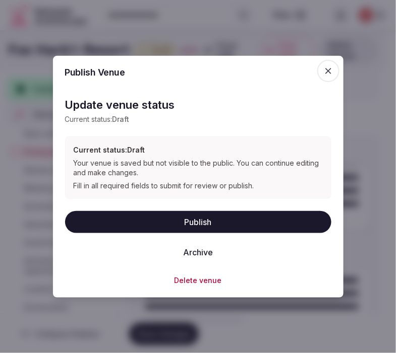
click at [273, 219] on button "Publish" at bounding box center [198, 222] width 266 height 22
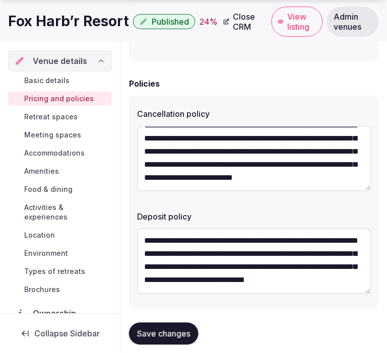
scroll to position [447, 0]
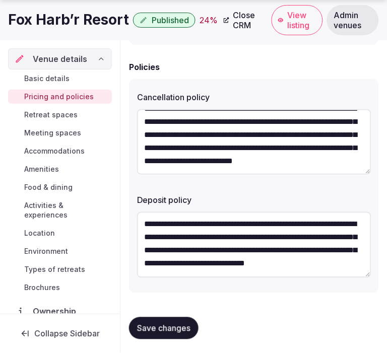
click at [167, 318] on button "Save changes" at bounding box center [164, 329] width 70 height 22
click at [44, 113] on span "Retreat spaces" at bounding box center [50, 115] width 53 height 10
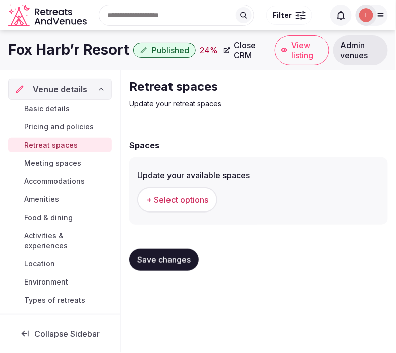
click at [85, 56] on h1 "Fox Harb’r Resort" at bounding box center [68, 50] width 121 height 20
click at [84, 56] on h1 "Fox Harb’r Resort" at bounding box center [68, 50] width 121 height 20
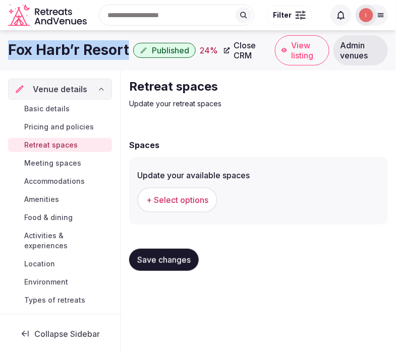
click at [84, 56] on h1 "Fox Harb’r Resort" at bounding box center [68, 50] width 121 height 20
copy div "Fox Harb’r Resort"
click at [40, 113] on span "Basic details" at bounding box center [46, 109] width 45 height 10
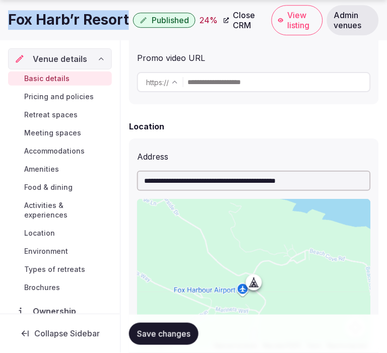
scroll to position [336, 0]
